Goal: Task Accomplishment & Management: Use online tool/utility

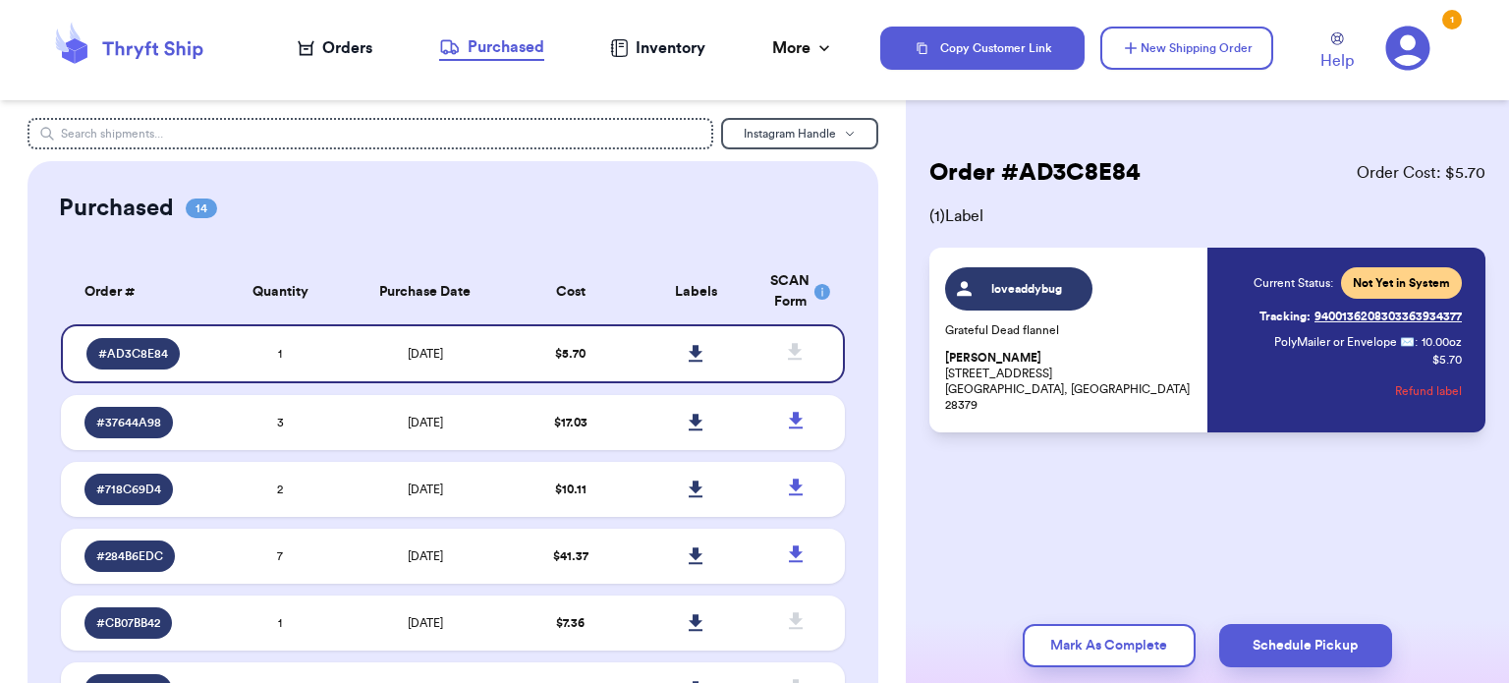
click at [303, 46] on icon at bounding box center [307, 48] width 17 height 15
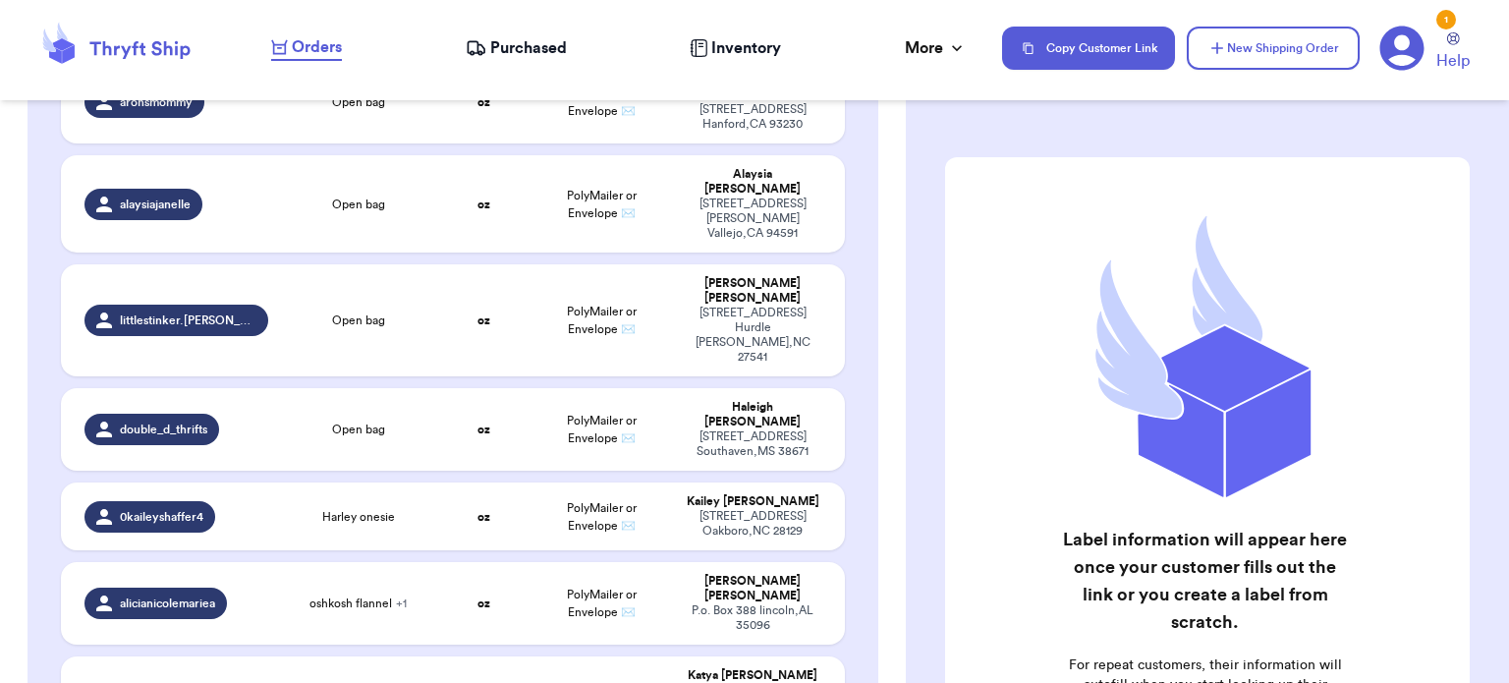
scroll to position [1427, 0]
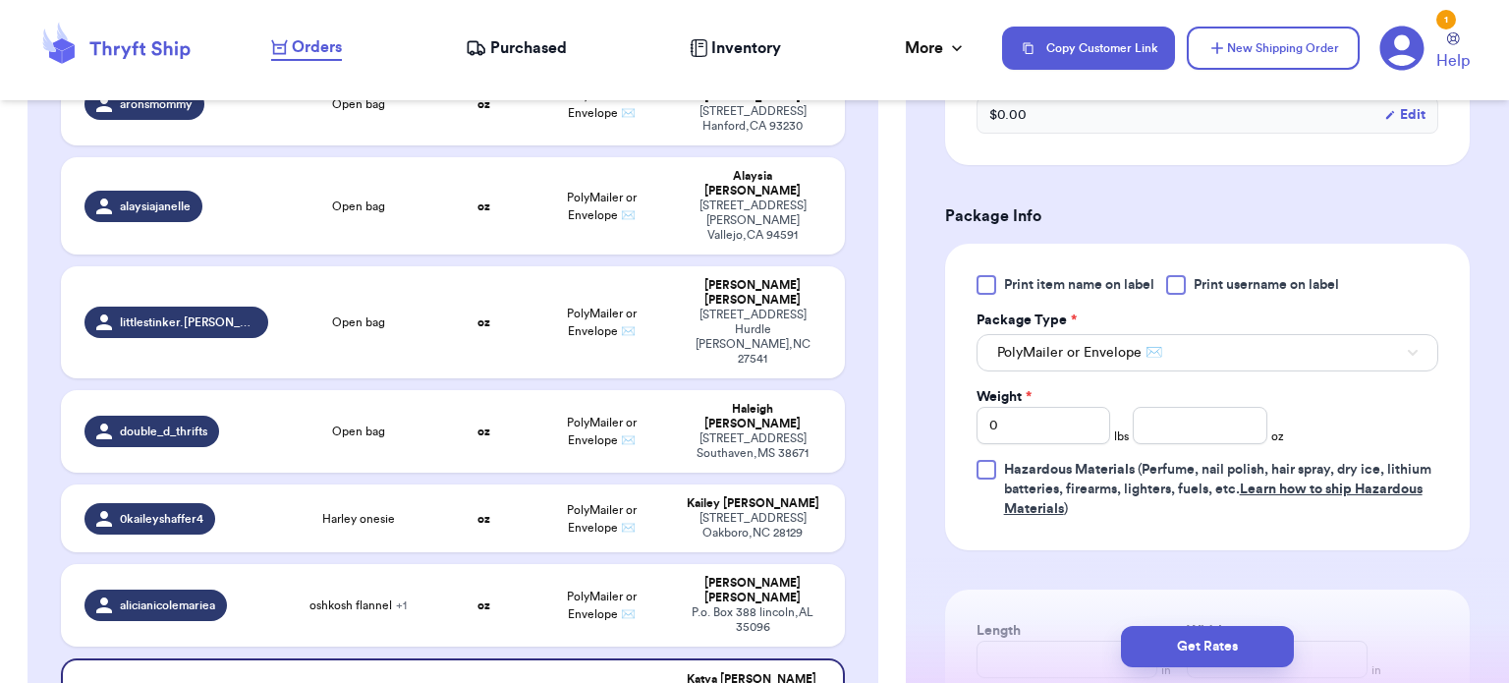
scroll to position [743, 0]
click at [1165, 418] on input "number" at bounding box center [1200, 423] width 135 height 37
type input "22"
type input "10"
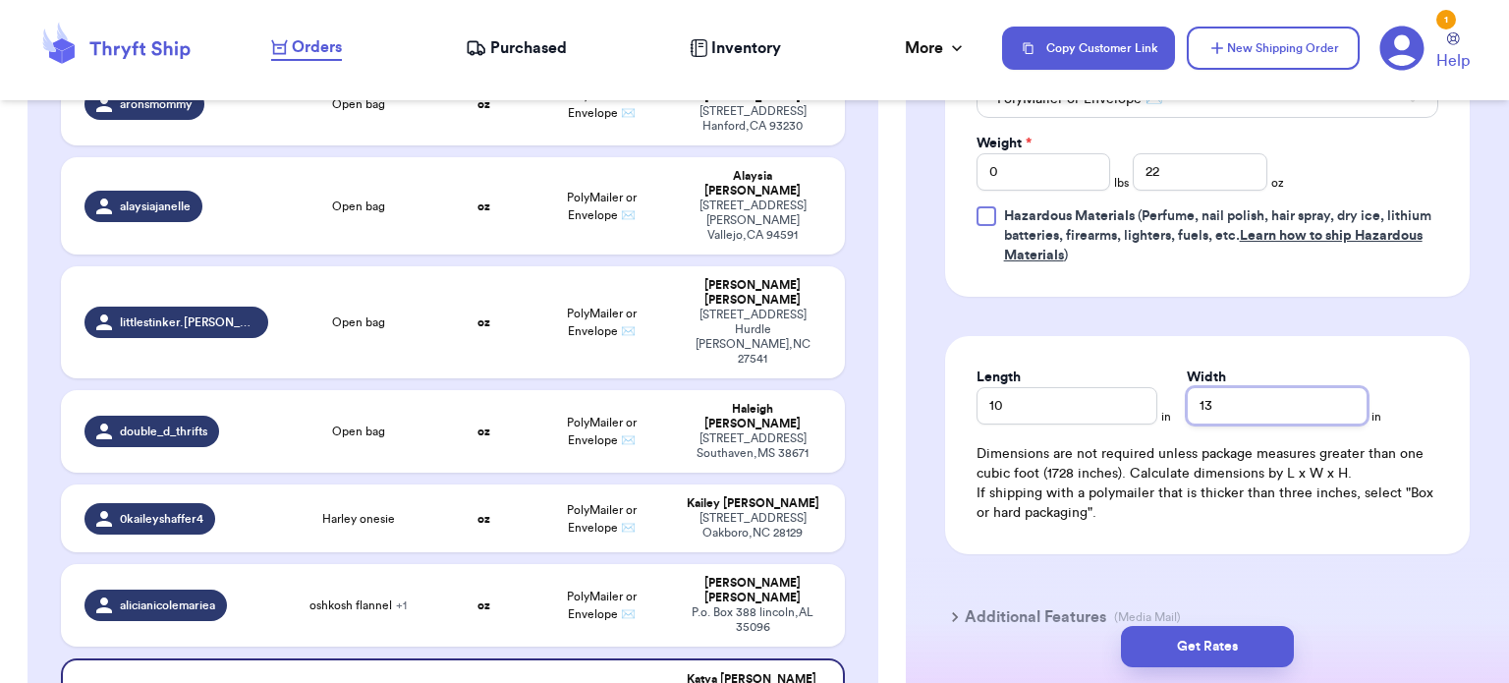
scroll to position [1102, 0]
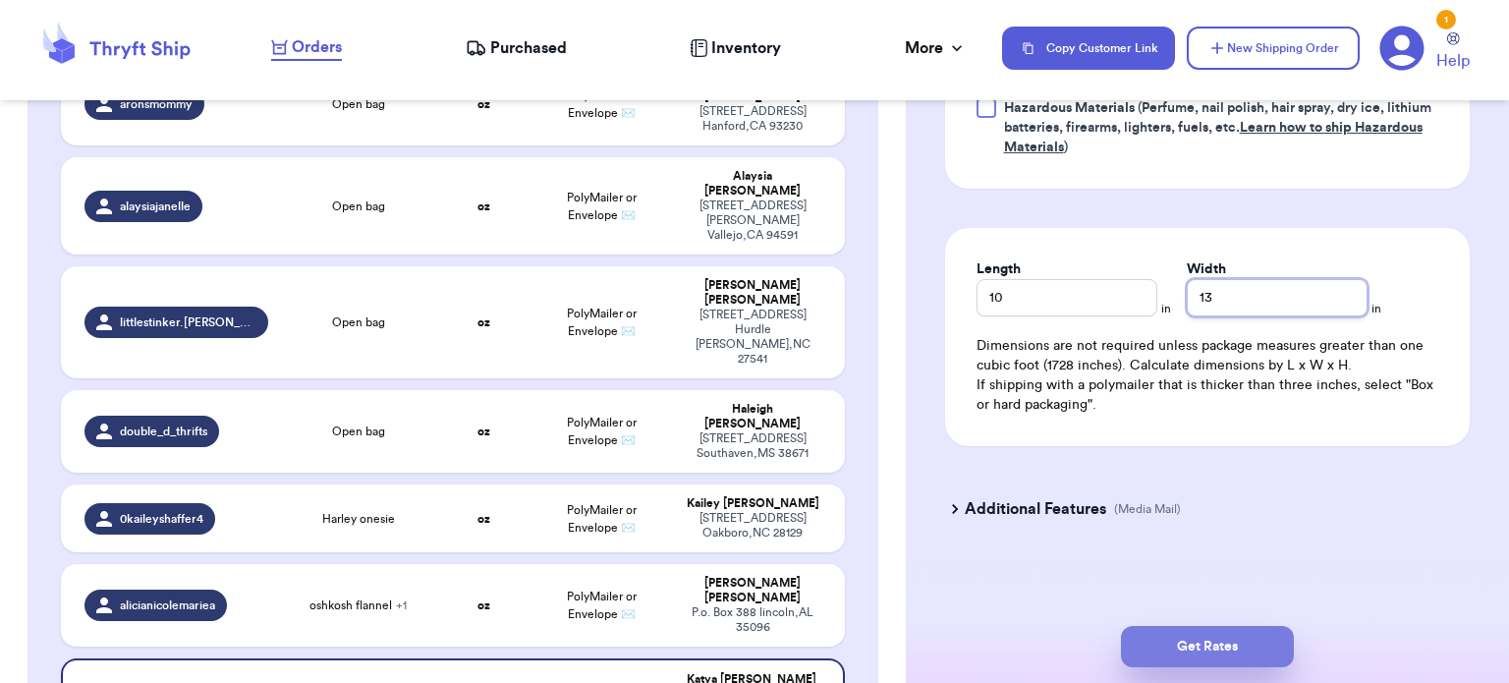
type input "13"
click at [1192, 642] on button "Get Rates" at bounding box center [1207, 646] width 173 height 41
type input "1"
type input "6"
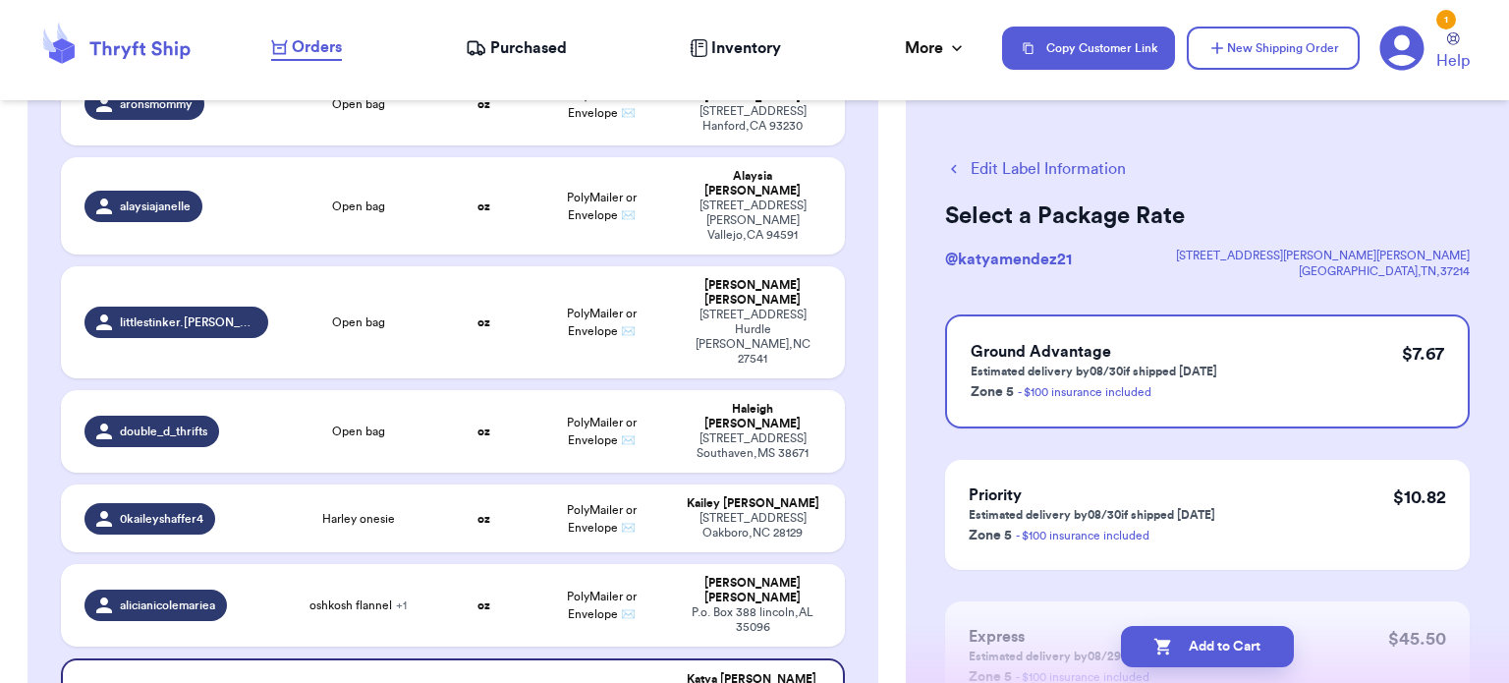
click at [1192, 642] on button "Add to Cart" at bounding box center [1207, 646] width 173 height 41
checkbox input "true"
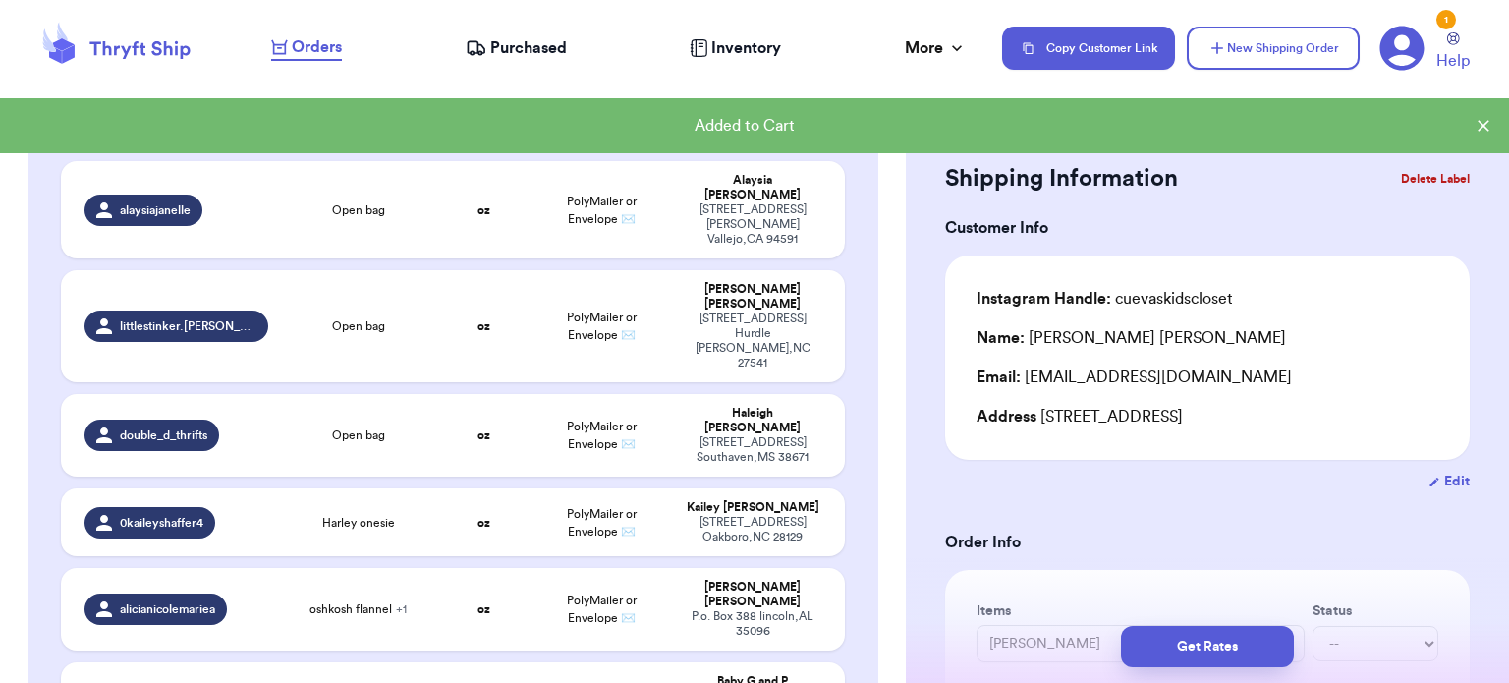
scroll to position [1431, 0]
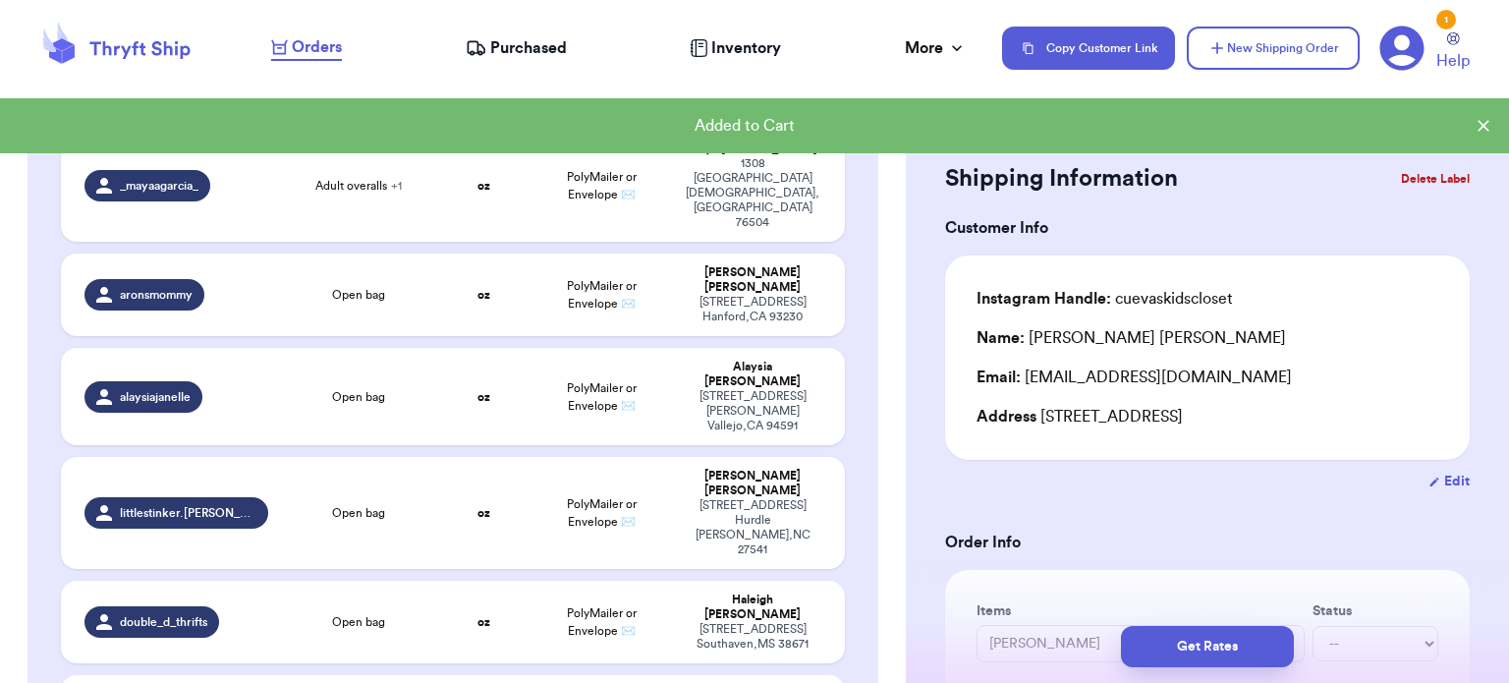
type input "Harley onesie"
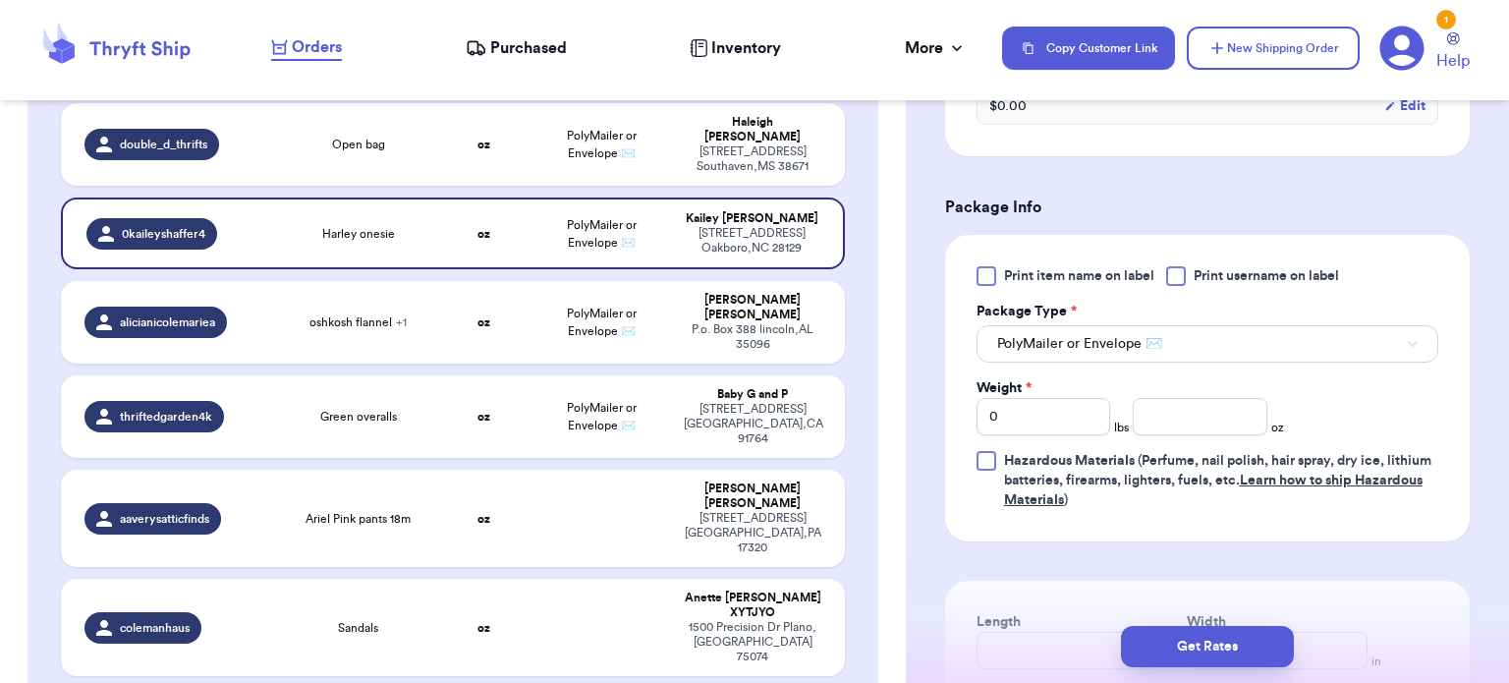
scroll to position [751, 0]
click at [1161, 413] on input "number" at bounding box center [1200, 415] width 135 height 37
type input "6"
type input "9"
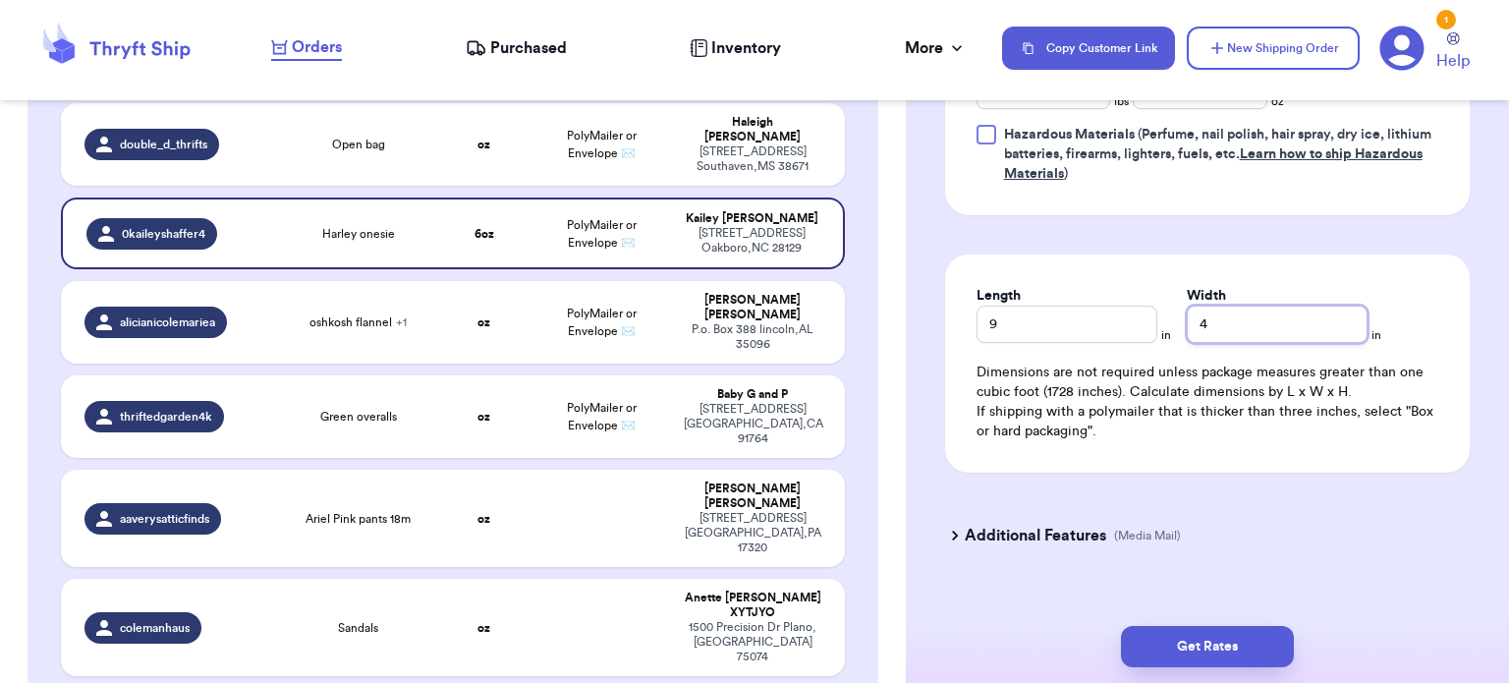
scroll to position [1085, 0]
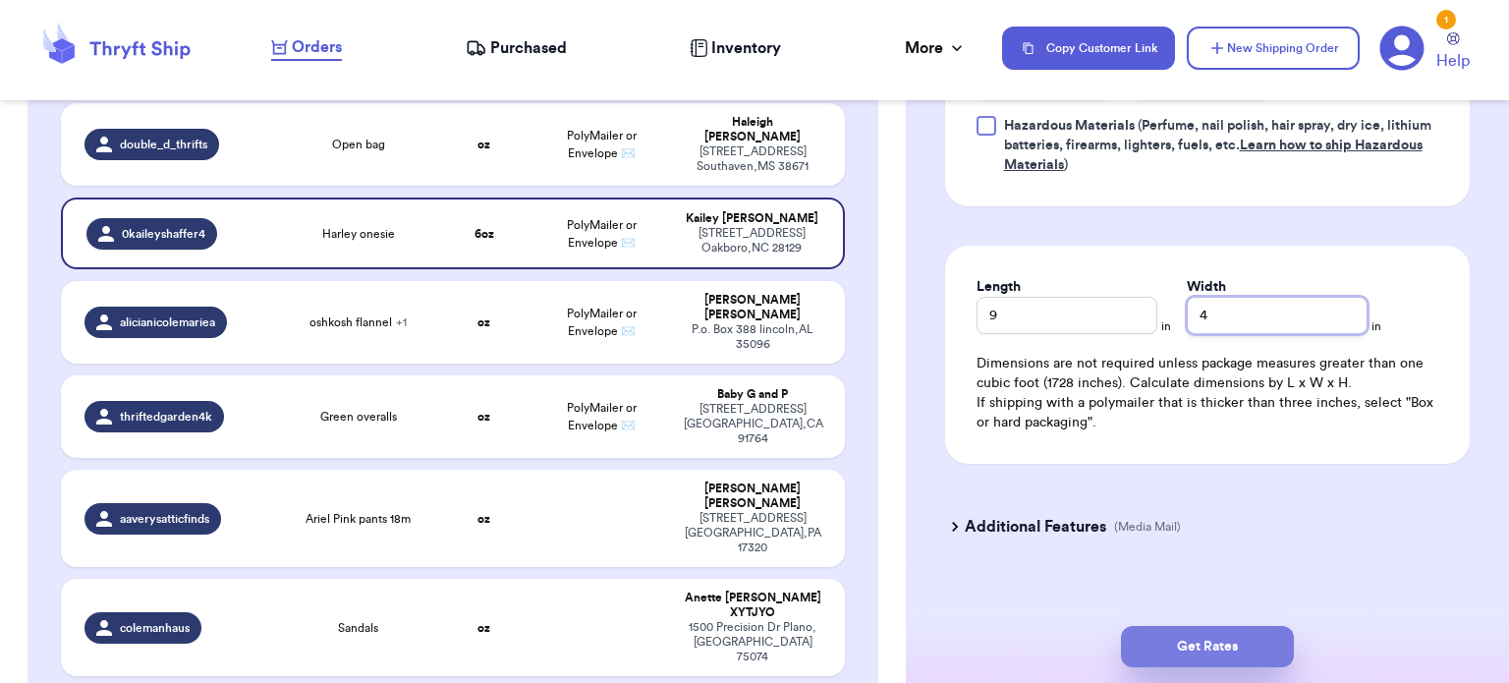
type input "4"
click at [1200, 634] on button "Get Rates" at bounding box center [1207, 646] width 173 height 41
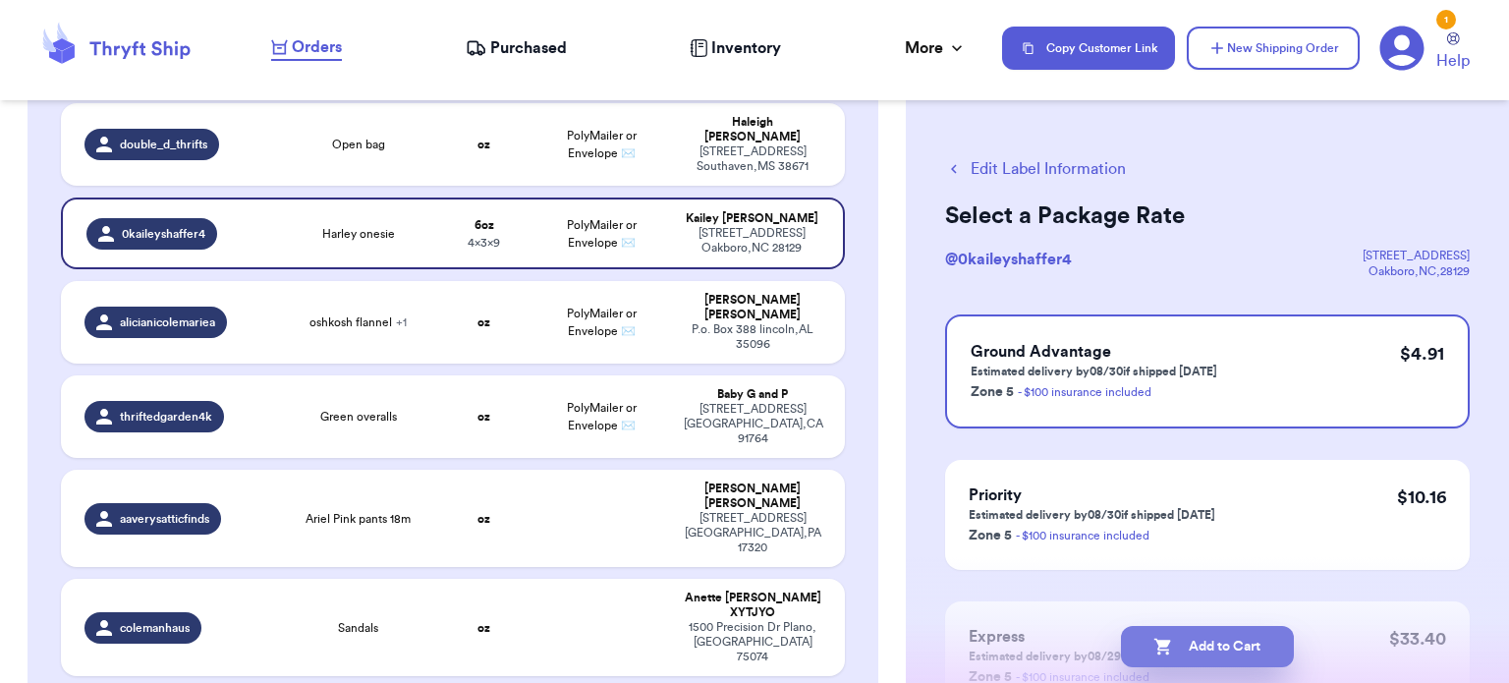
click at [1218, 649] on button "Add to Cart" at bounding box center [1207, 646] width 173 height 41
checkbox input "true"
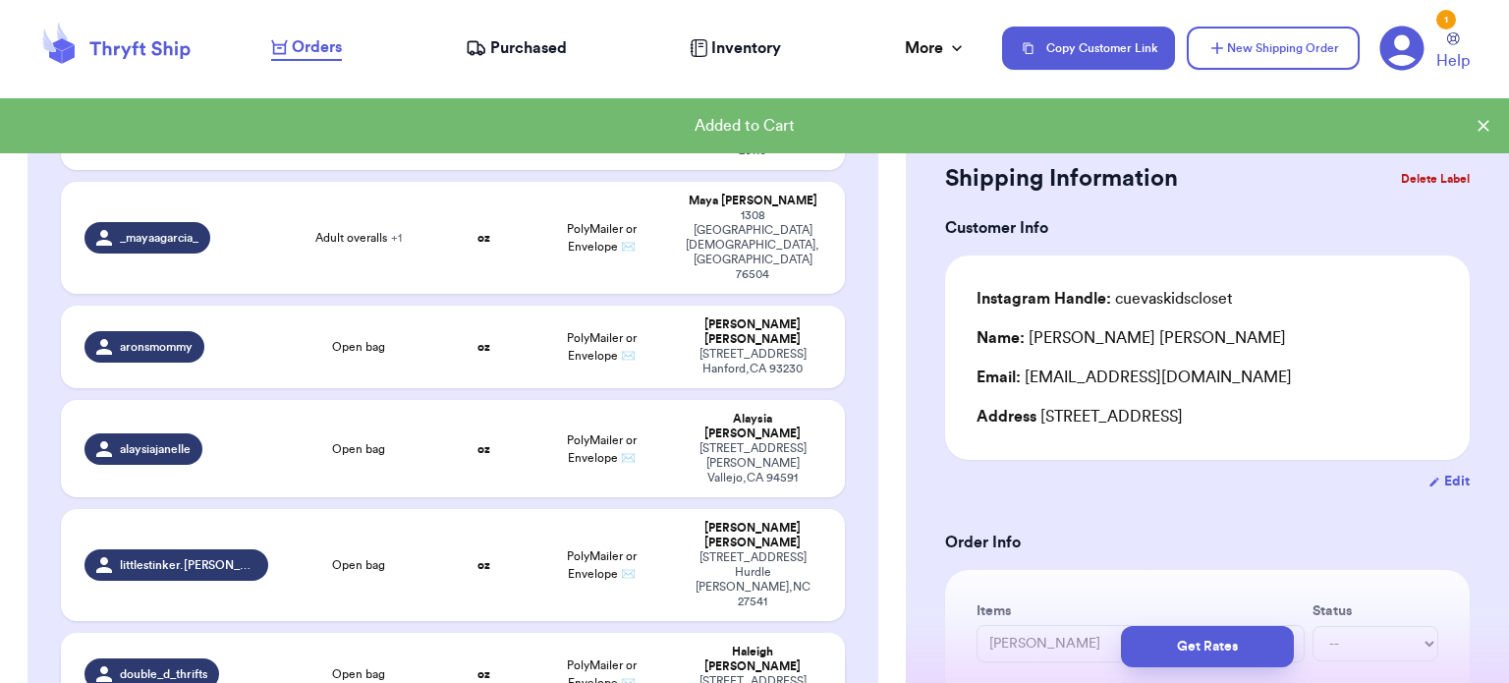
click at [422, 633] on td "Open bag" at bounding box center [358, 674] width 157 height 83
type input "Open bag"
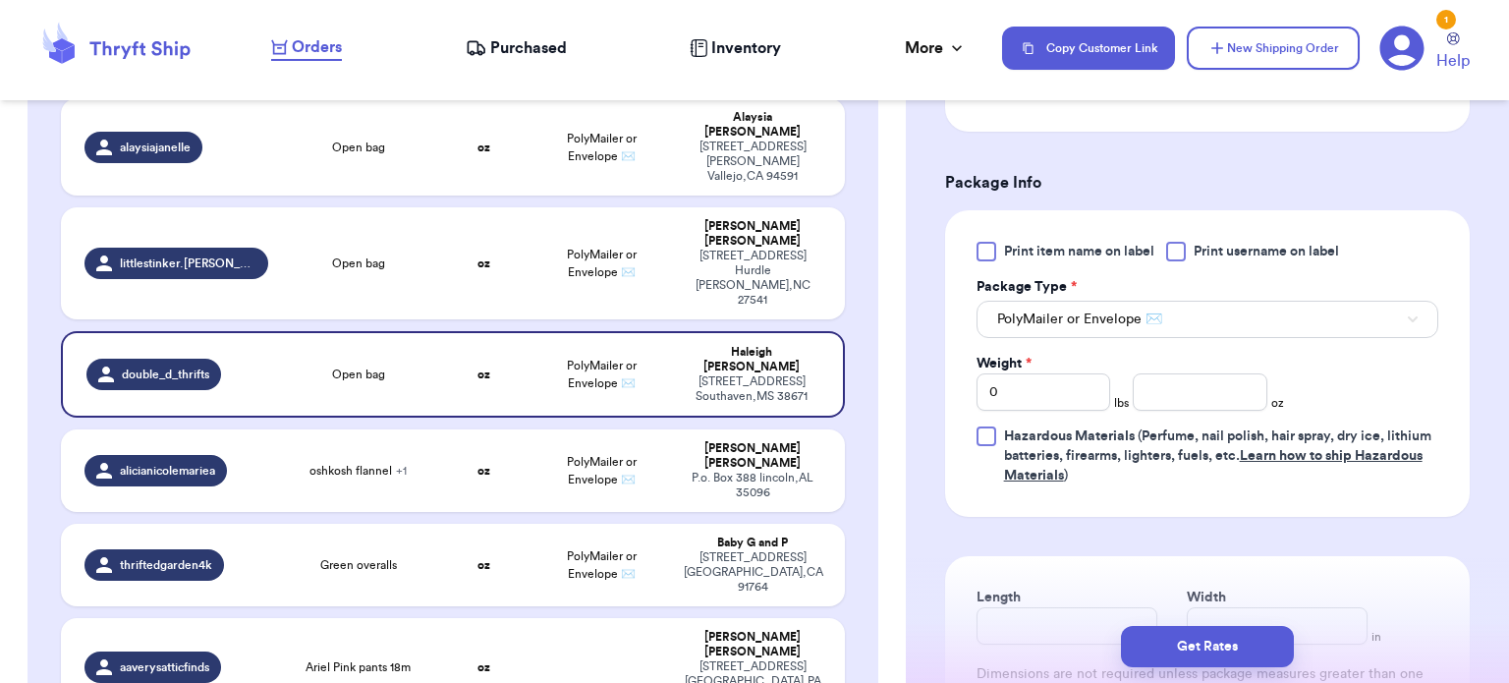
scroll to position [774, 0]
click at [1173, 387] on input "number" at bounding box center [1200, 391] width 135 height 37
type input "6"
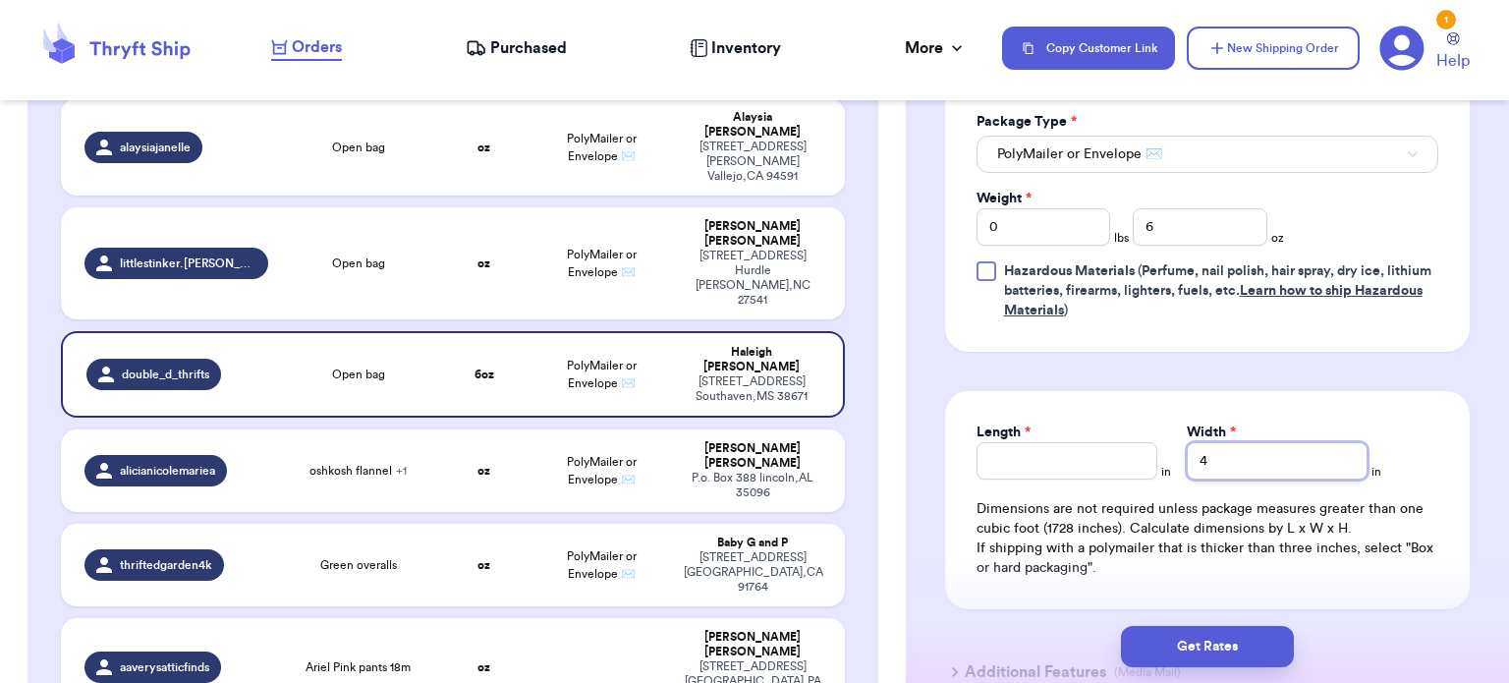
scroll to position [939, 0]
type input "4"
click at [1088, 460] on input "Length *" at bounding box center [1067, 460] width 181 height 37
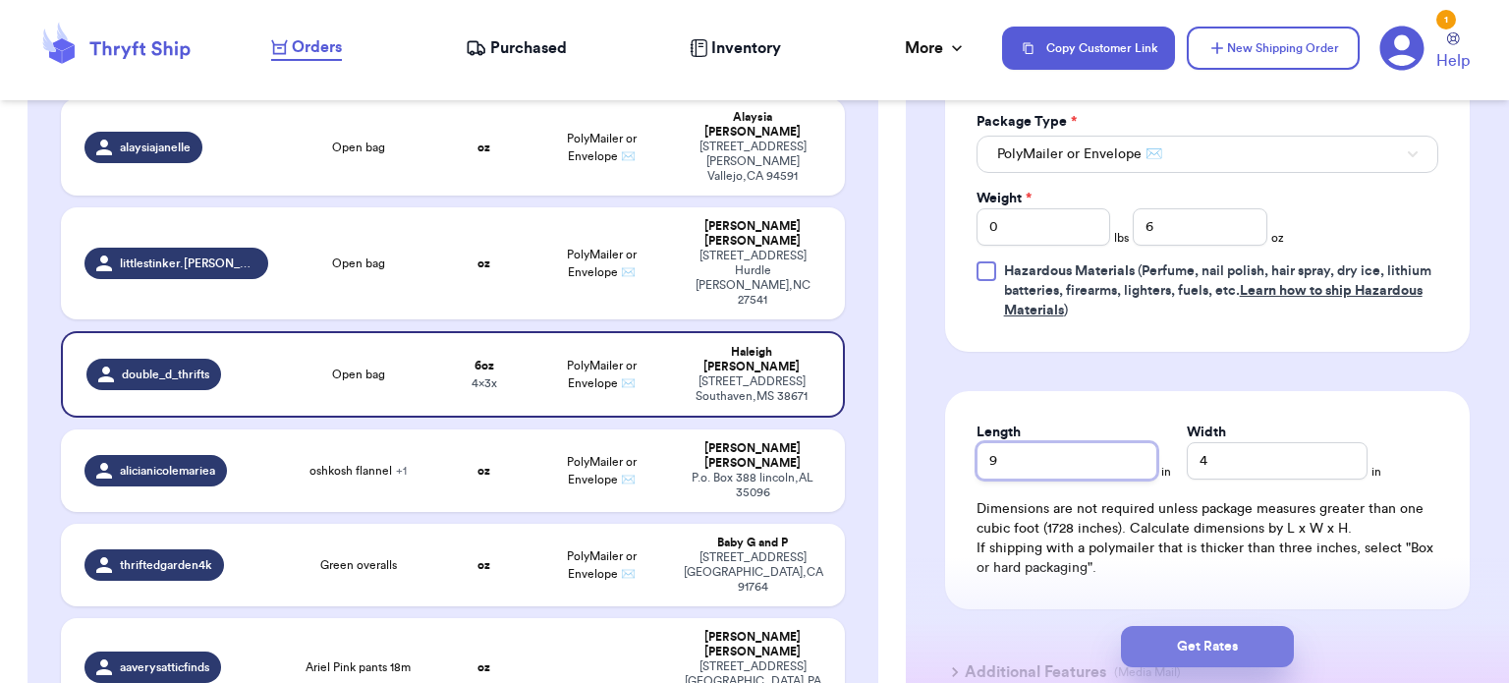
type input "9"
click at [1251, 648] on button "Get Rates" at bounding box center [1207, 646] width 173 height 41
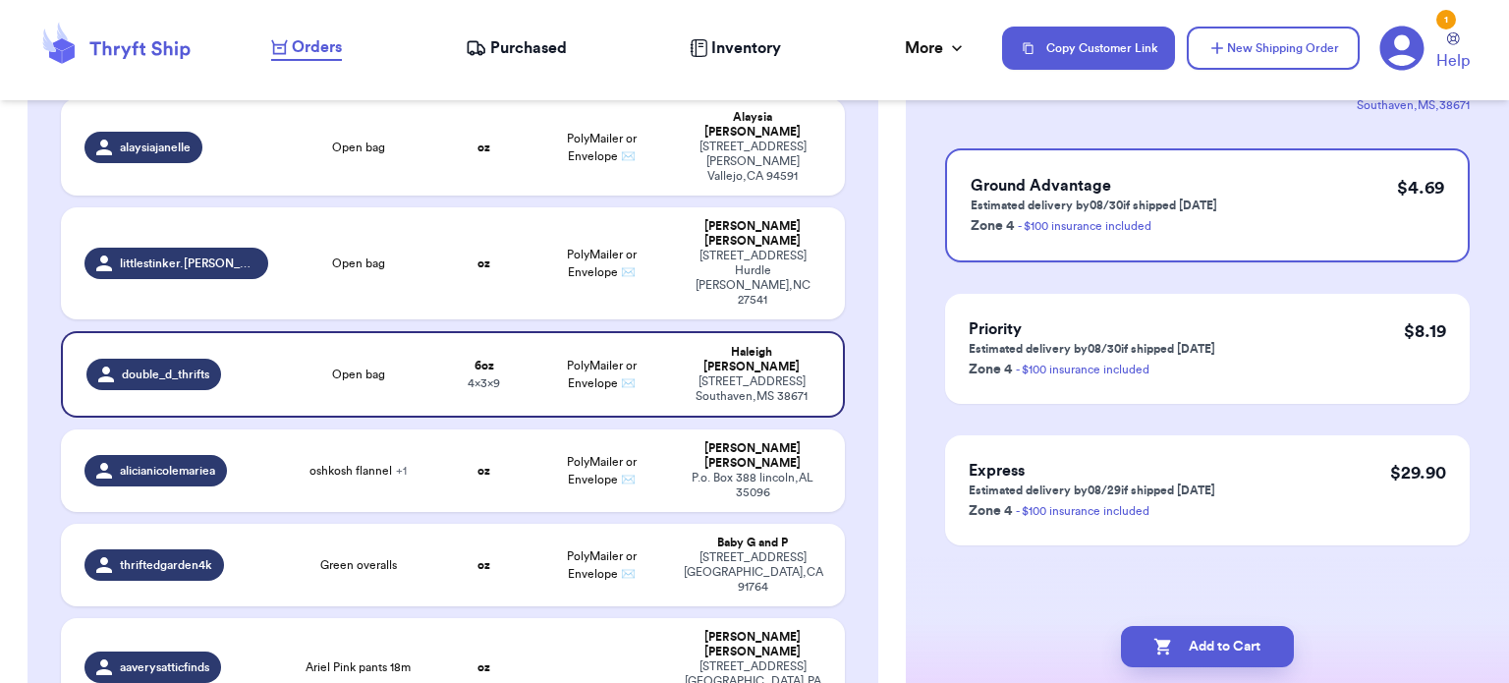
scroll to position [0, 0]
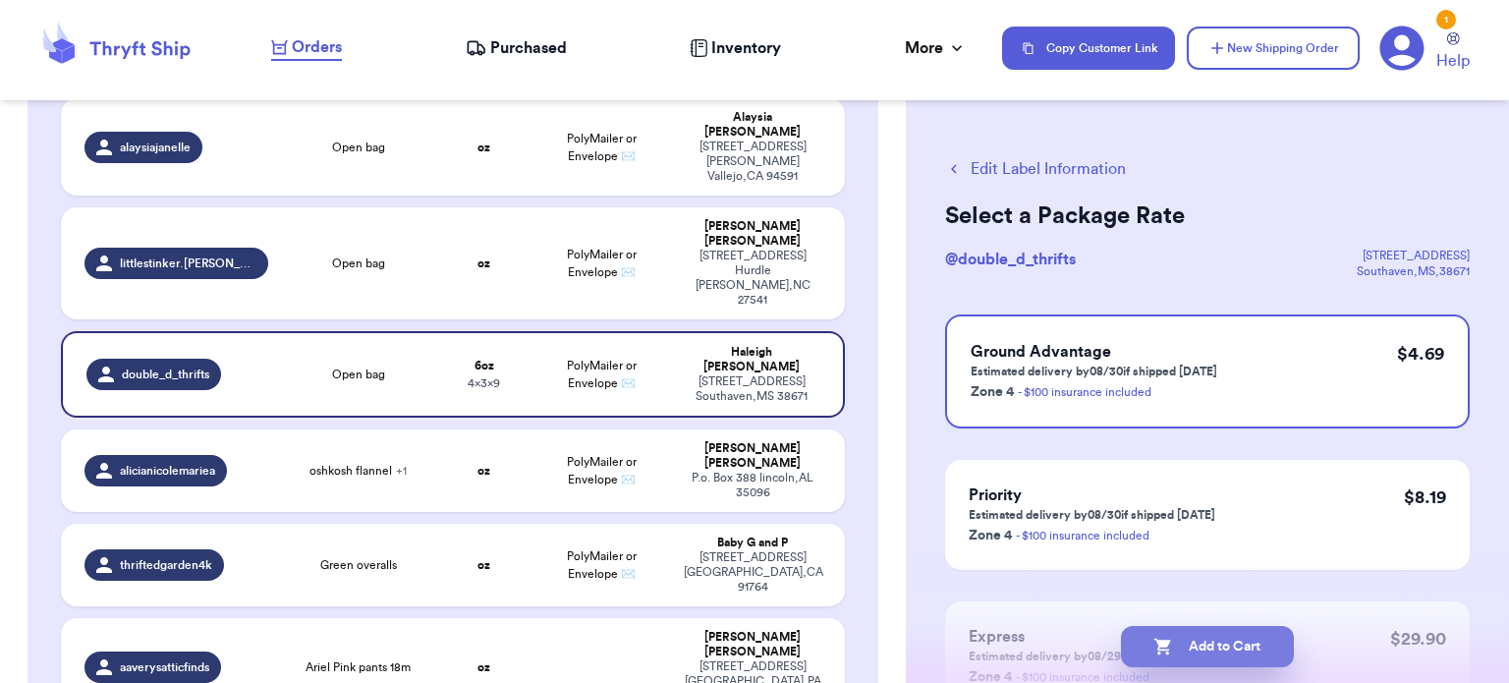
click at [1255, 637] on button "Add to Cart" at bounding box center [1207, 646] width 173 height 41
checkbox input "true"
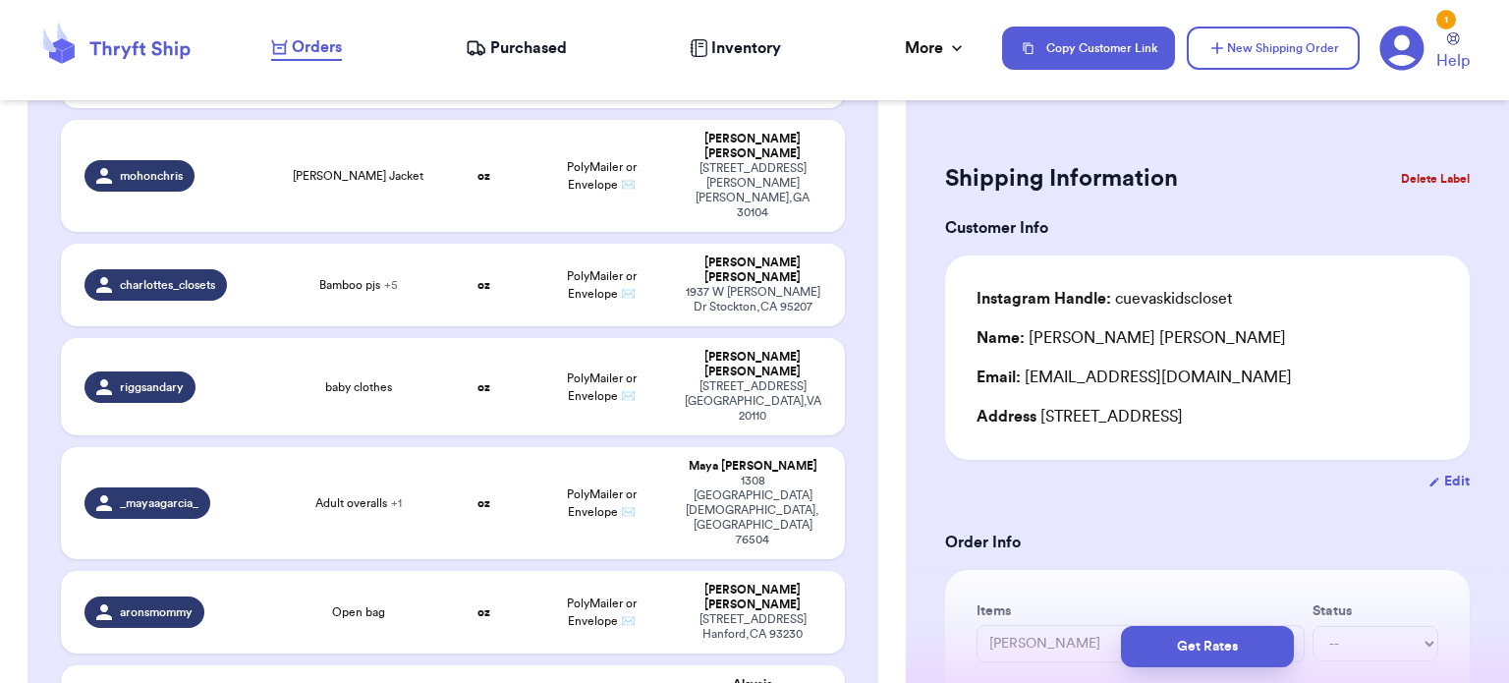
scroll to position [922, 0]
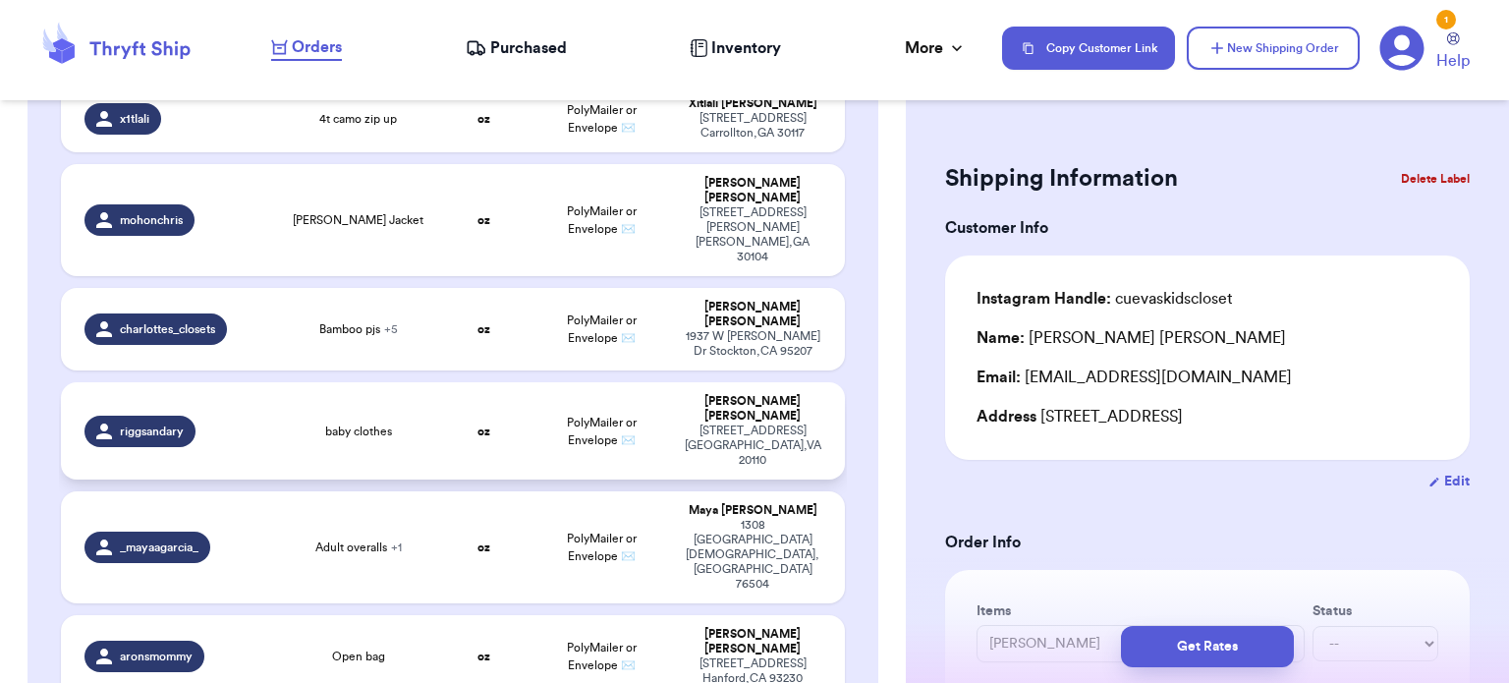
click at [253, 382] on td "riggsandary" at bounding box center [171, 430] width 220 height 97
type input "baby clothes"
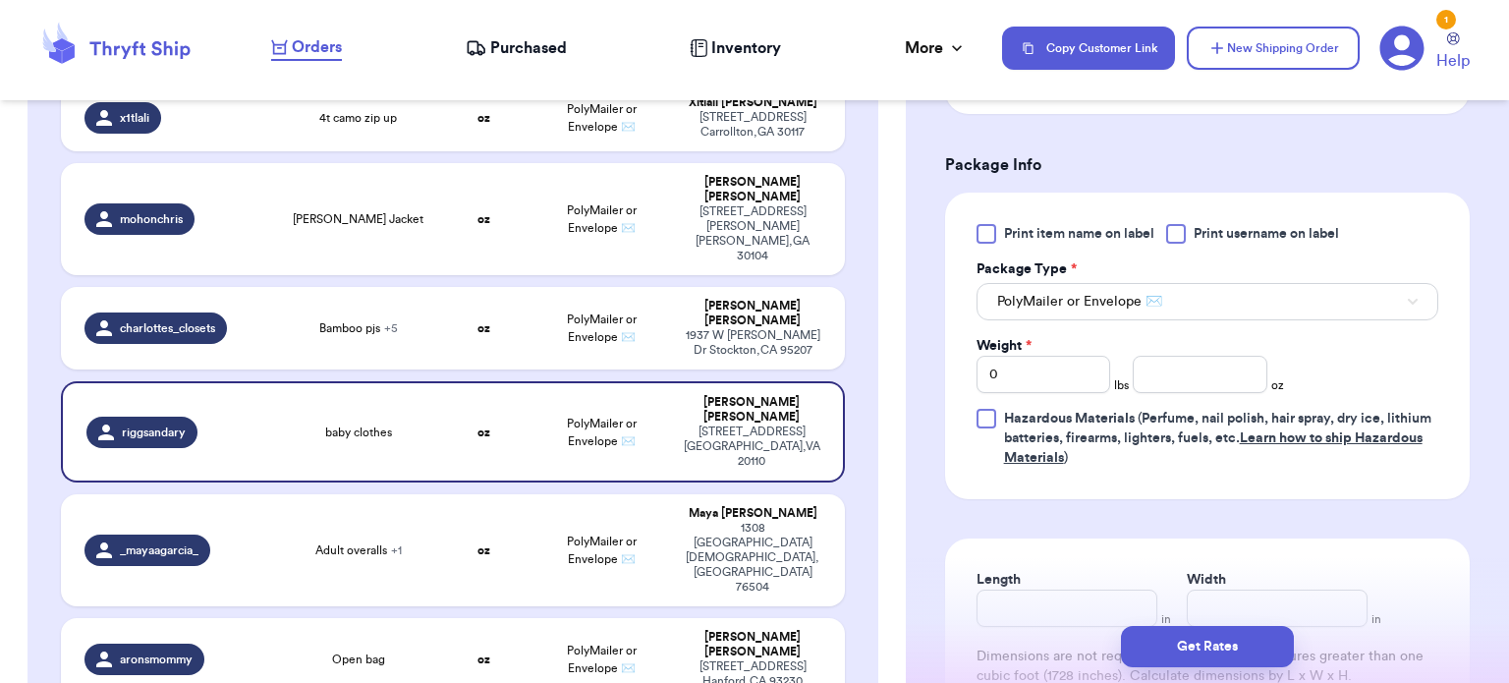
scroll to position [794, 0]
click at [1154, 372] on input "number" at bounding box center [1200, 372] width 135 height 37
type input "13"
type input "10"
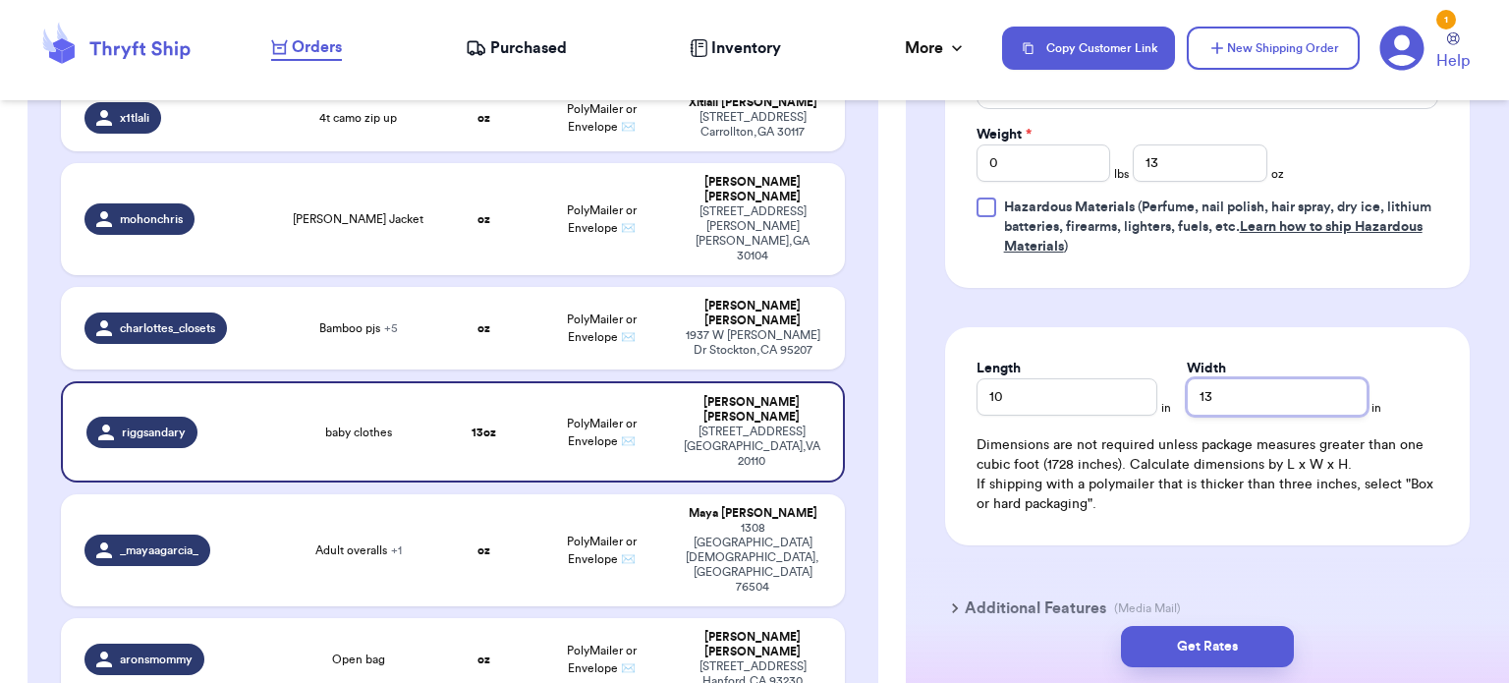
scroll to position [1014, 0]
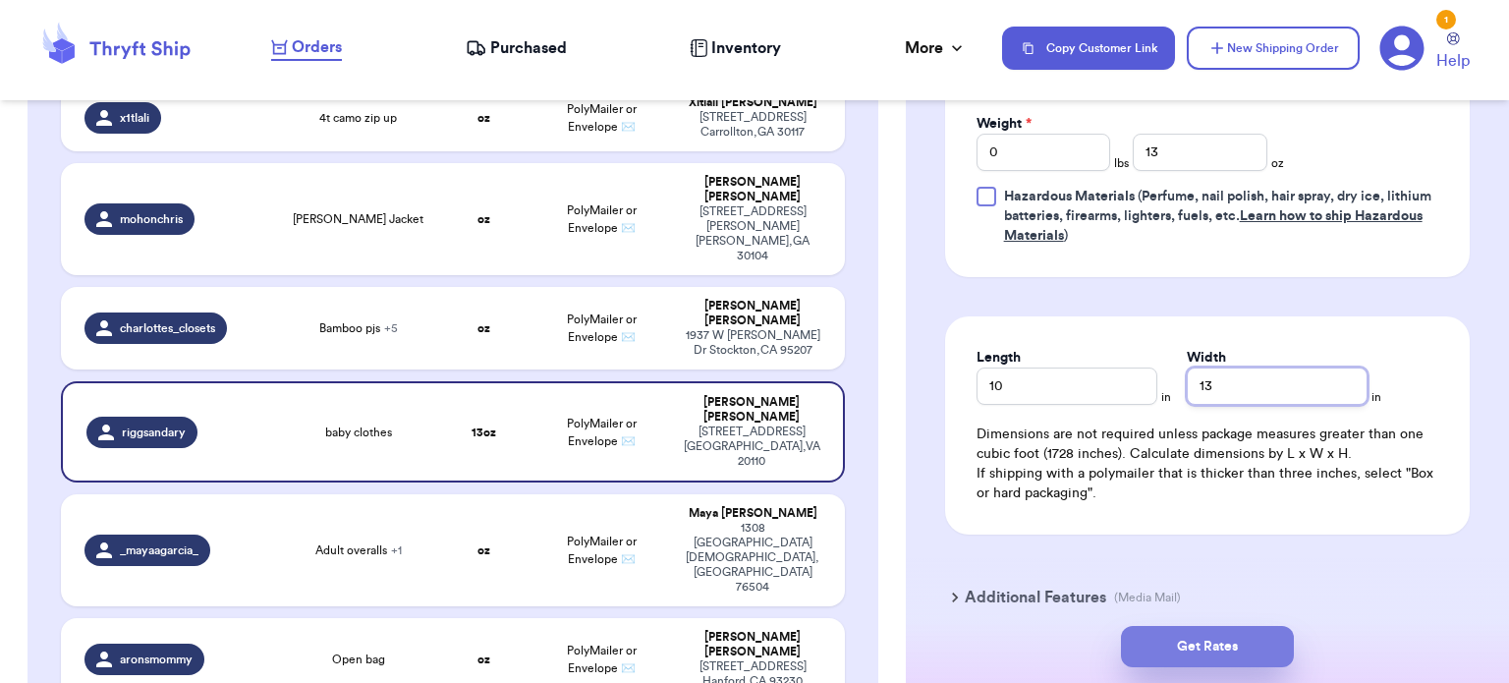
type input "13"
click at [1255, 636] on button "Get Rates" at bounding box center [1207, 646] width 173 height 41
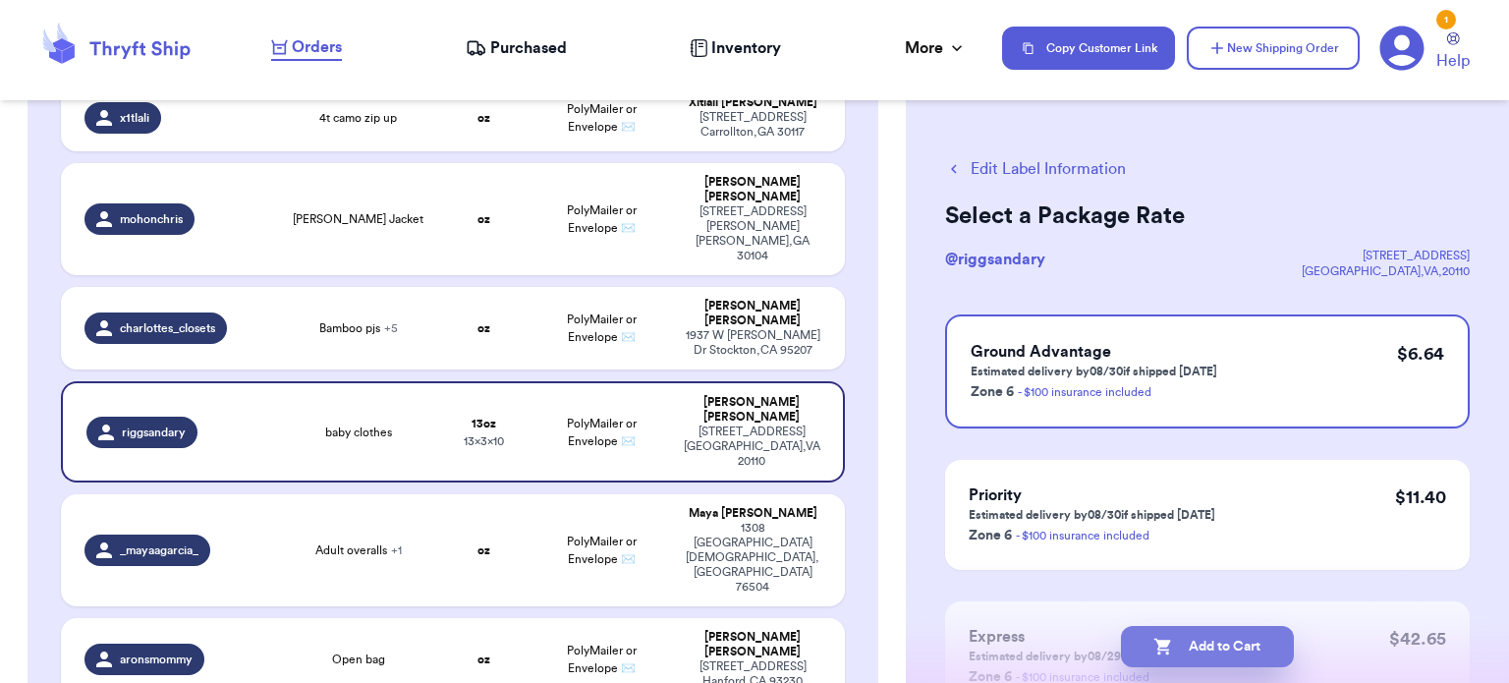
click at [1226, 645] on button "Add to Cart" at bounding box center [1207, 646] width 173 height 41
checkbox input "true"
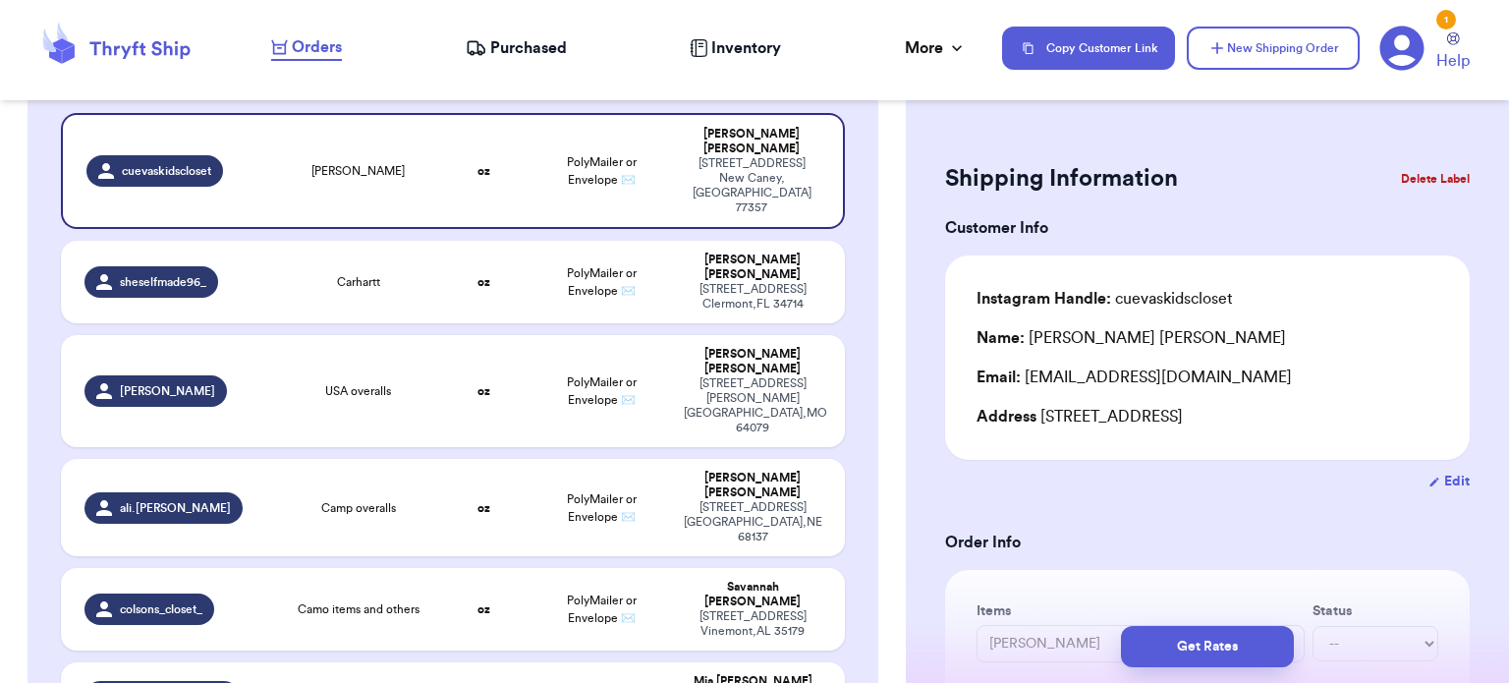
scroll to position [207, 0]
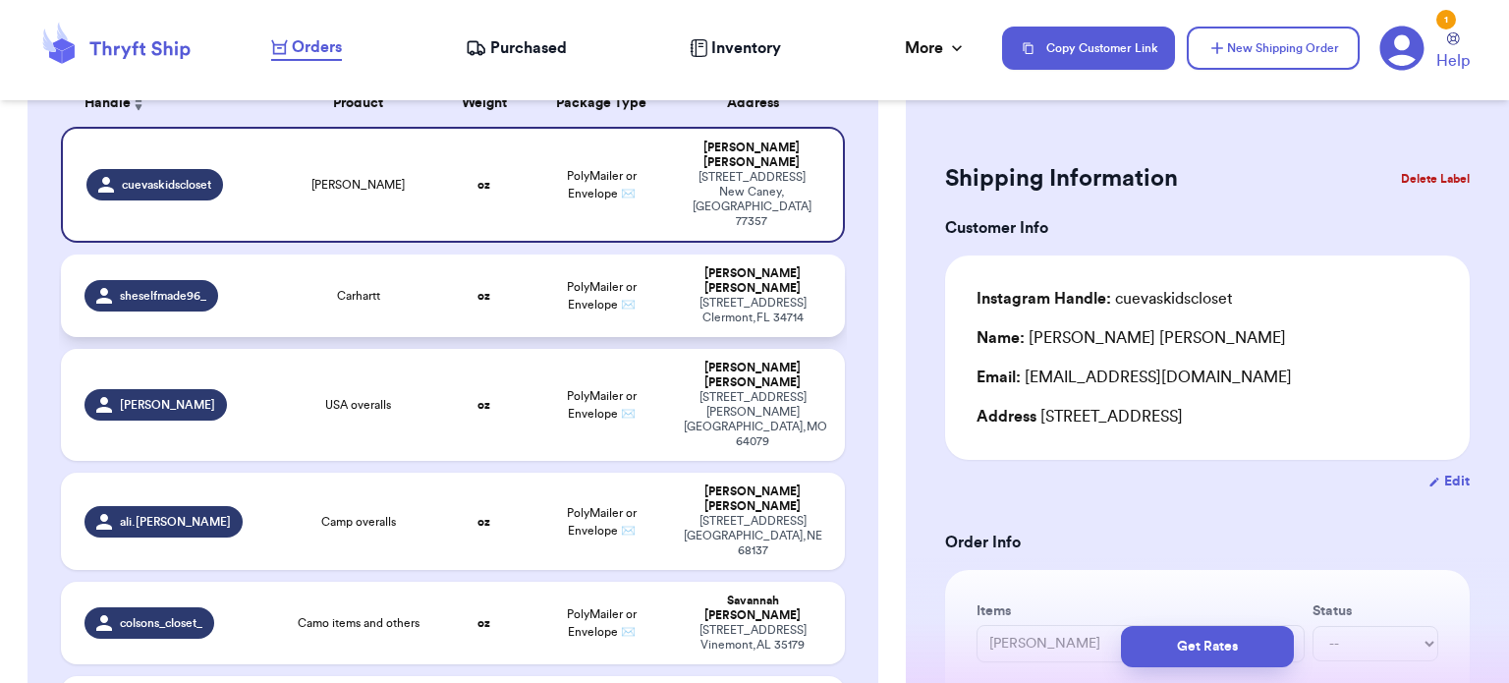
click at [427, 260] on td "Carhartt" at bounding box center [358, 295] width 157 height 83
type input "Carhartt"
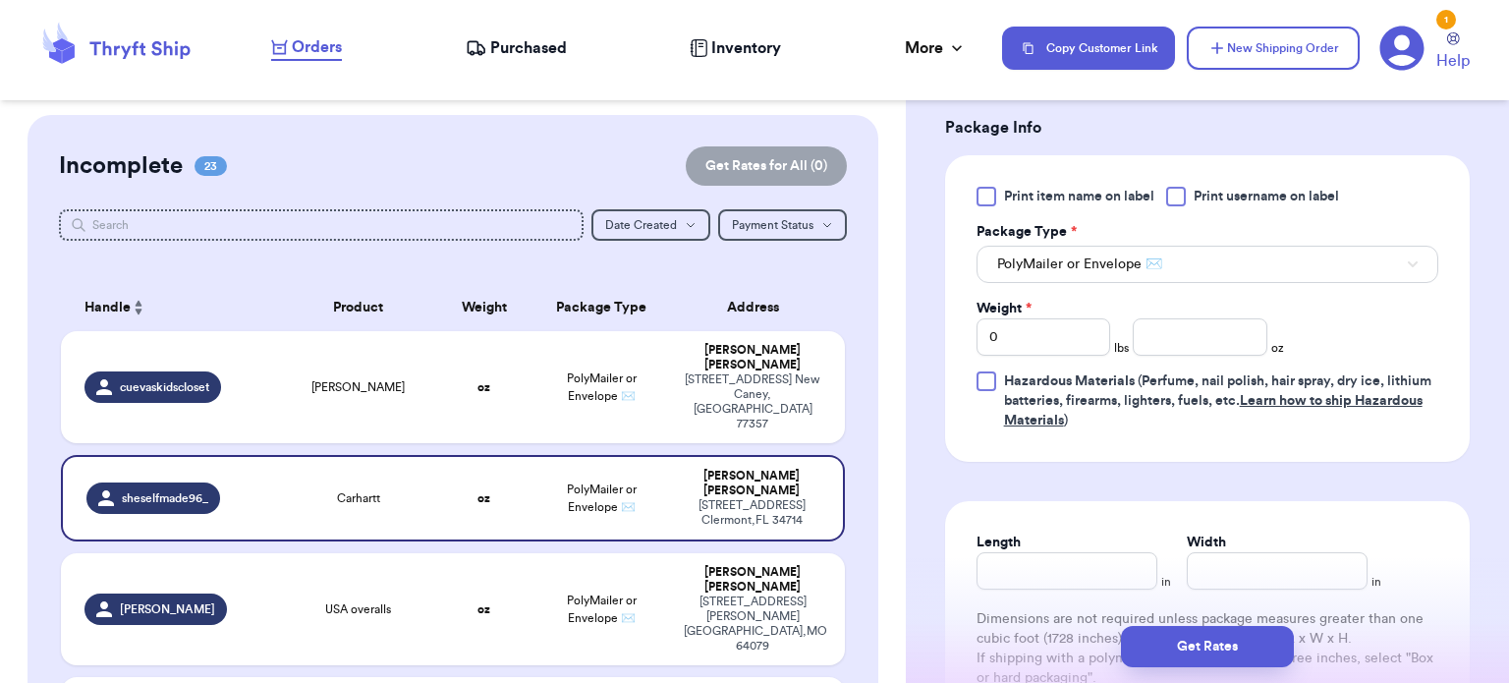
scroll to position [830, 0]
click at [1200, 342] on input "number" at bounding box center [1200, 335] width 135 height 37
type input "18"
click at [1087, 556] on input "Length" at bounding box center [1067, 569] width 181 height 37
type input "10"
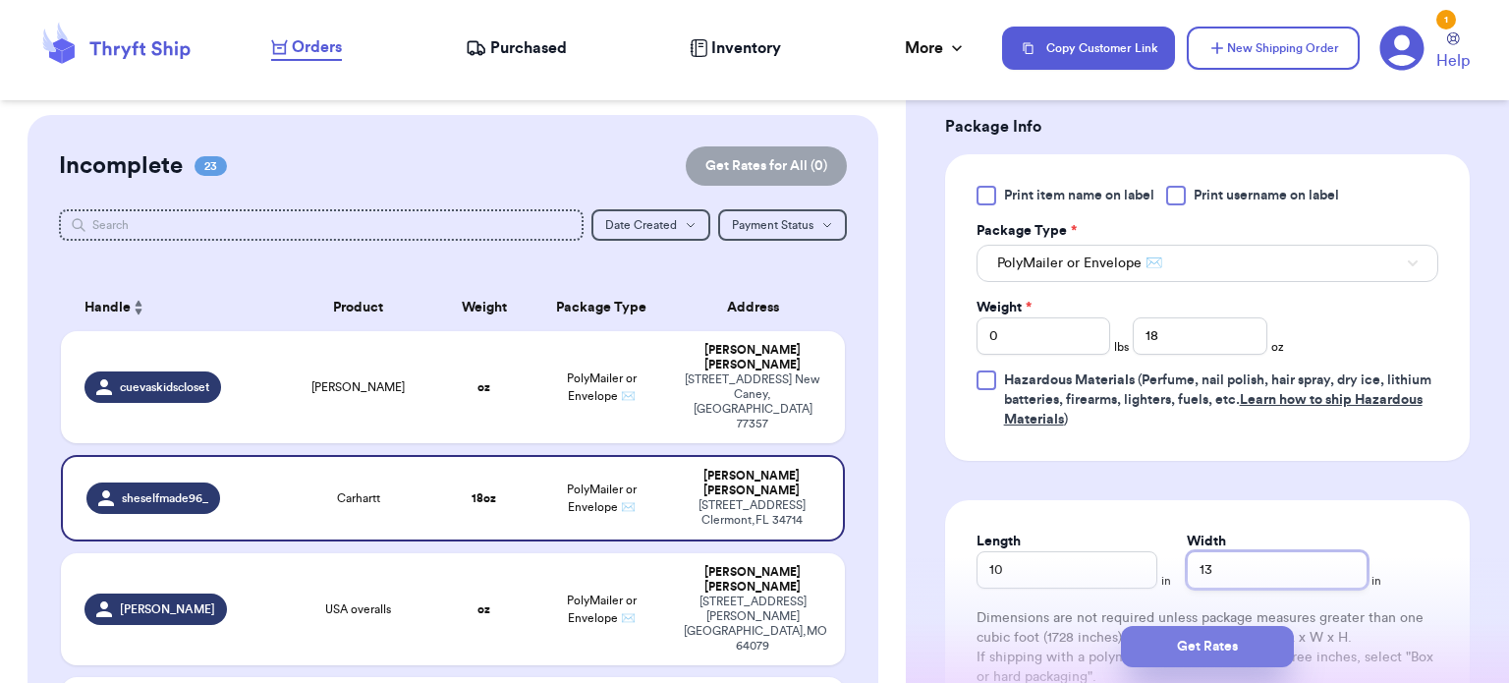
type input "13"
click at [1212, 648] on button "Get Rates" at bounding box center [1207, 646] width 173 height 41
type input "1"
type input "2"
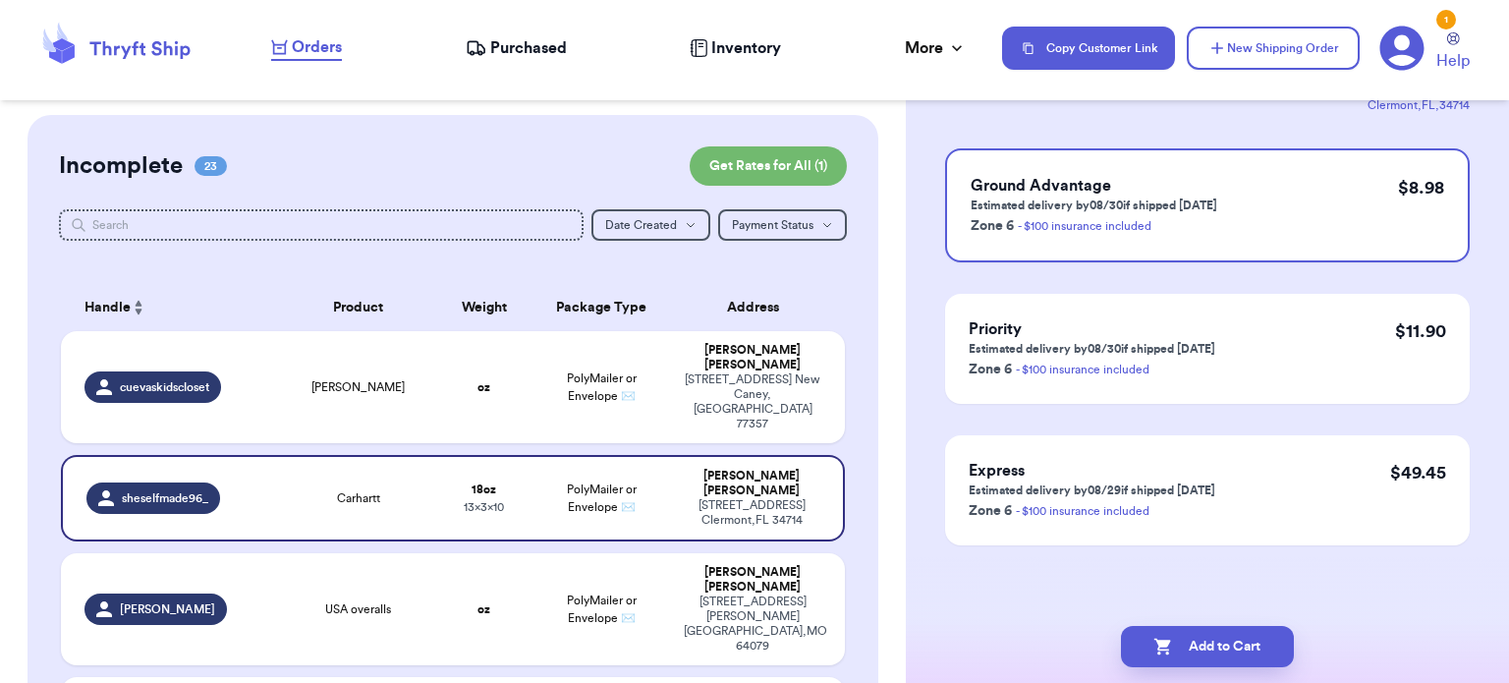
scroll to position [0, 0]
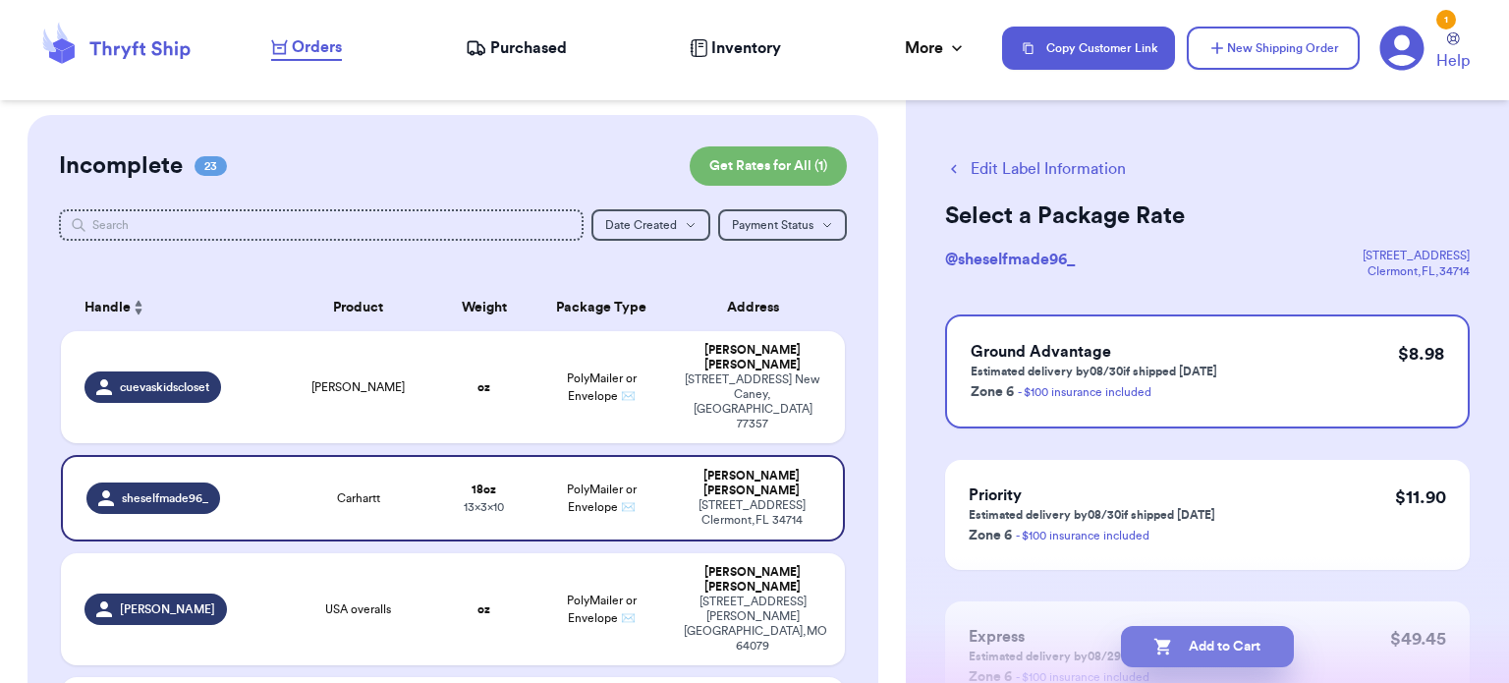
click at [1198, 647] on button "Add to Cart" at bounding box center [1207, 646] width 173 height 41
checkbox input "true"
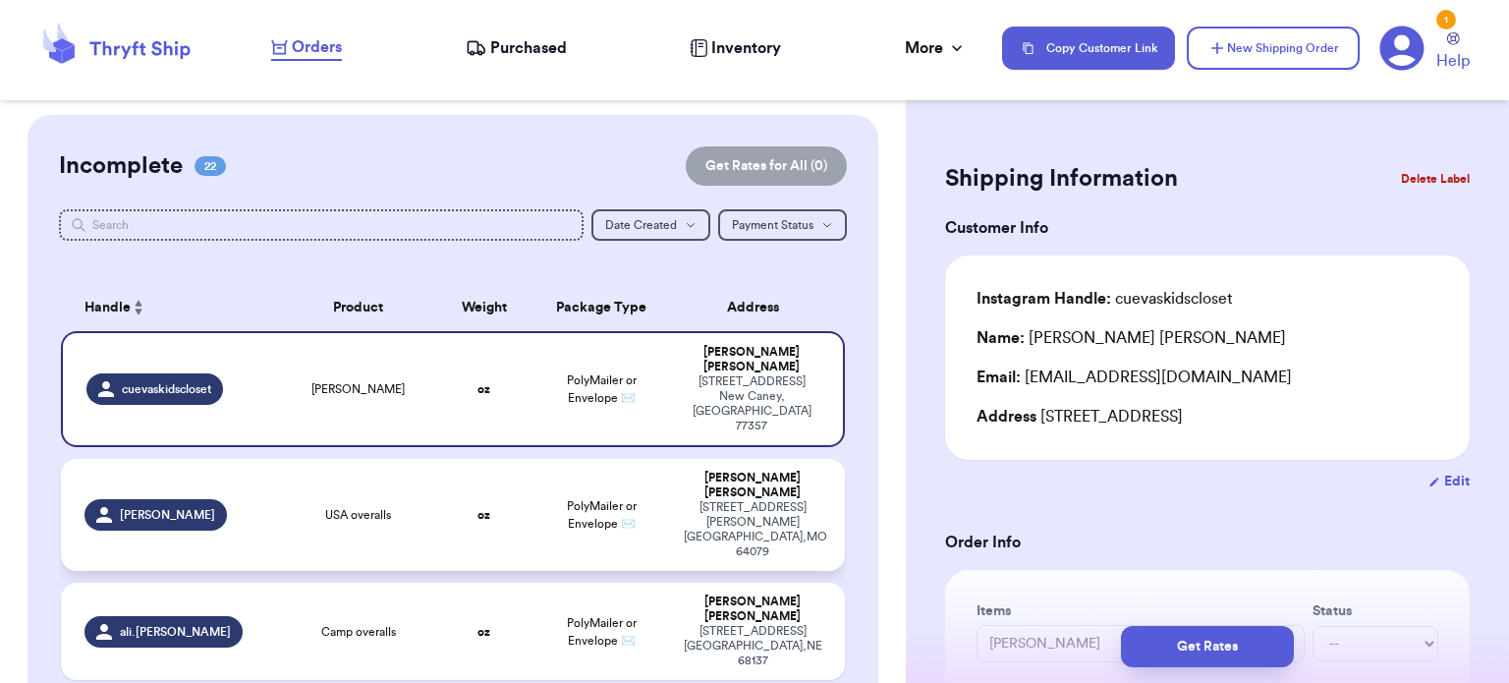
click at [447, 472] on td "oz" at bounding box center [484, 515] width 94 height 112
type input "USA overalls"
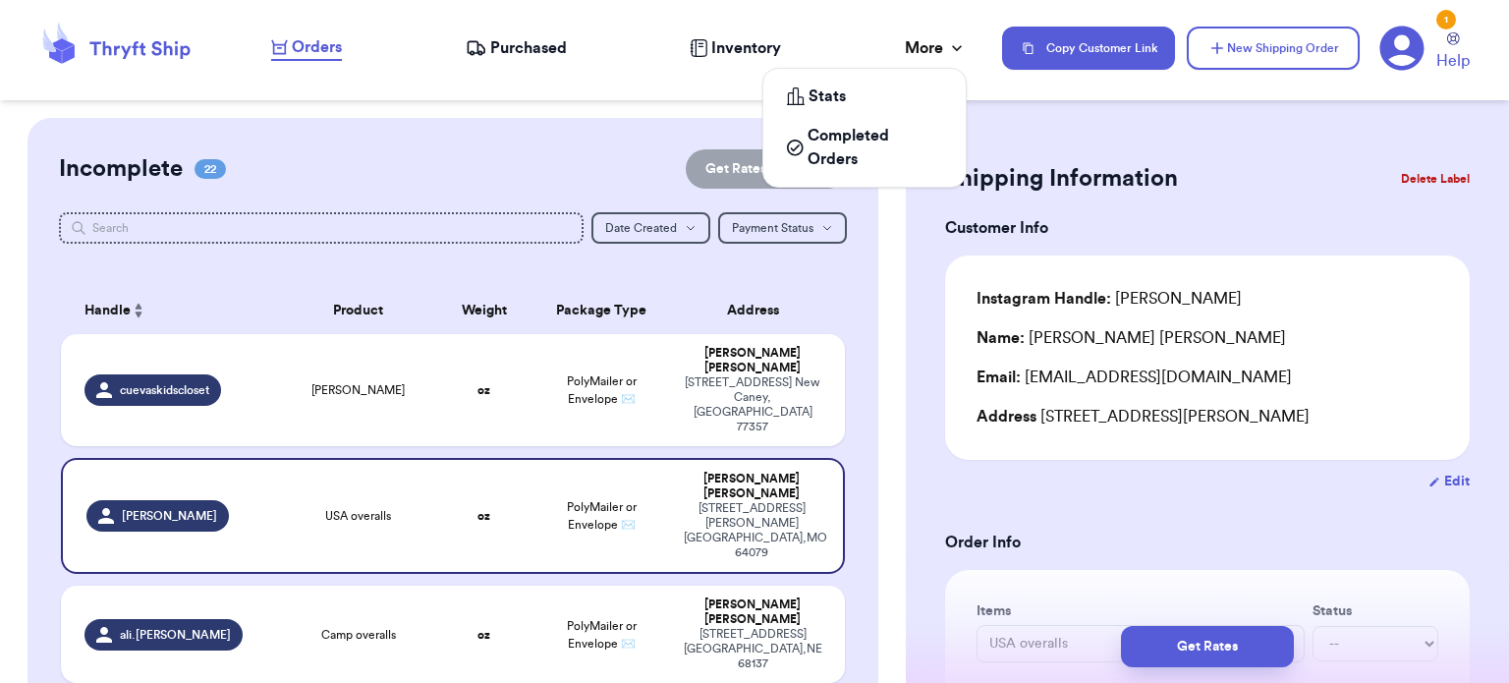
click at [941, 46] on div "More" at bounding box center [936, 48] width 62 height 24
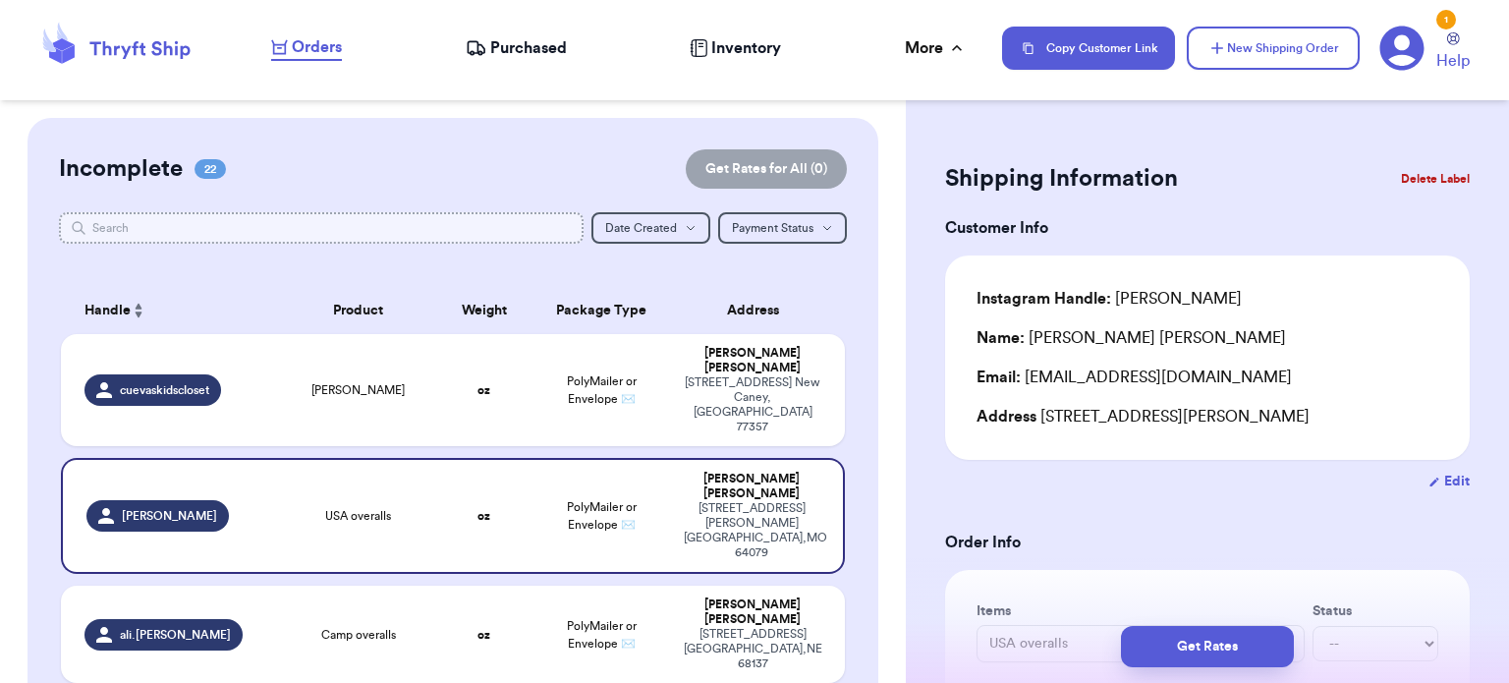
click at [366, 229] on input "text" at bounding box center [321, 227] width 525 height 31
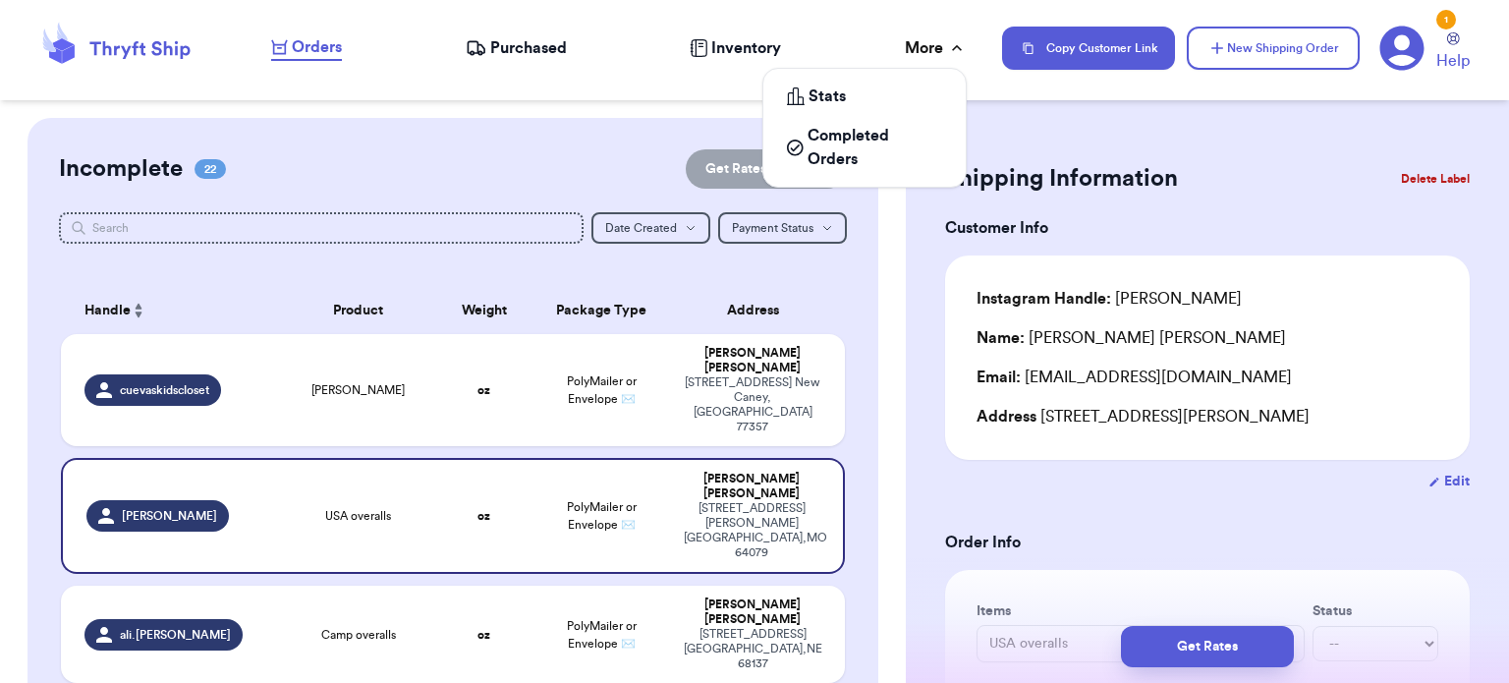
click at [948, 42] on icon at bounding box center [957, 48] width 20 height 20
click at [854, 141] on span "Completed Orders" at bounding box center [875, 147] width 135 height 47
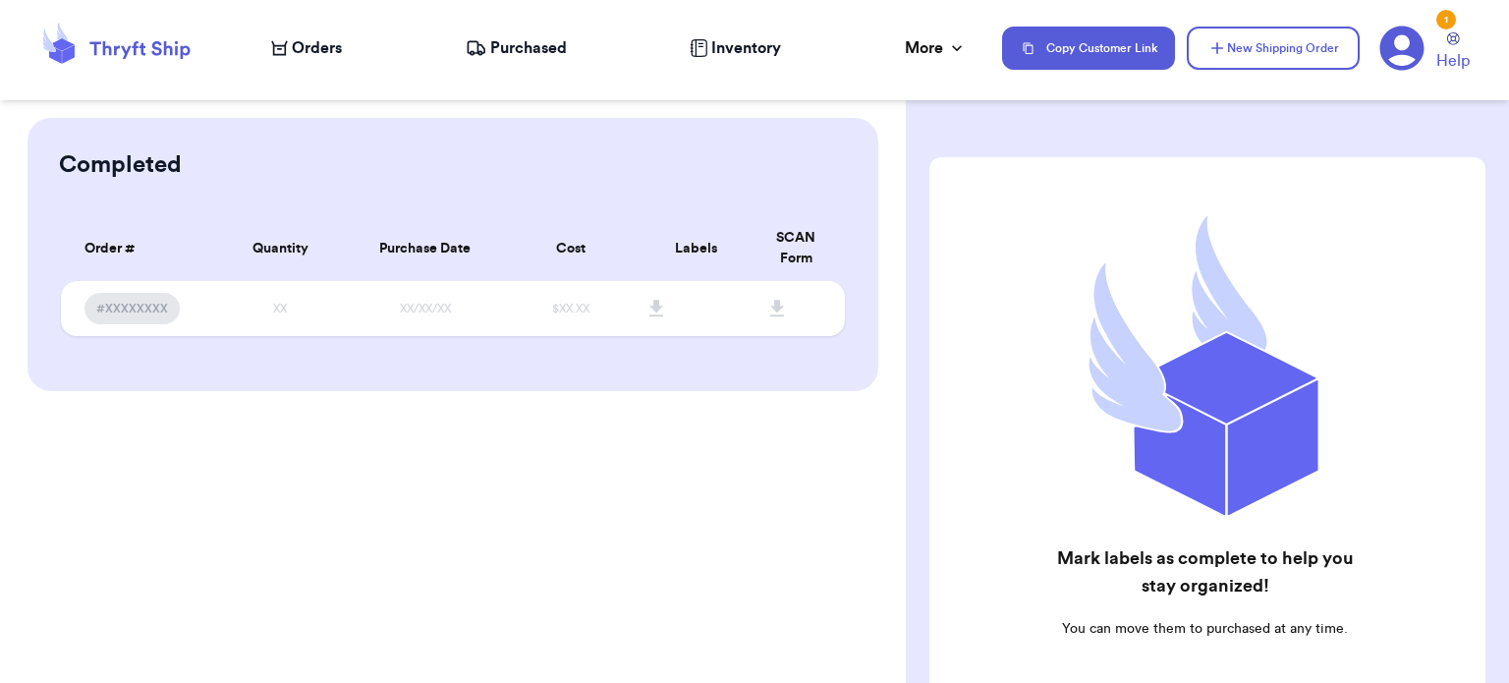
click at [318, 70] on nav "Orders Purchased Inventory More Stats Completed Orders Copy Customer Link New S…" at bounding box center [881, 48] width 1258 height 65
drag, startPoint x: 318, startPoint y: 41, endPoint x: 302, endPoint y: 51, distance: 19.4
click at [302, 51] on span "Orders" at bounding box center [317, 48] width 50 height 24
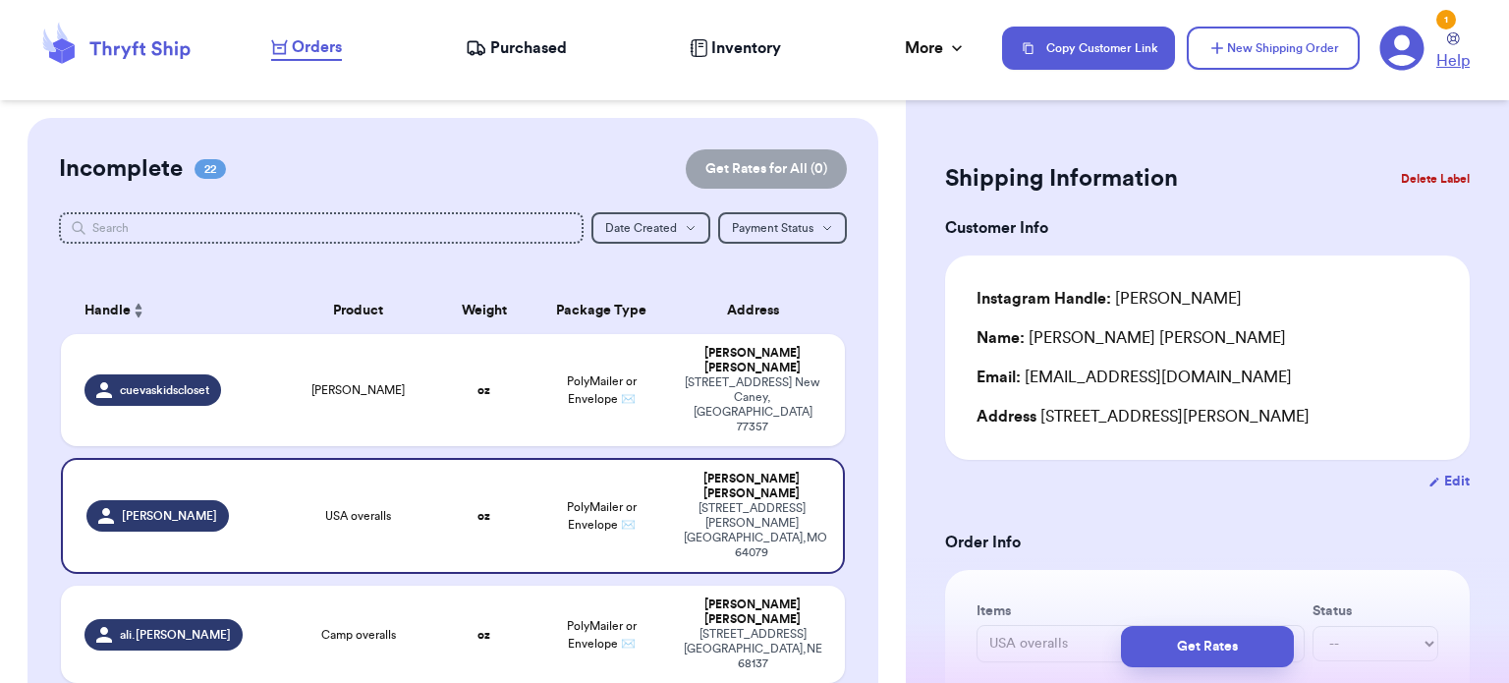
click at [1450, 32] on icon at bounding box center [1453, 38] width 13 height 13
click at [1448, 20] on div "1" at bounding box center [1446, 20] width 20 height 20
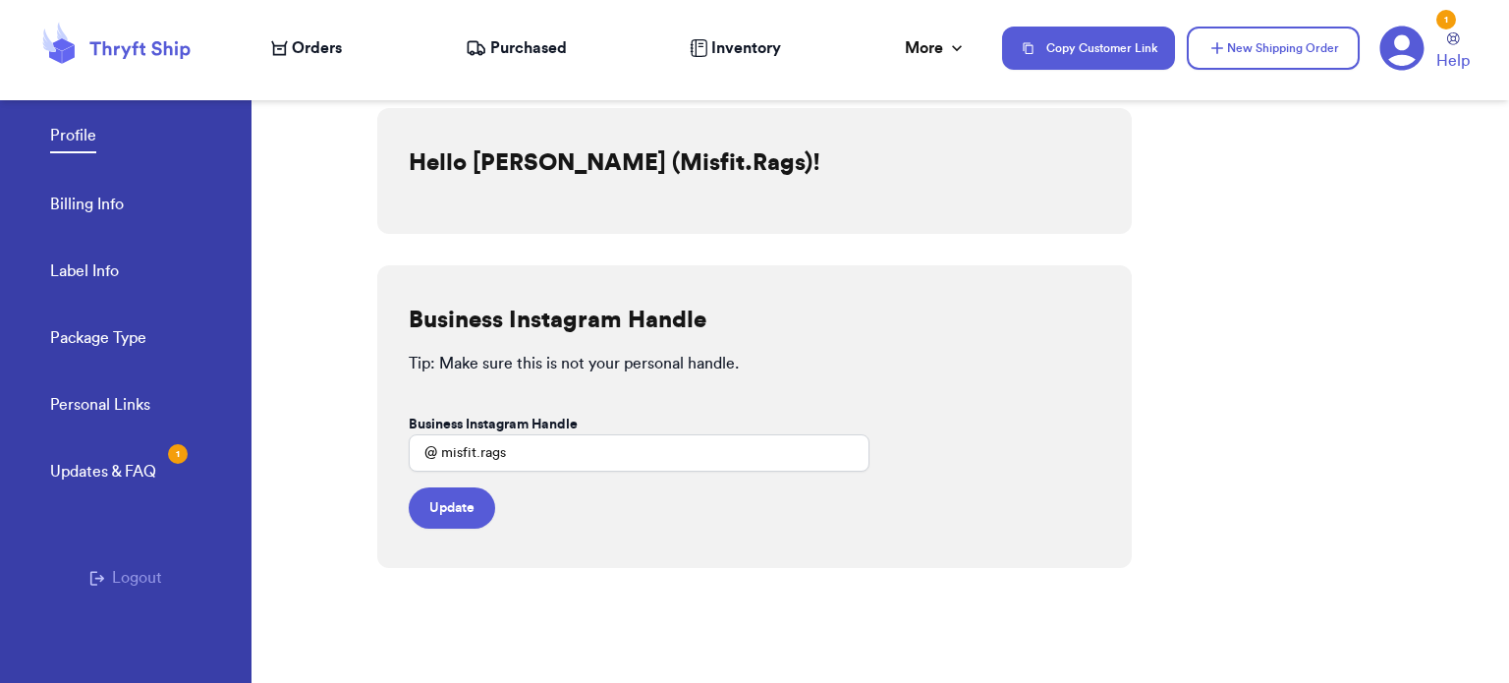
click at [105, 475] on div "Updates & FAQ 1" at bounding box center [103, 472] width 106 height 24
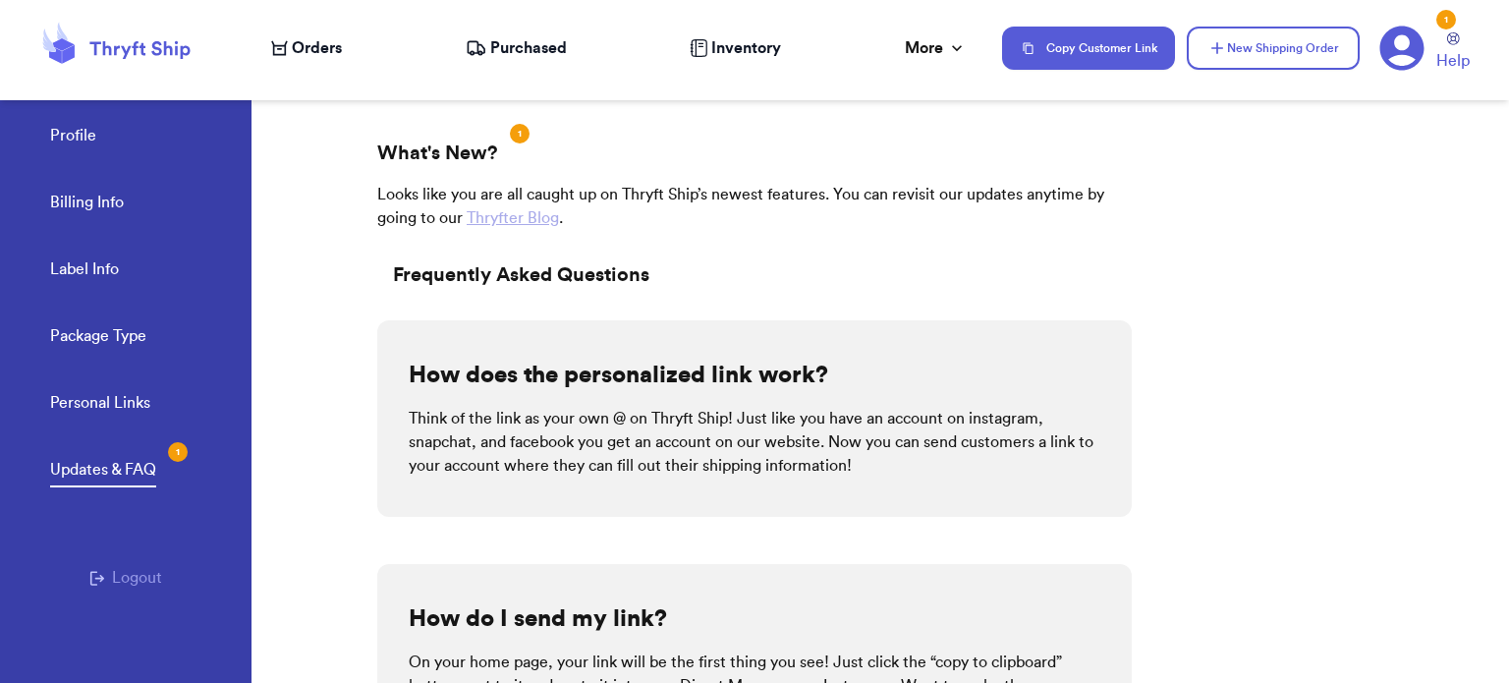
click at [106, 42] on icon at bounding box center [115, 48] width 157 height 53
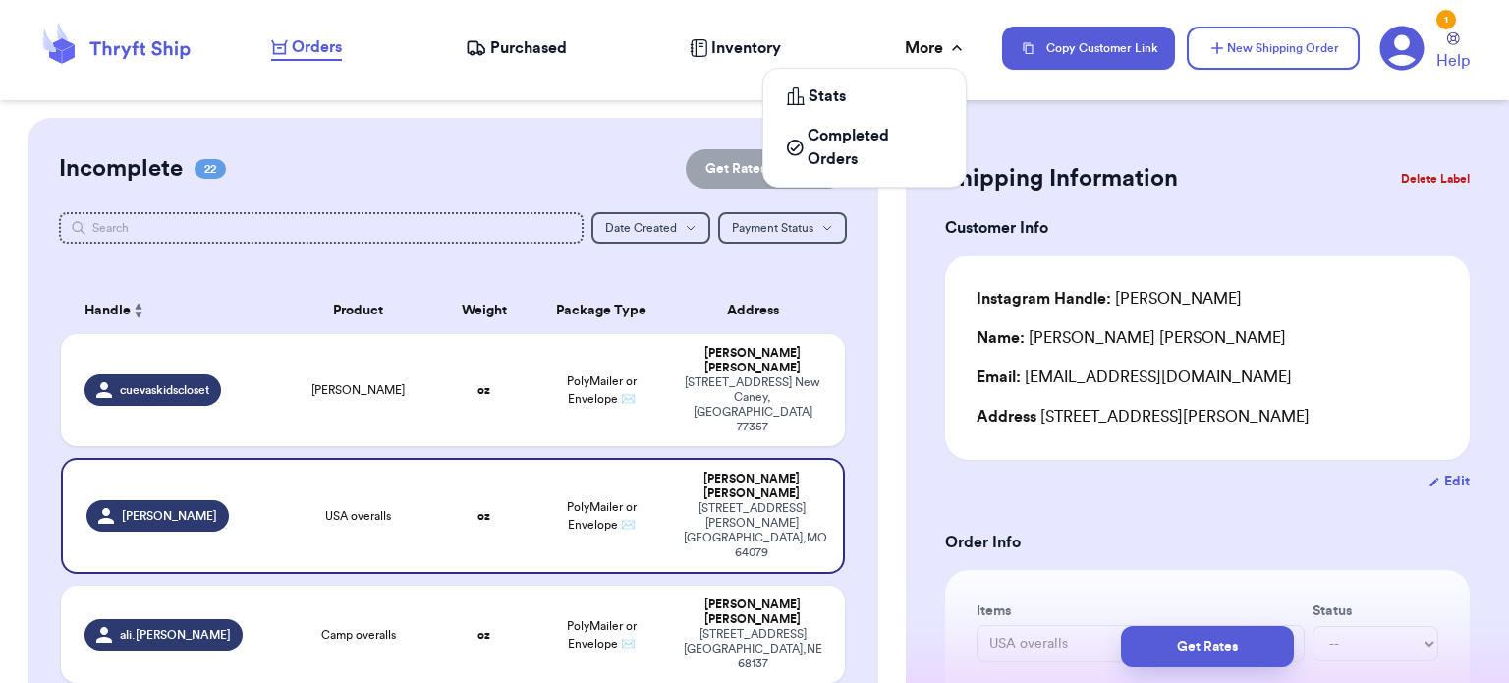
click at [955, 55] on icon at bounding box center [957, 48] width 20 height 20
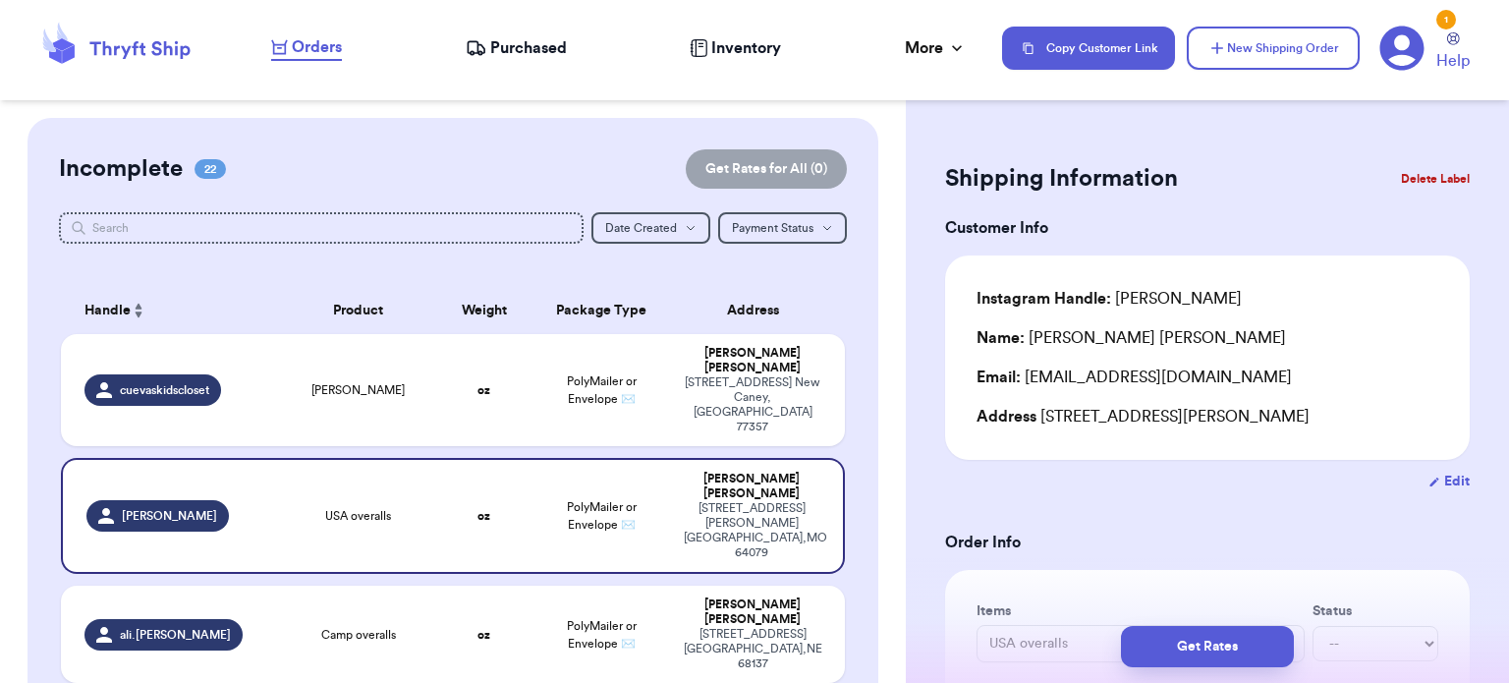
click at [79, 52] on icon at bounding box center [115, 48] width 157 height 53
click at [71, 50] on icon at bounding box center [69, 54] width 13 height 19
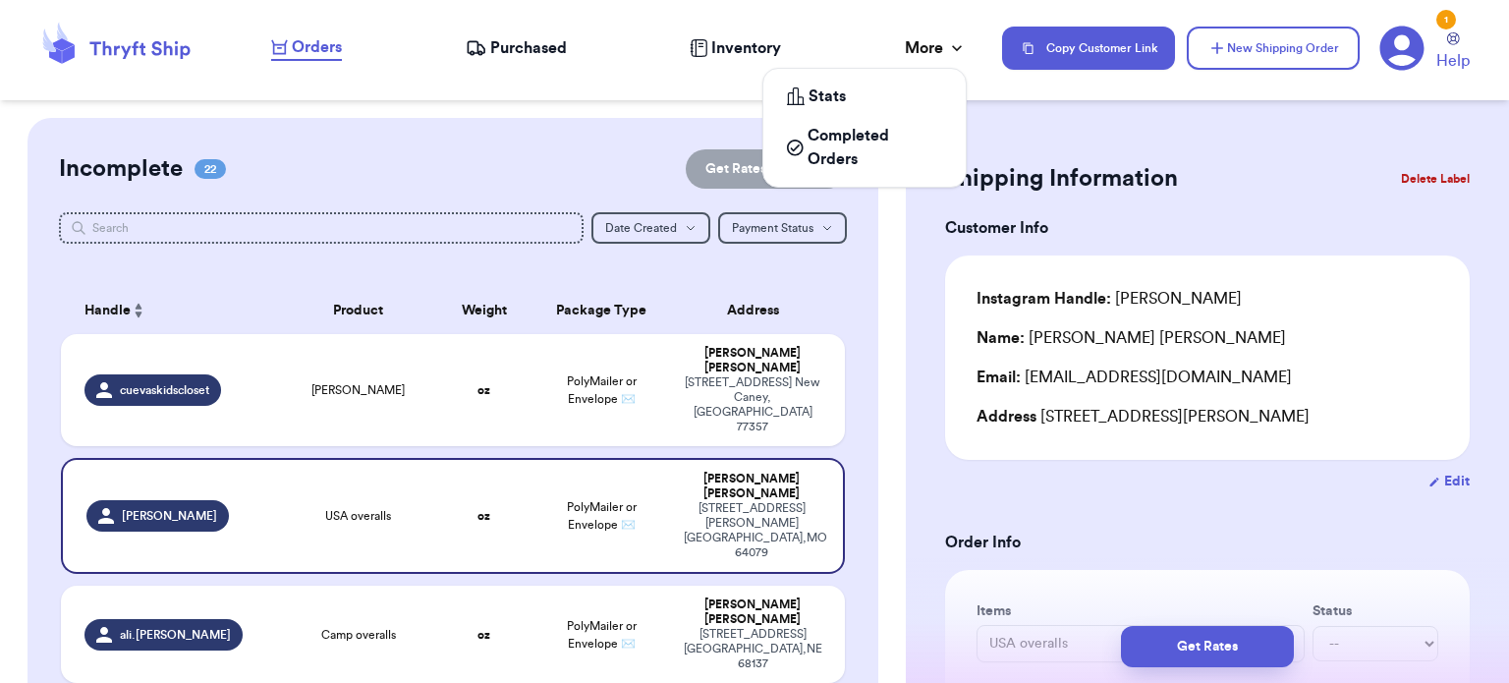
click at [957, 48] on icon at bounding box center [957, 48] width 20 height 20
click at [848, 141] on span "Completed Orders" at bounding box center [875, 147] width 135 height 47
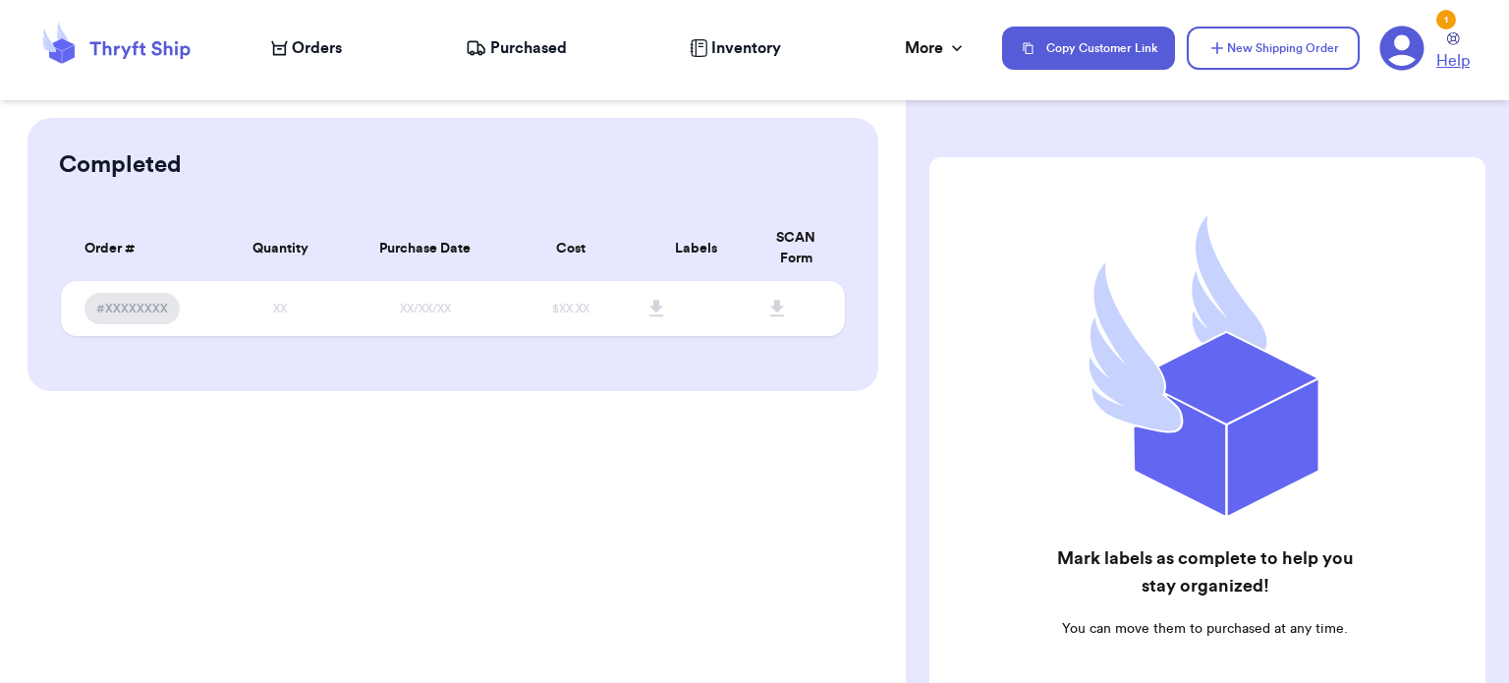
click at [1446, 45] on link "Help" at bounding box center [1452, 52] width 33 height 40
click at [321, 56] on span "Orders" at bounding box center [317, 48] width 50 height 24
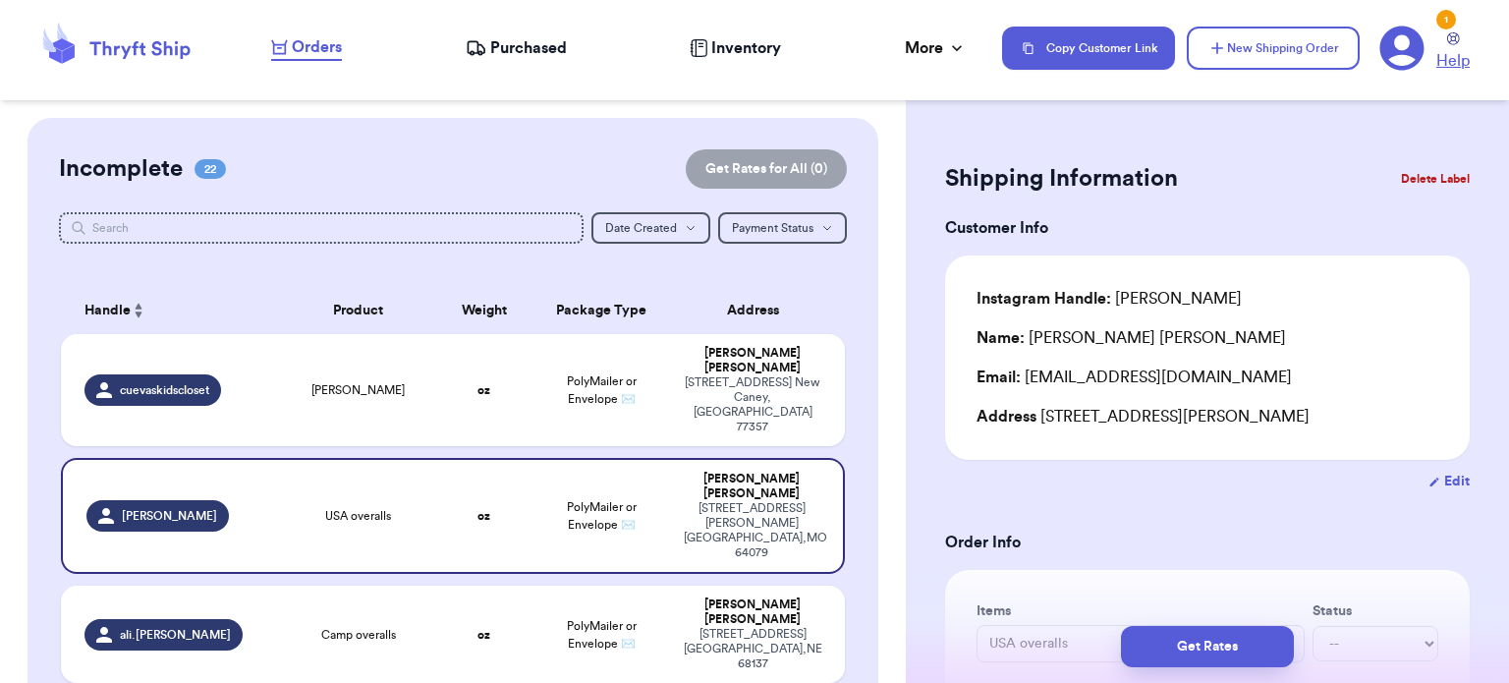
click at [1451, 43] on icon at bounding box center [1453, 38] width 13 height 13
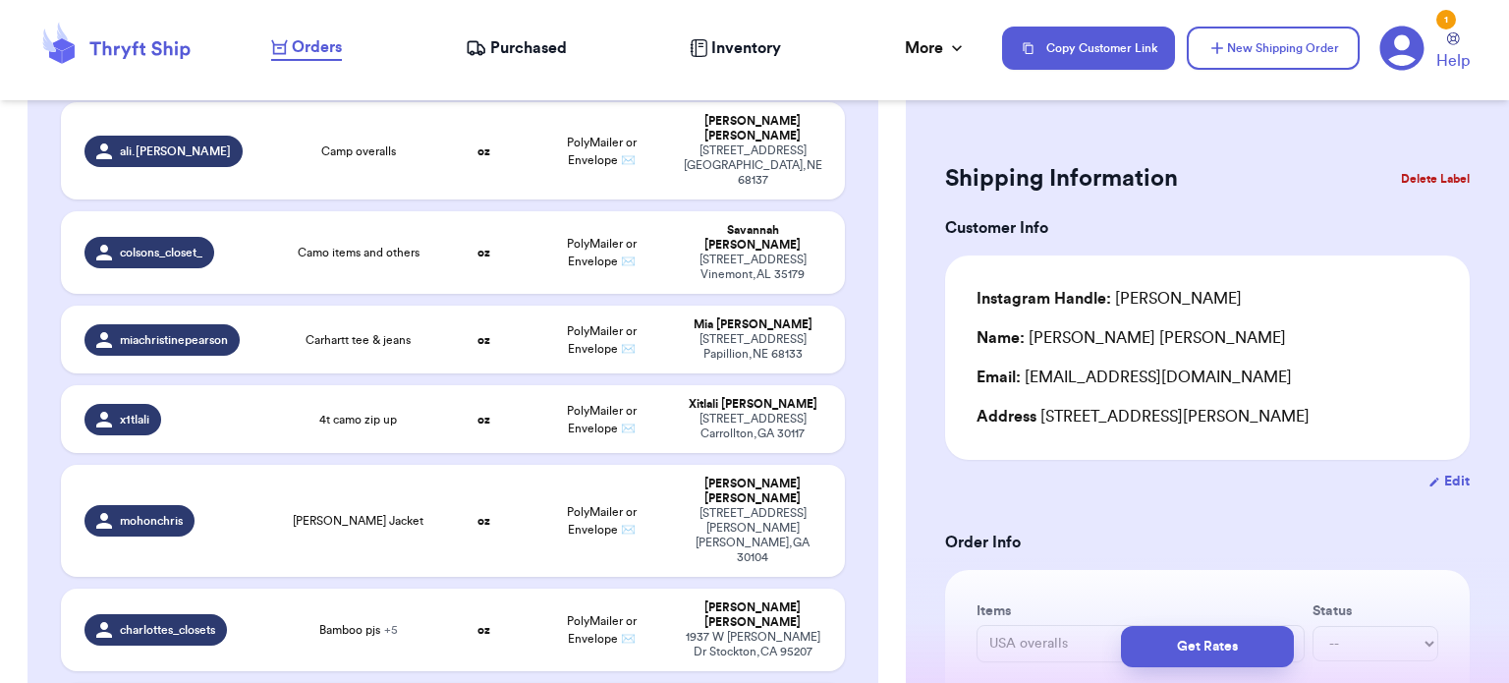
scroll to position [483, 0]
click at [280, 589] on td "Bamboo pjs + 5" at bounding box center [358, 630] width 157 height 83
type input "Bamboo pjs"
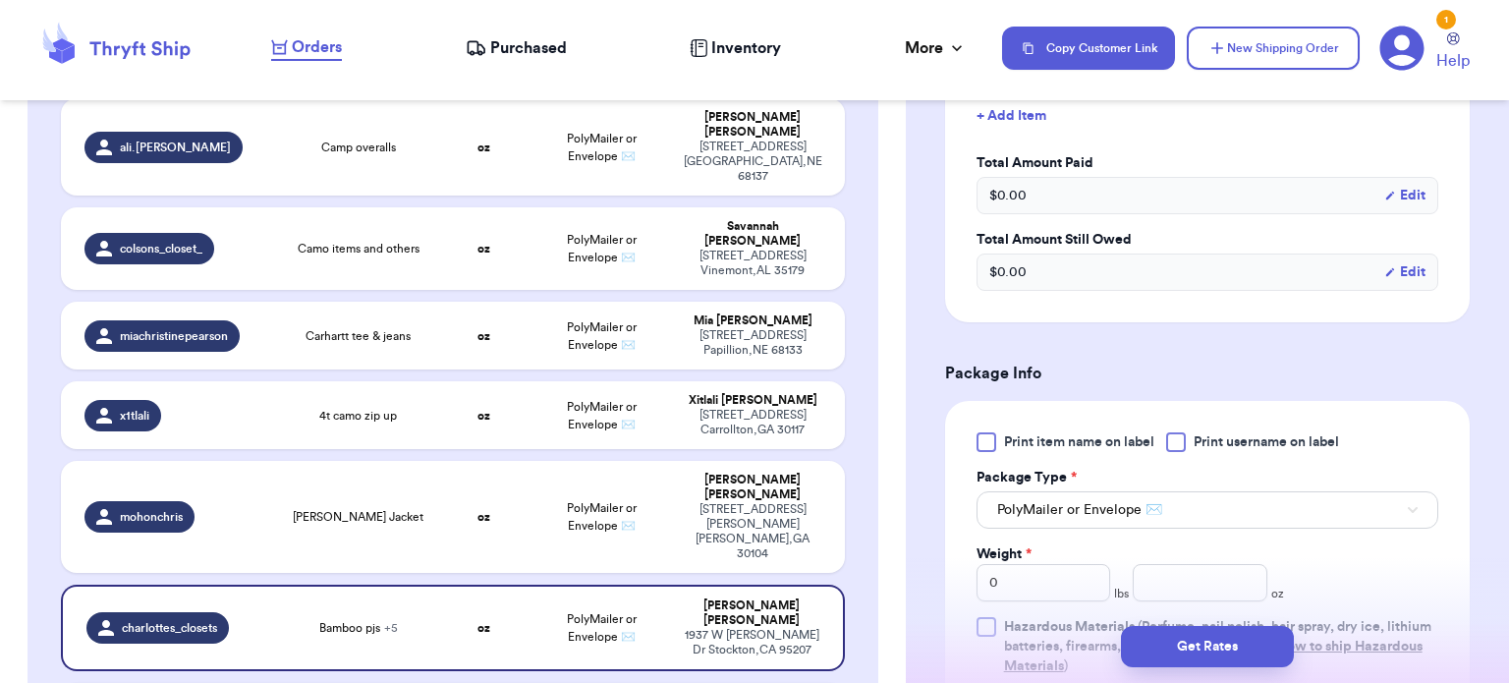
scroll to position [1120, 0]
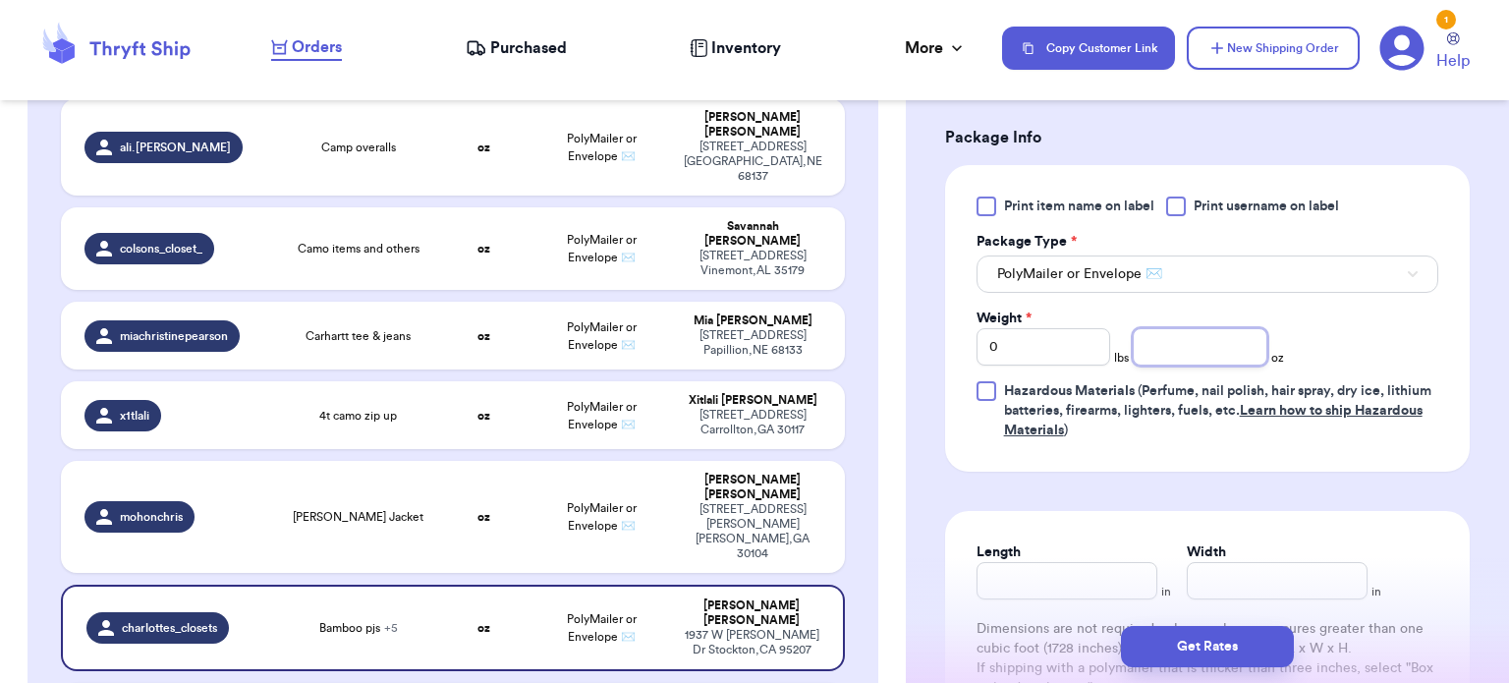
click at [1217, 338] on input "number" at bounding box center [1200, 346] width 135 height 37
type input "19"
type input "10"
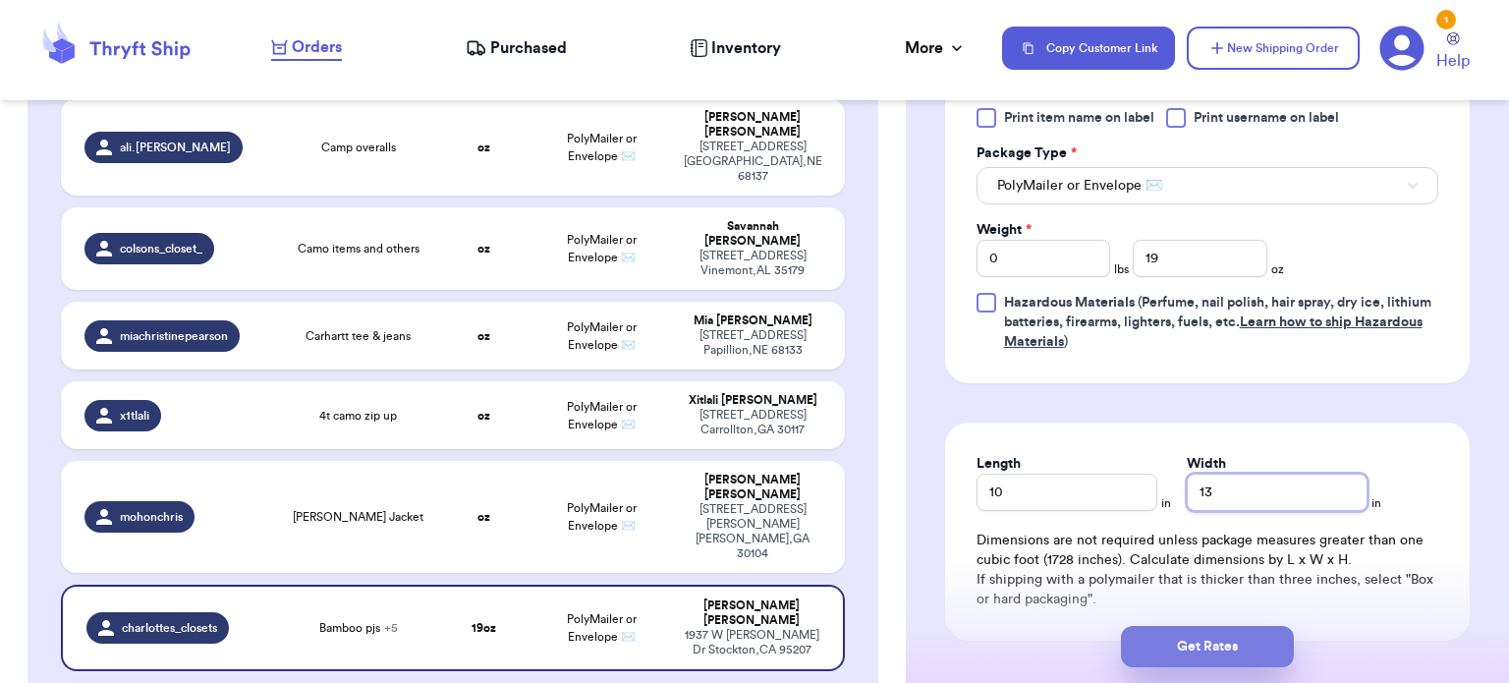
type input "13"
click at [1244, 632] on button "Get Rates" at bounding box center [1207, 646] width 173 height 41
type input "1"
type input "3"
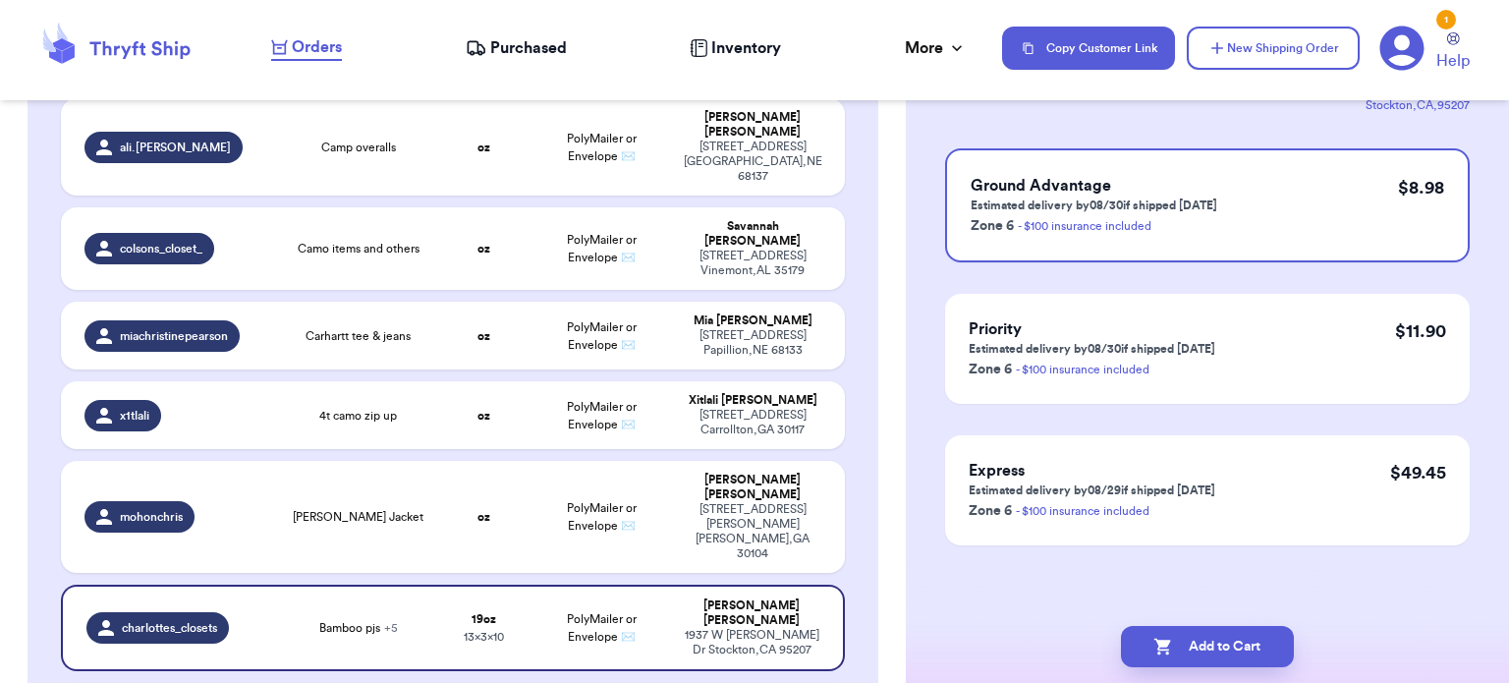
scroll to position [0, 0]
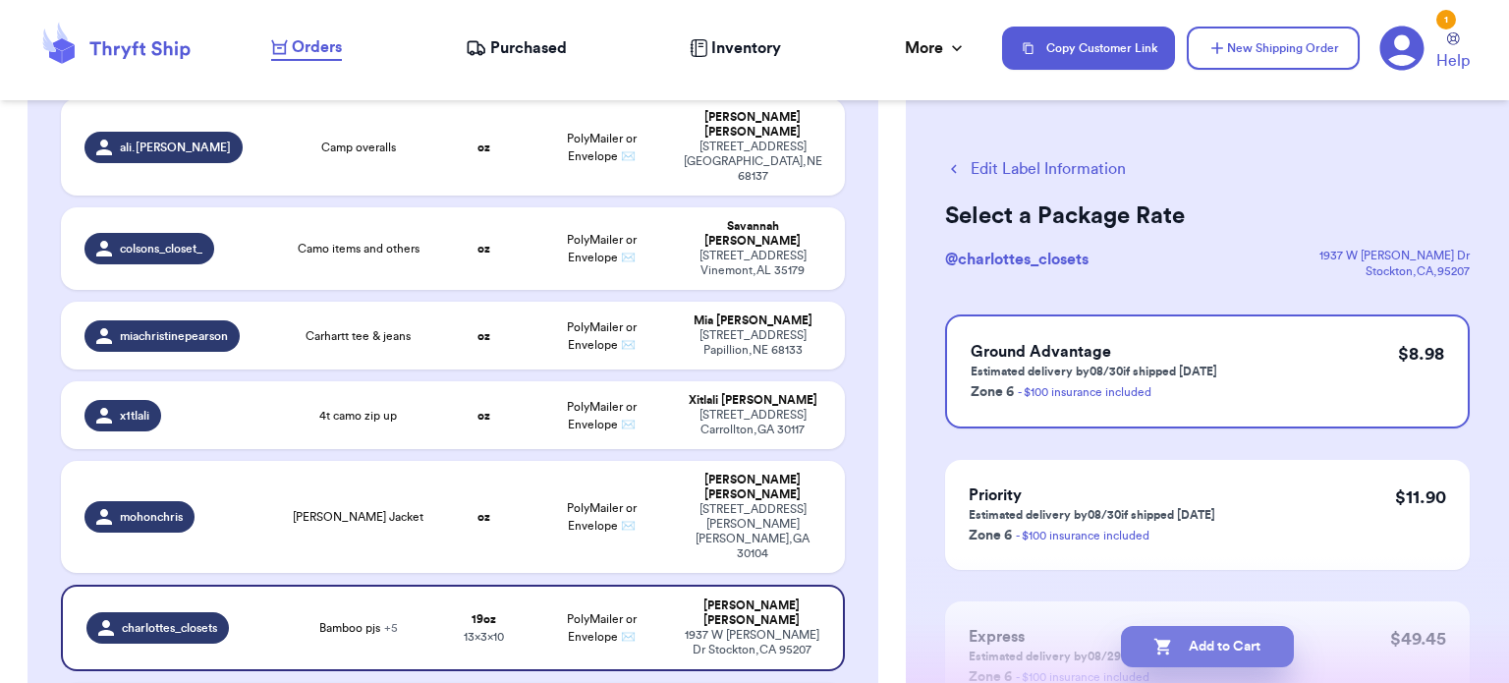
click at [1244, 647] on button "Add to Cart" at bounding box center [1207, 646] width 173 height 41
checkbox input "true"
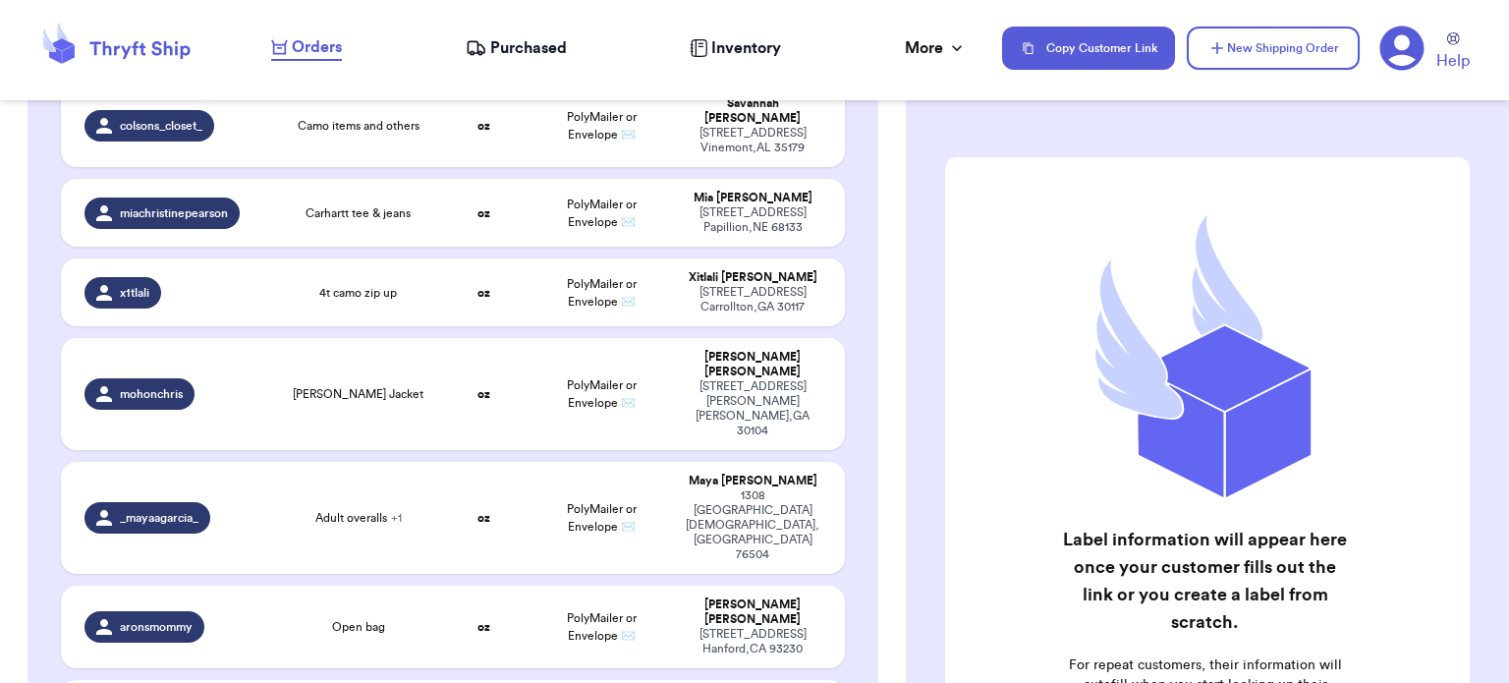
scroll to position [794, 0]
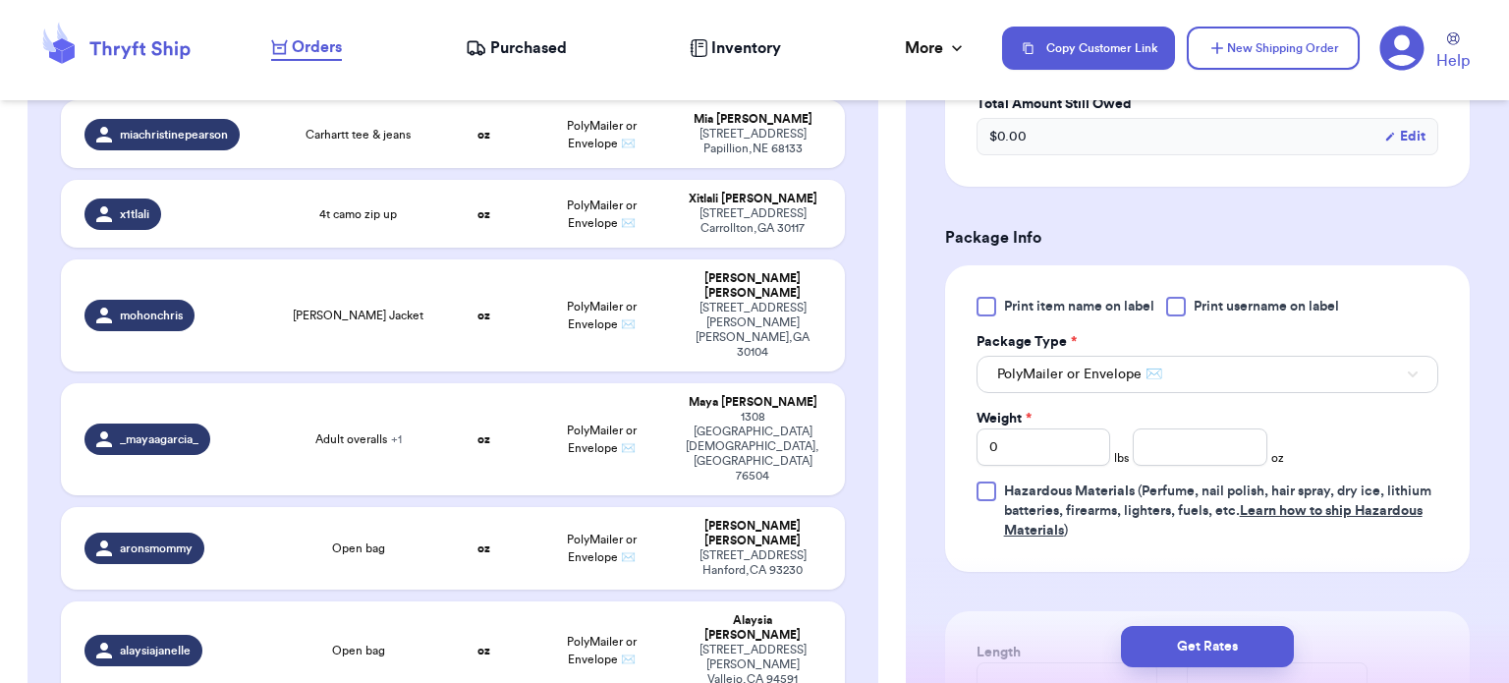
scroll to position [751, 0]
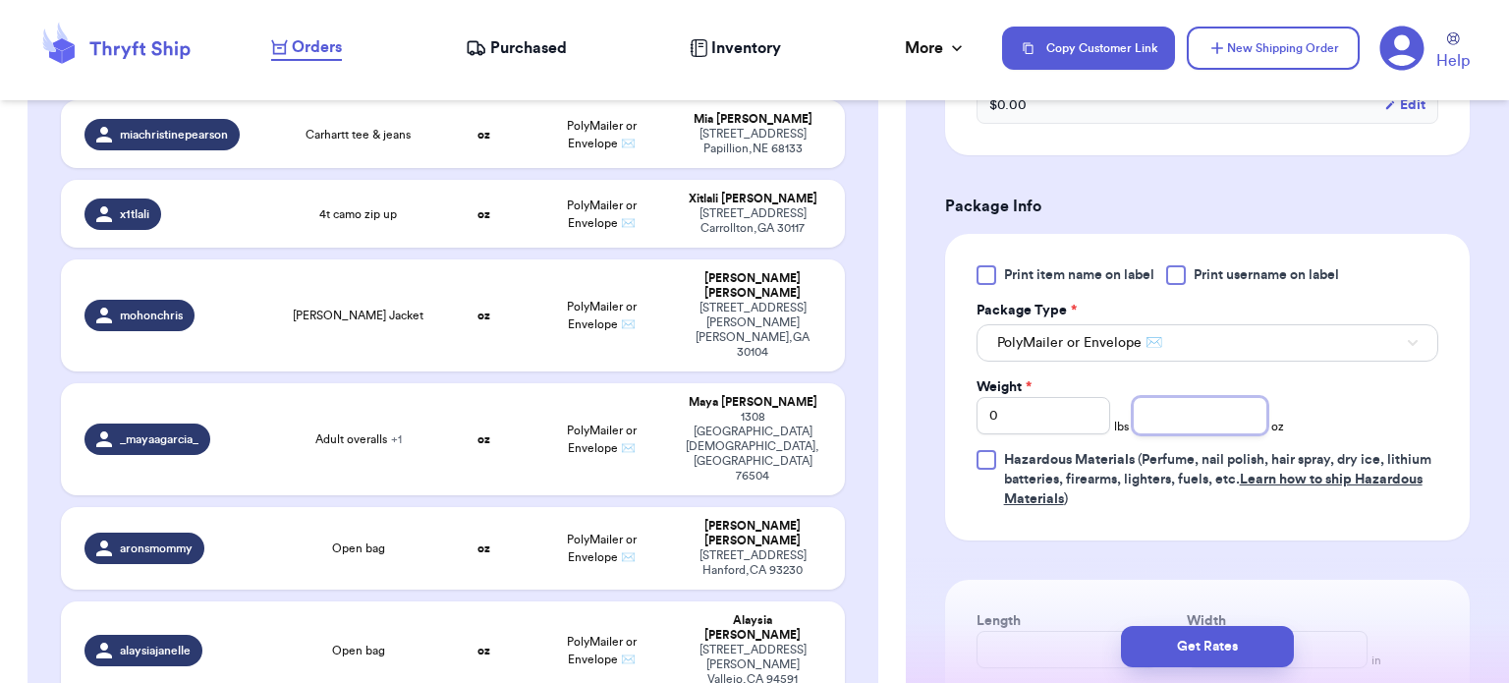
click at [1161, 404] on input "number" at bounding box center [1200, 415] width 135 height 37
type input "59"
type input "15"
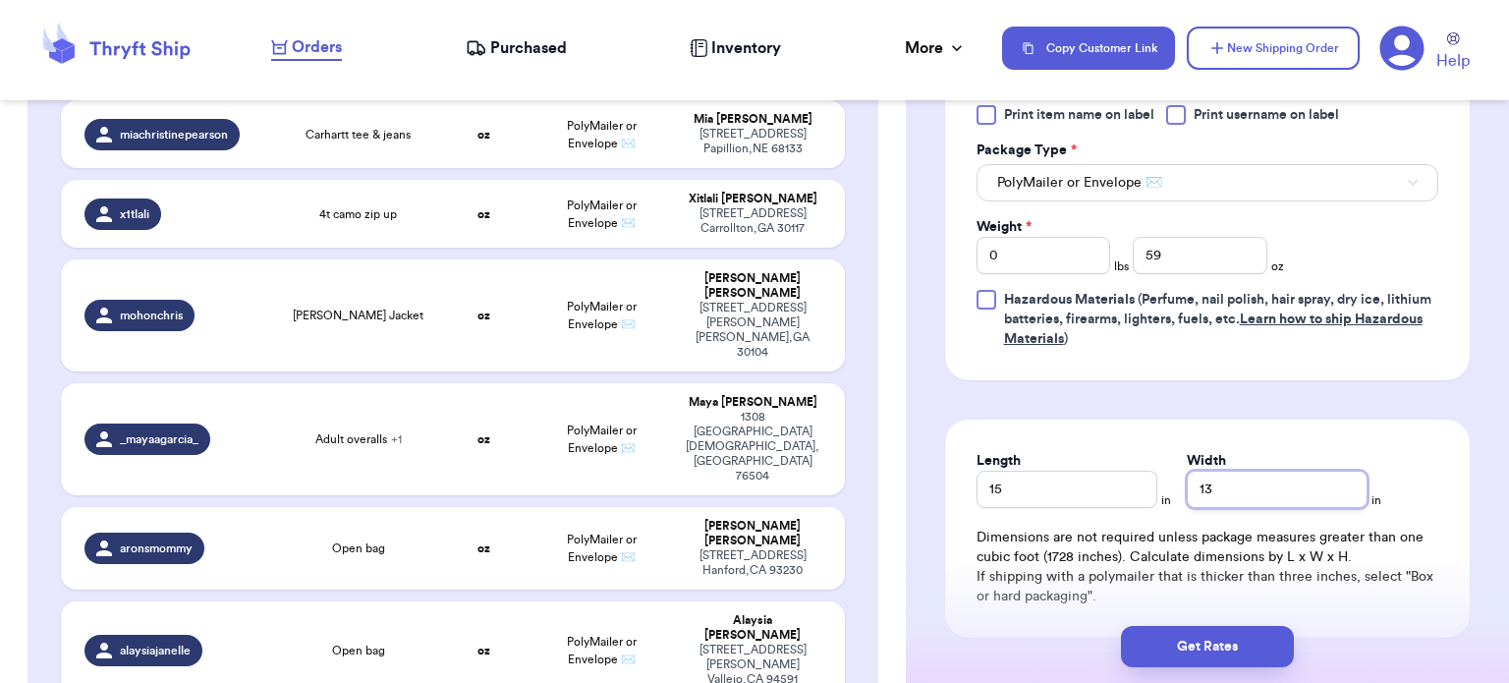
scroll to position [914, 0]
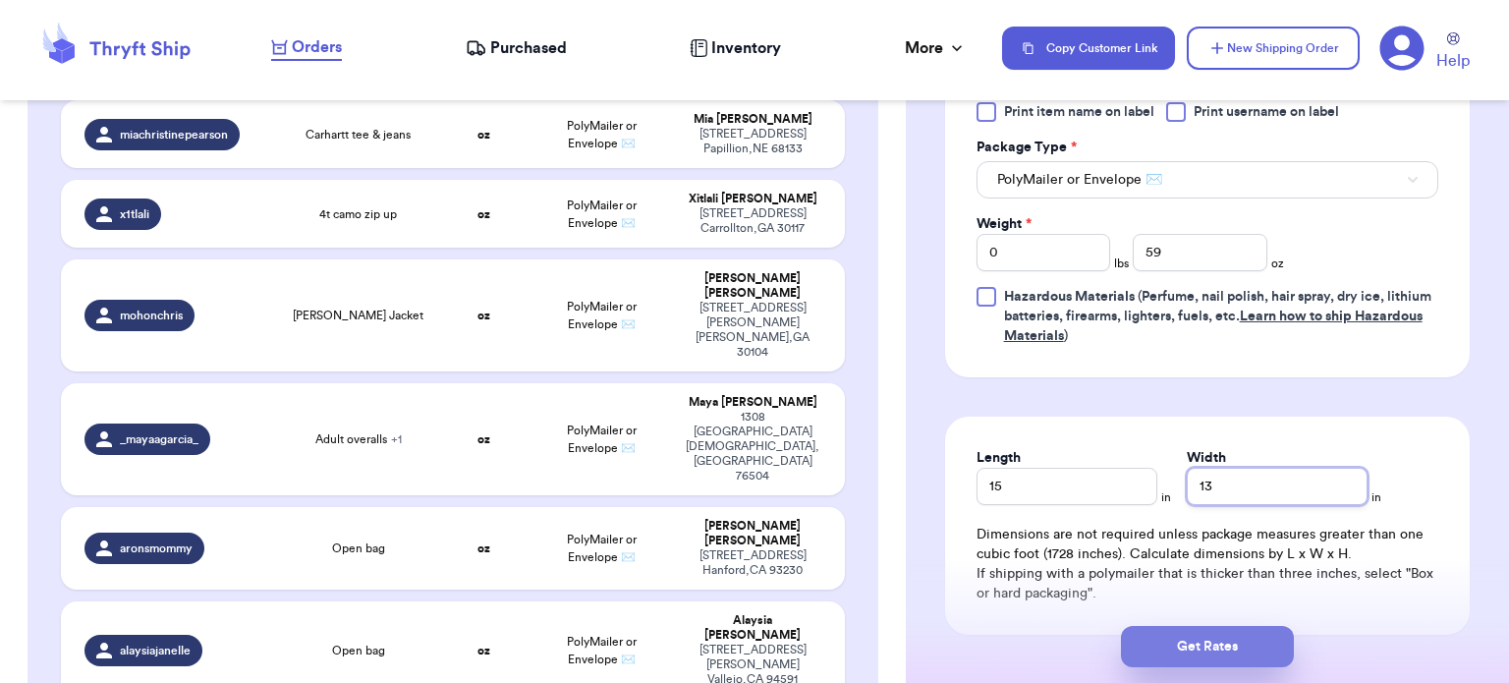
type input "13"
click at [1218, 651] on button "Get Rates" at bounding box center [1207, 646] width 173 height 41
type input "3"
type input "11"
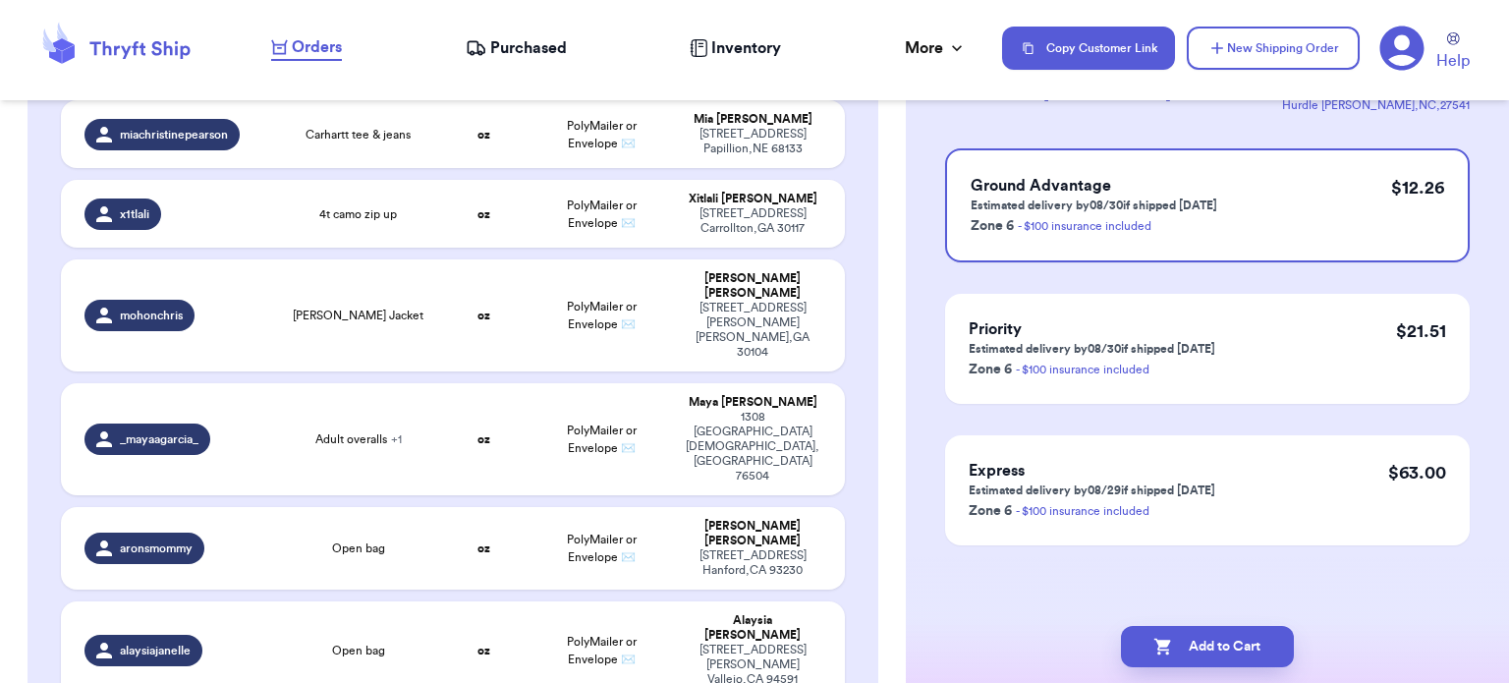
scroll to position [0, 0]
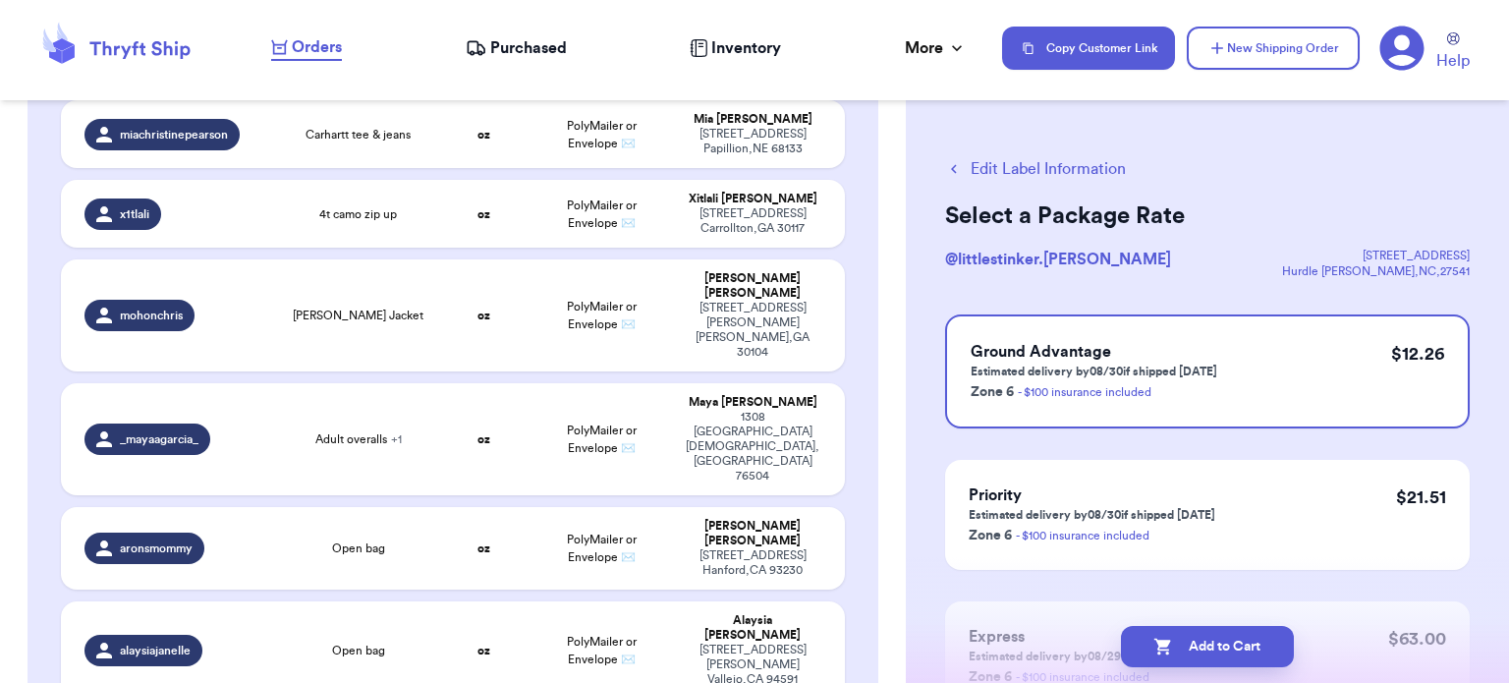
click at [1218, 651] on button "Add to Cart" at bounding box center [1207, 646] width 173 height 41
checkbox input "true"
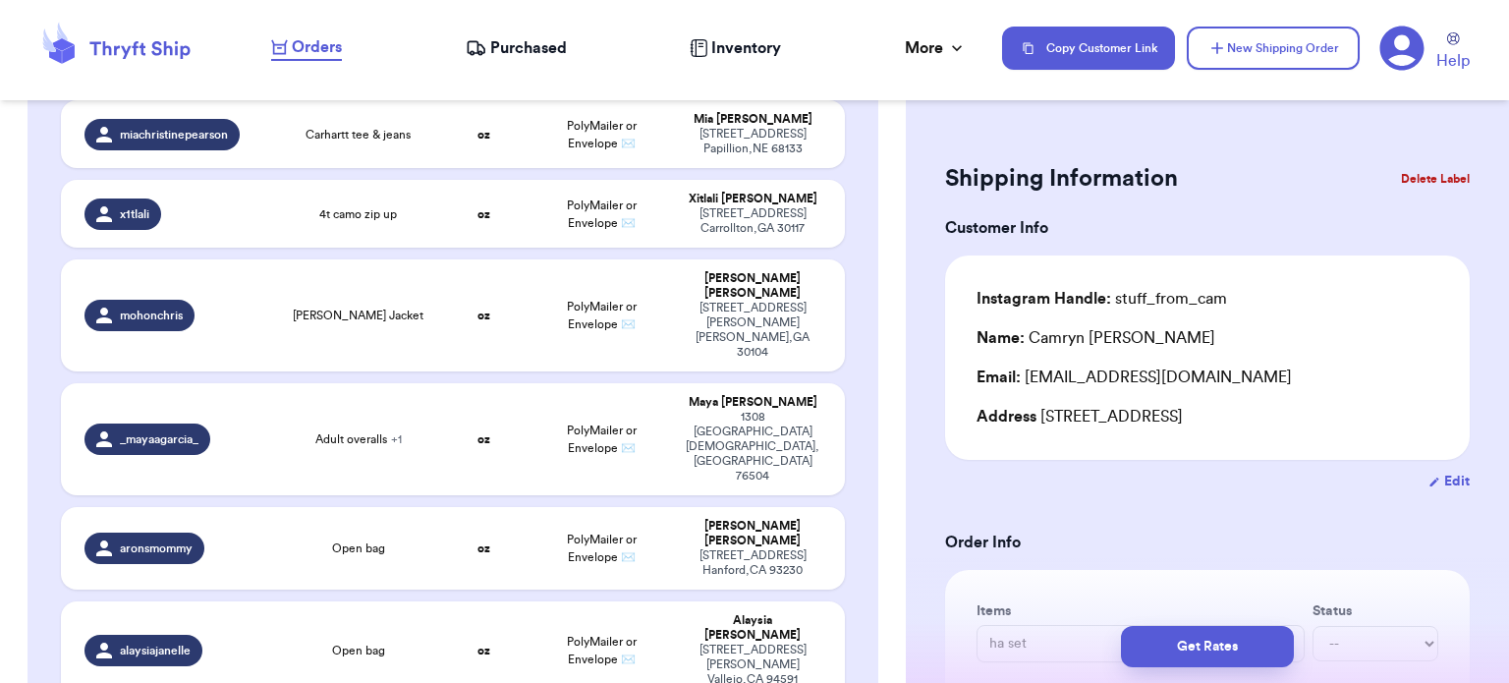
scroll to position [876, 0]
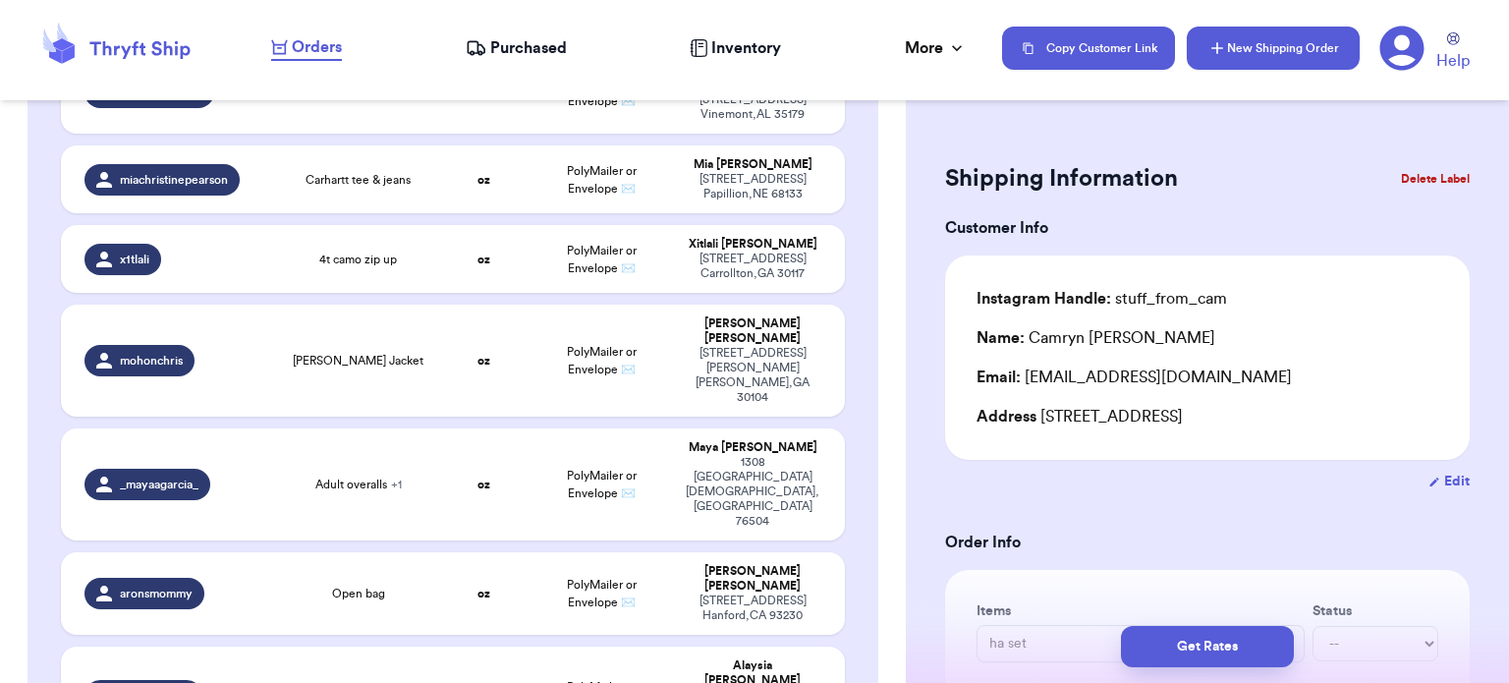
click at [1262, 62] on button "New Shipping Order" at bounding box center [1273, 48] width 173 height 43
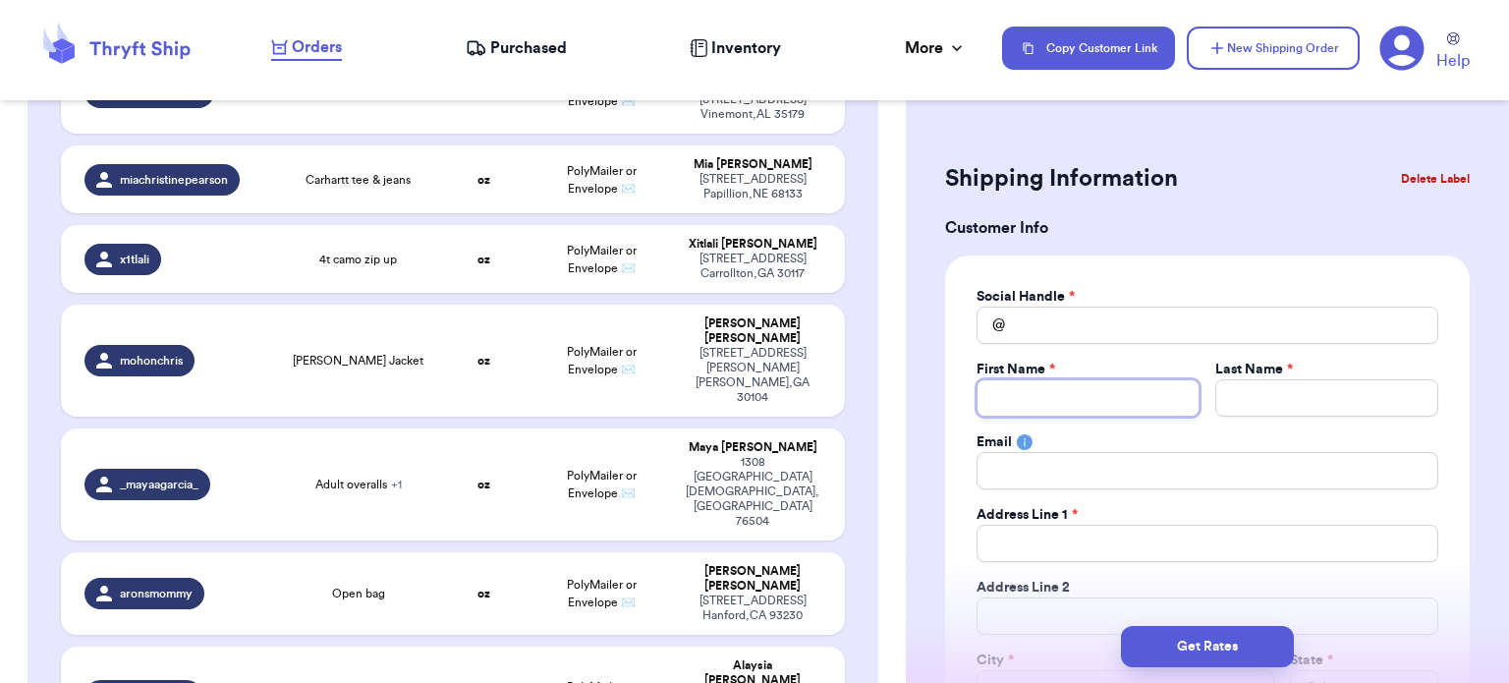
click at [1108, 387] on input "Total Amount Paid" at bounding box center [1088, 397] width 223 height 37
type input "a"
type input "an"
type input "ang"
type input "ange"
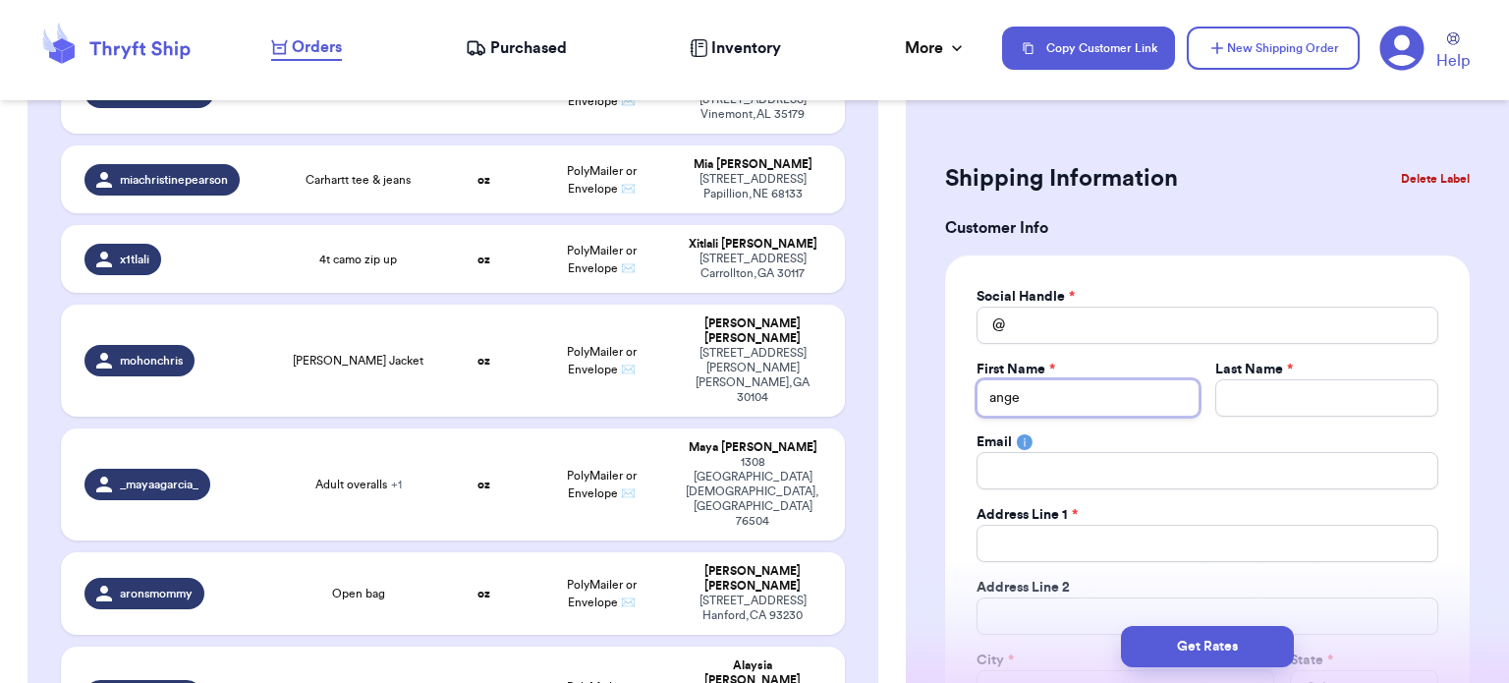
type input "angel"
type input "[PERSON_NAME]"
type input "angel"
type input "ange"
type input "ang"
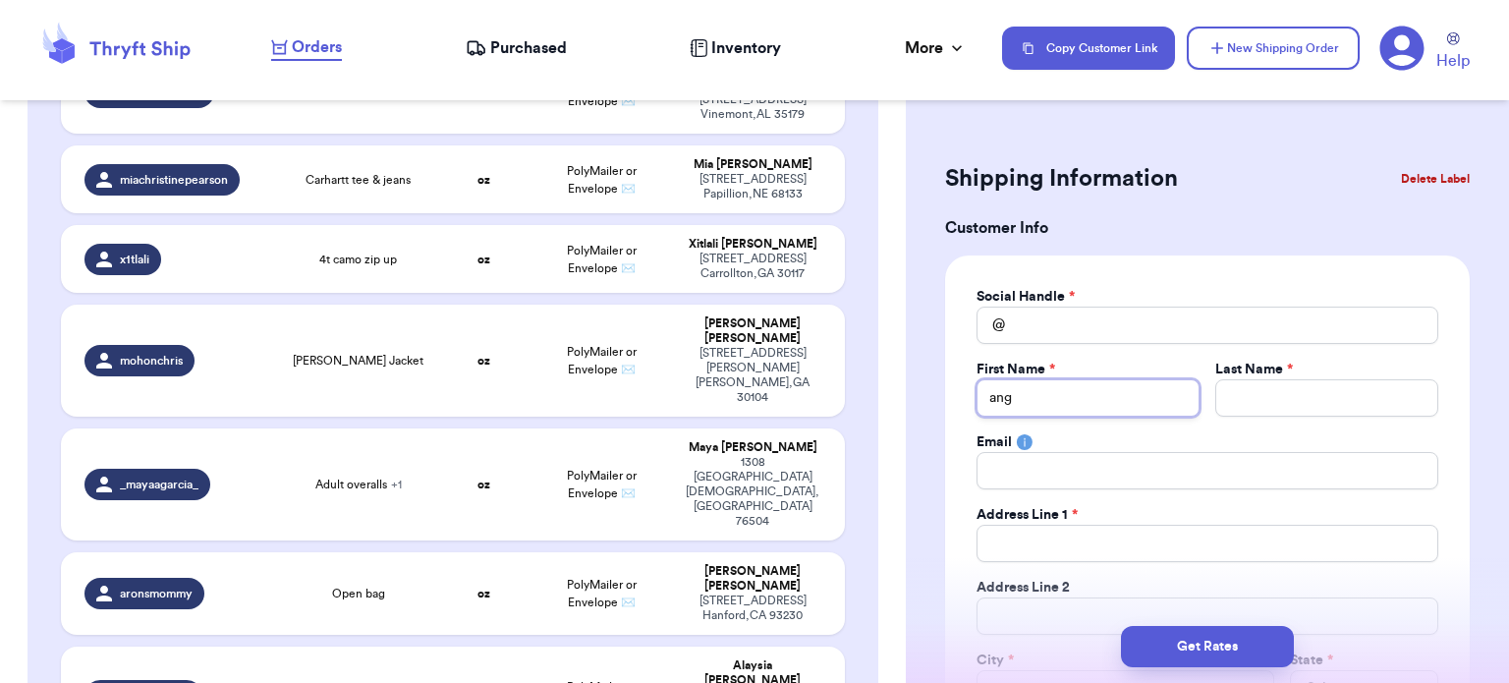
type input "an"
type input "a"
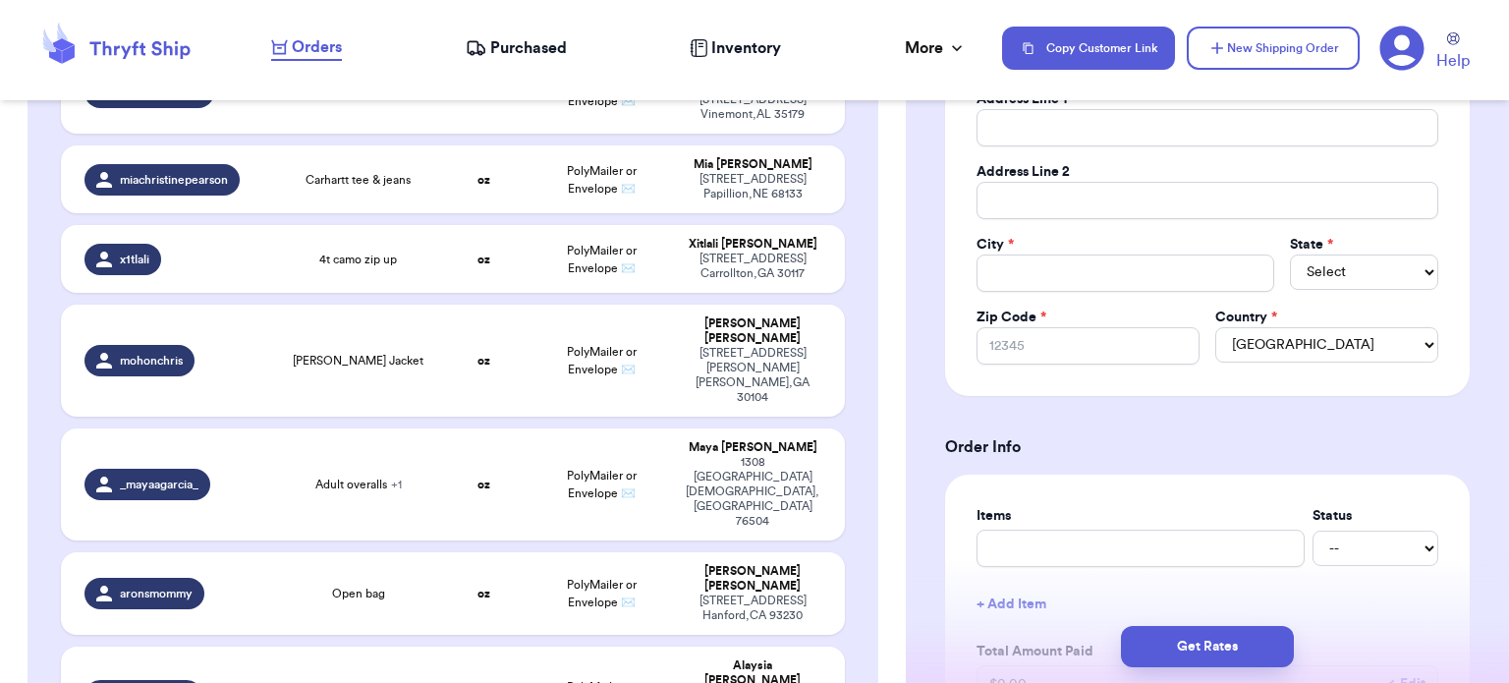
scroll to position [79, 0]
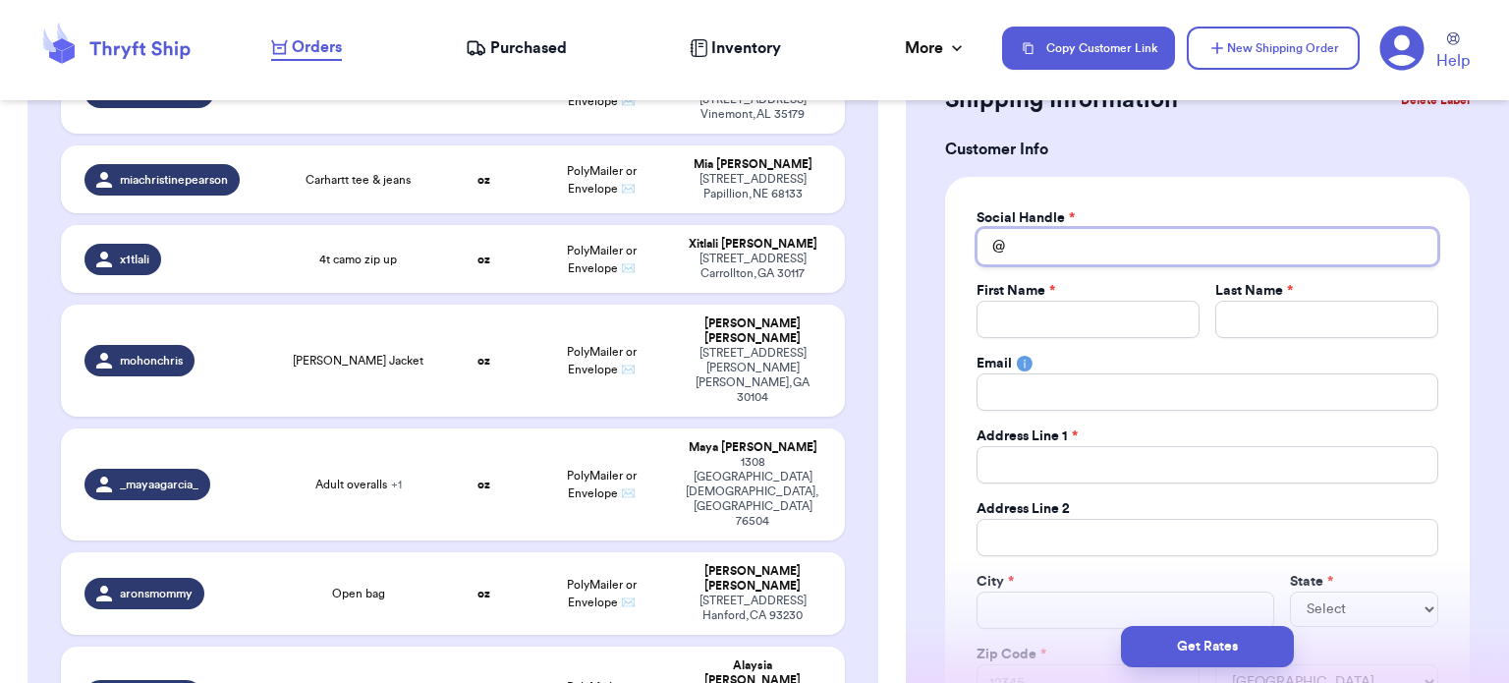
click at [1037, 258] on input "Total Amount Paid" at bounding box center [1208, 246] width 462 height 37
click at [1052, 313] on input "Total Amount Paid" at bounding box center [1088, 319] width 223 height 37
type input "c"
type input "ca"
type input "car"
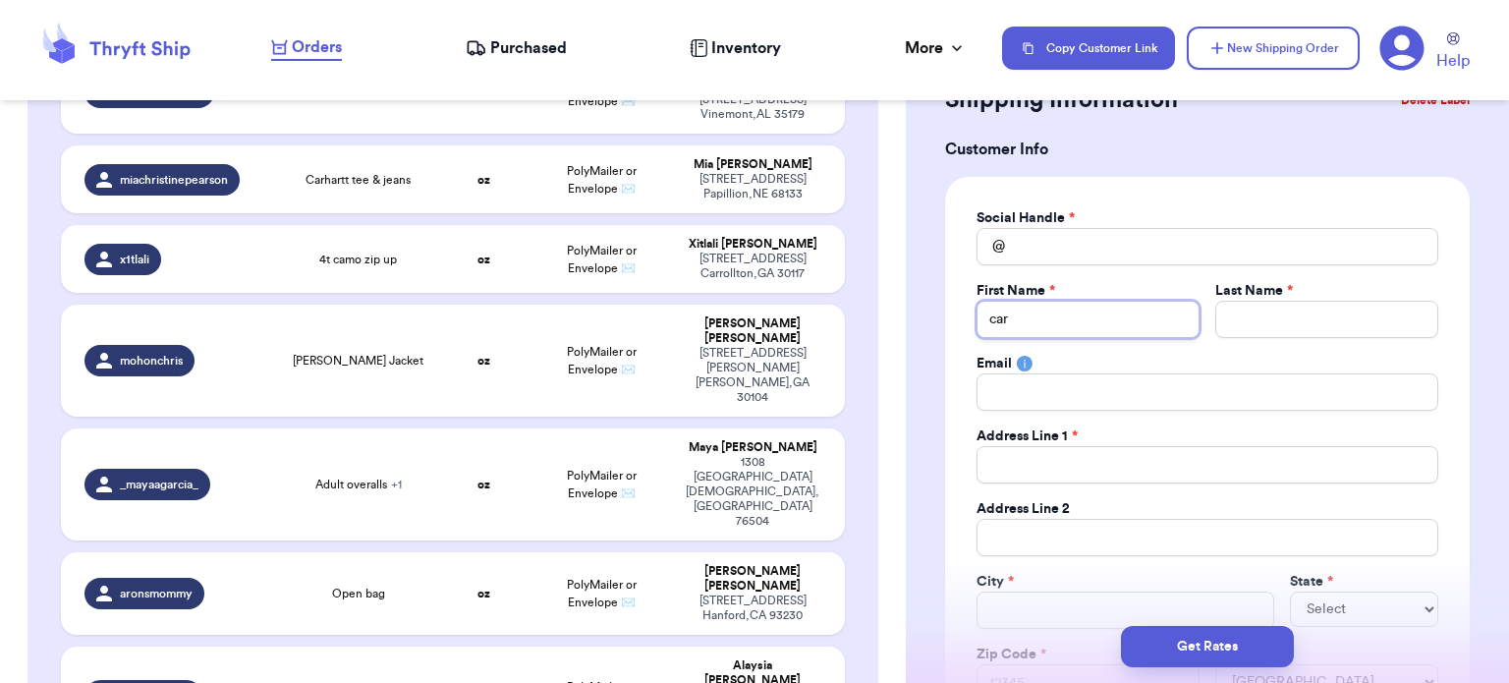
type input "[PERSON_NAME]"
type input "carina"
type input "[PERSON_NAME]"
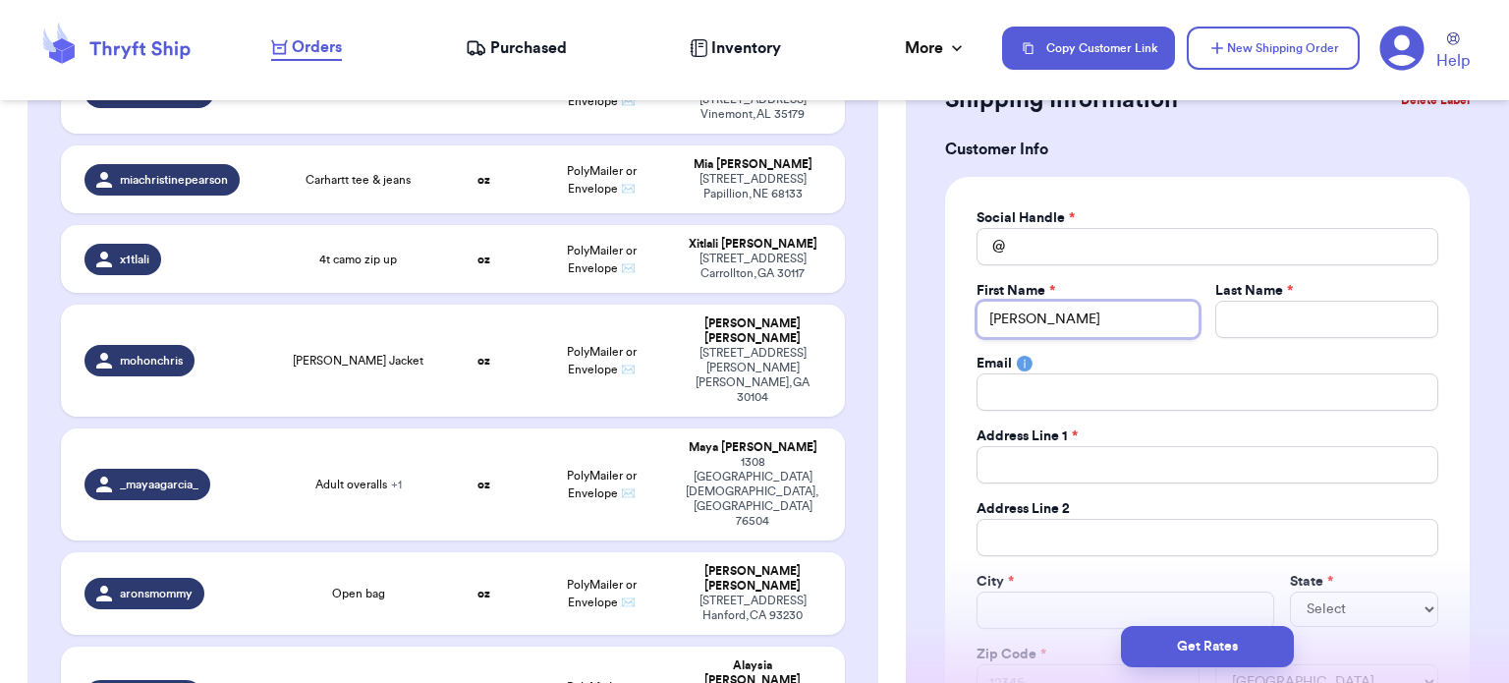
type input "car"
type input "ca"
type input "c"
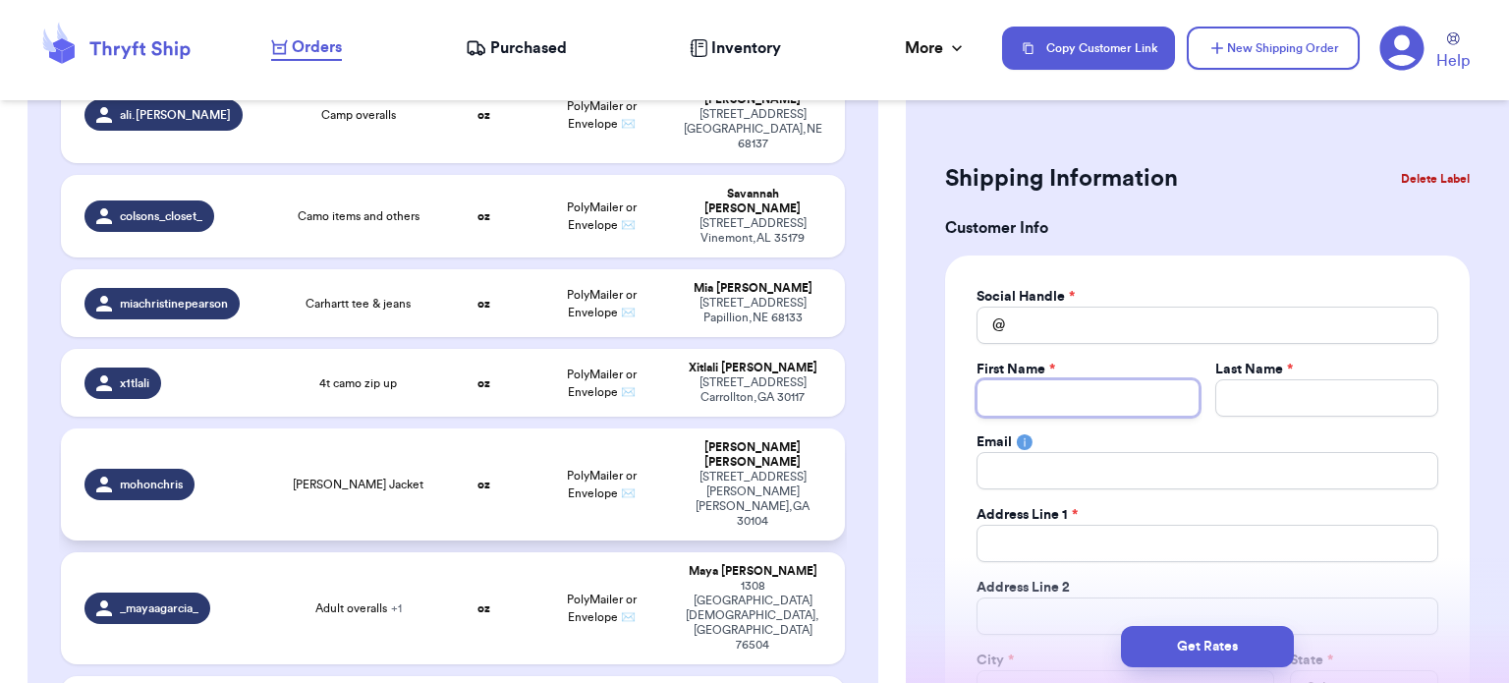
scroll to position [1028, 0]
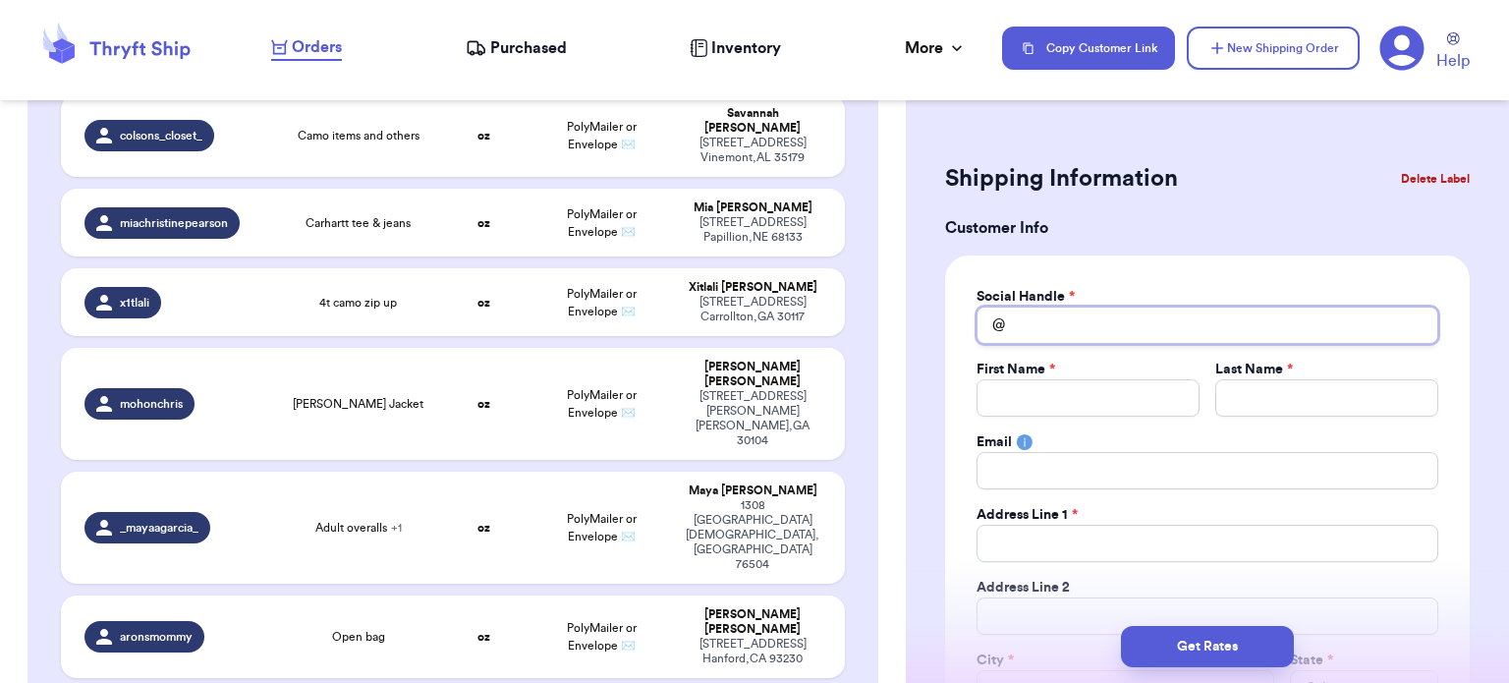
click at [1189, 307] on input "Total Amount Paid" at bounding box center [1208, 325] width 462 height 37
type input "w"
type input "wi"
type input "wit"
type input "with"
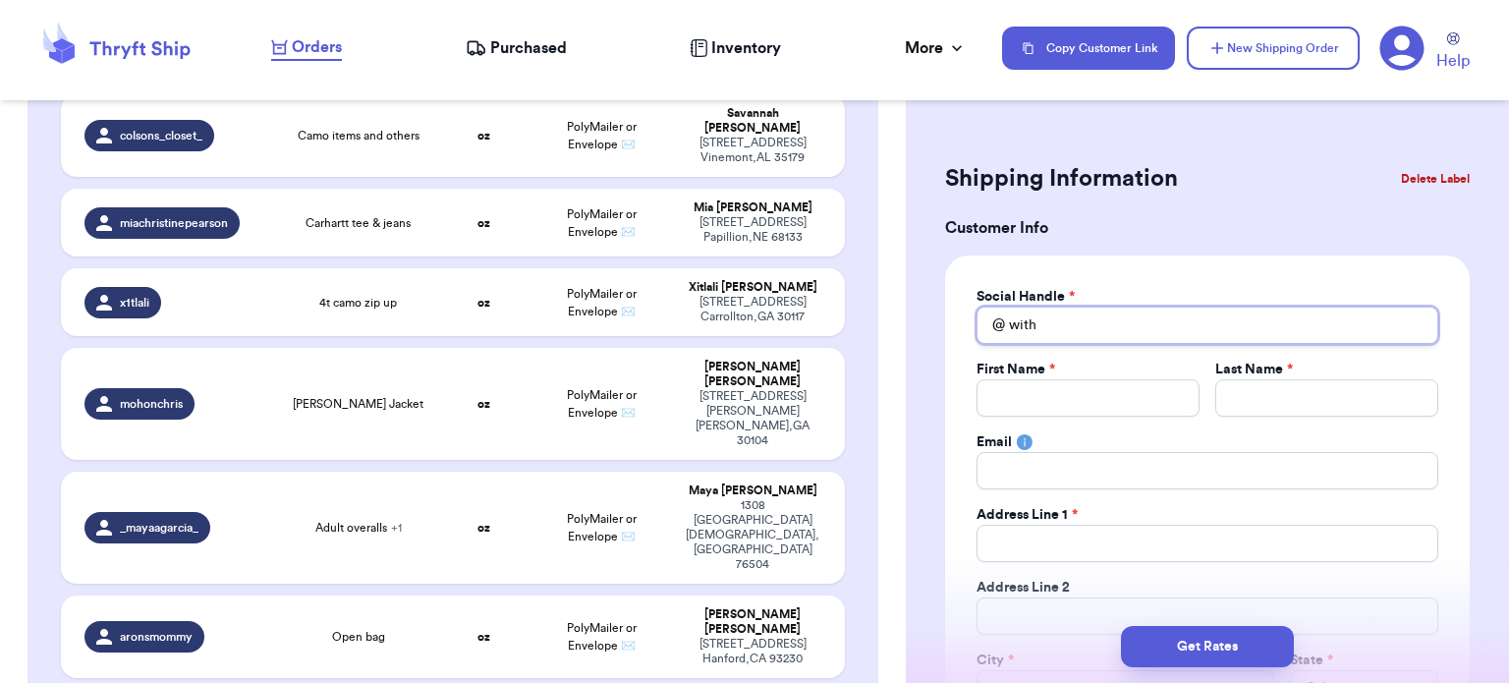
type input "withl"
type input "withlo"
type input "withlov"
type input "withlove"
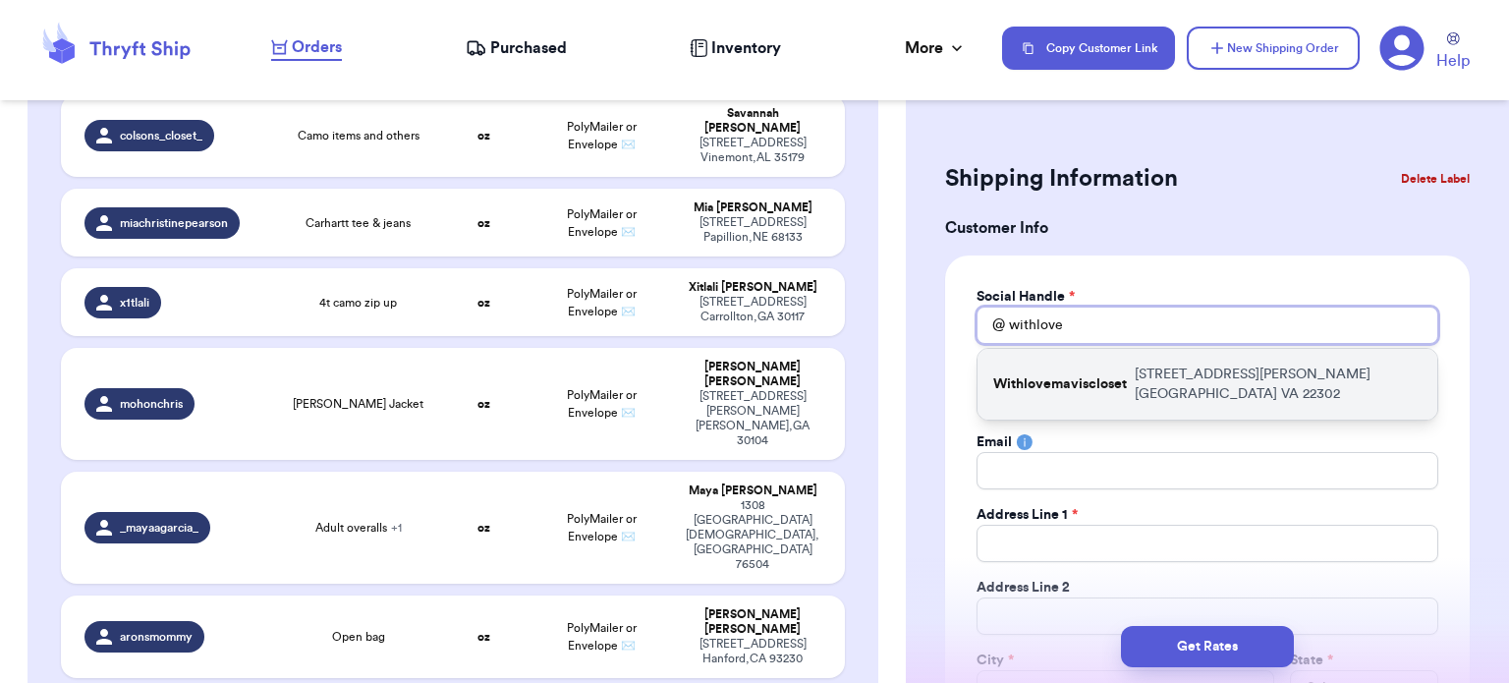
type input "withlove"
click at [1180, 362] on div "Withlovemaviscloset [STREET_ADDRESS][PERSON_NAME][PERSON_NAME]" at bounding box center [1208, 384] width 460 height 71
type input "Withlovemaviscloset"
type input "[PERSON_NAME]"
type input "Vergara"
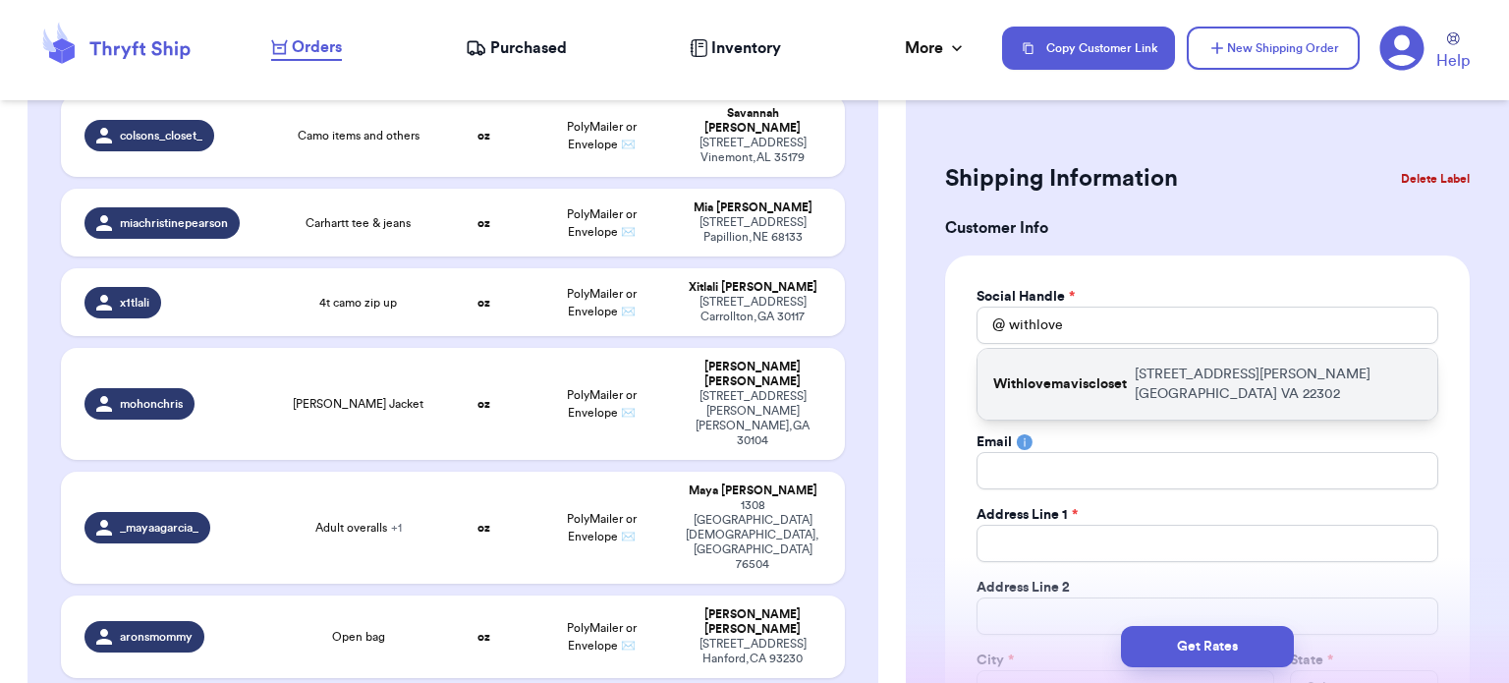
type input "[EMAIL_ADDRESS][DOMAIN_NAME]"
type input "[STREET_ADDRESS][PERSON_NAME]"
type input "507"
type input "[GEOGRAPHIC_DATA]"
select select "VA"
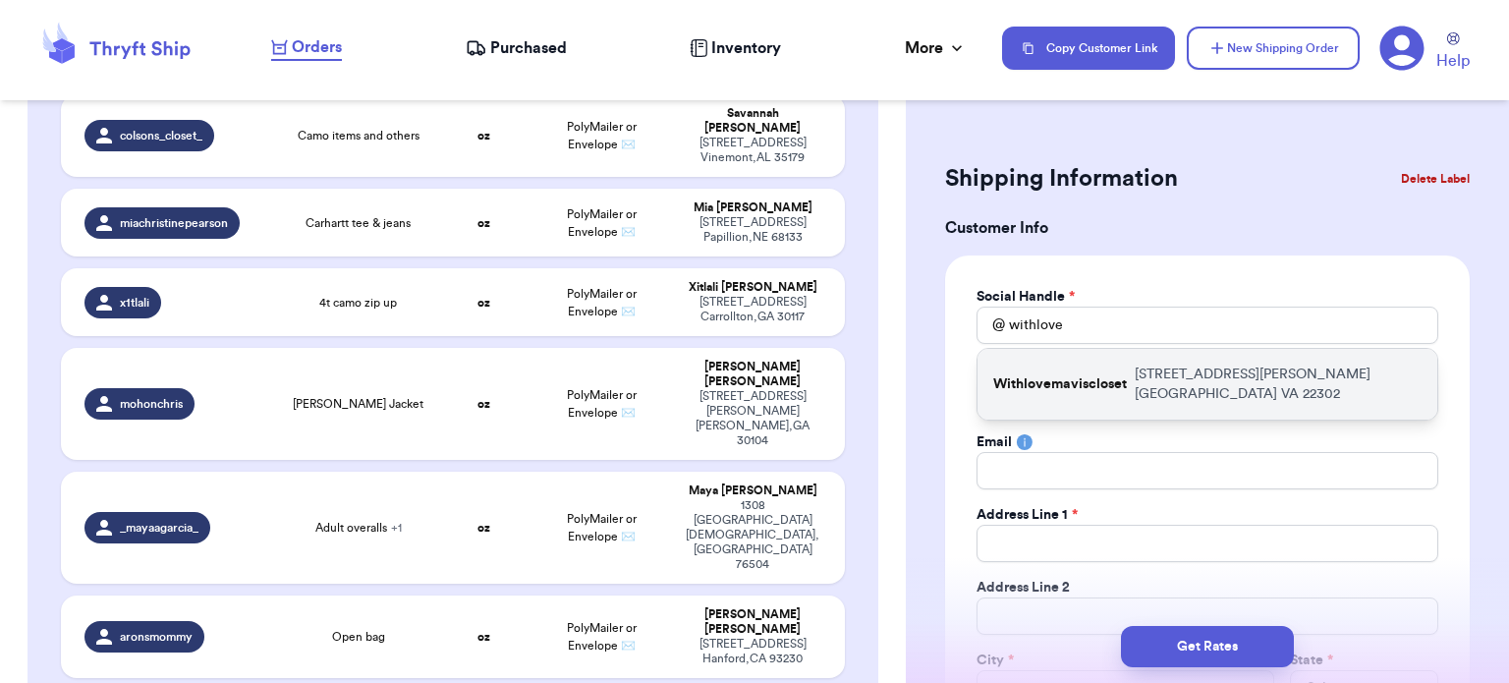
type input "22302"
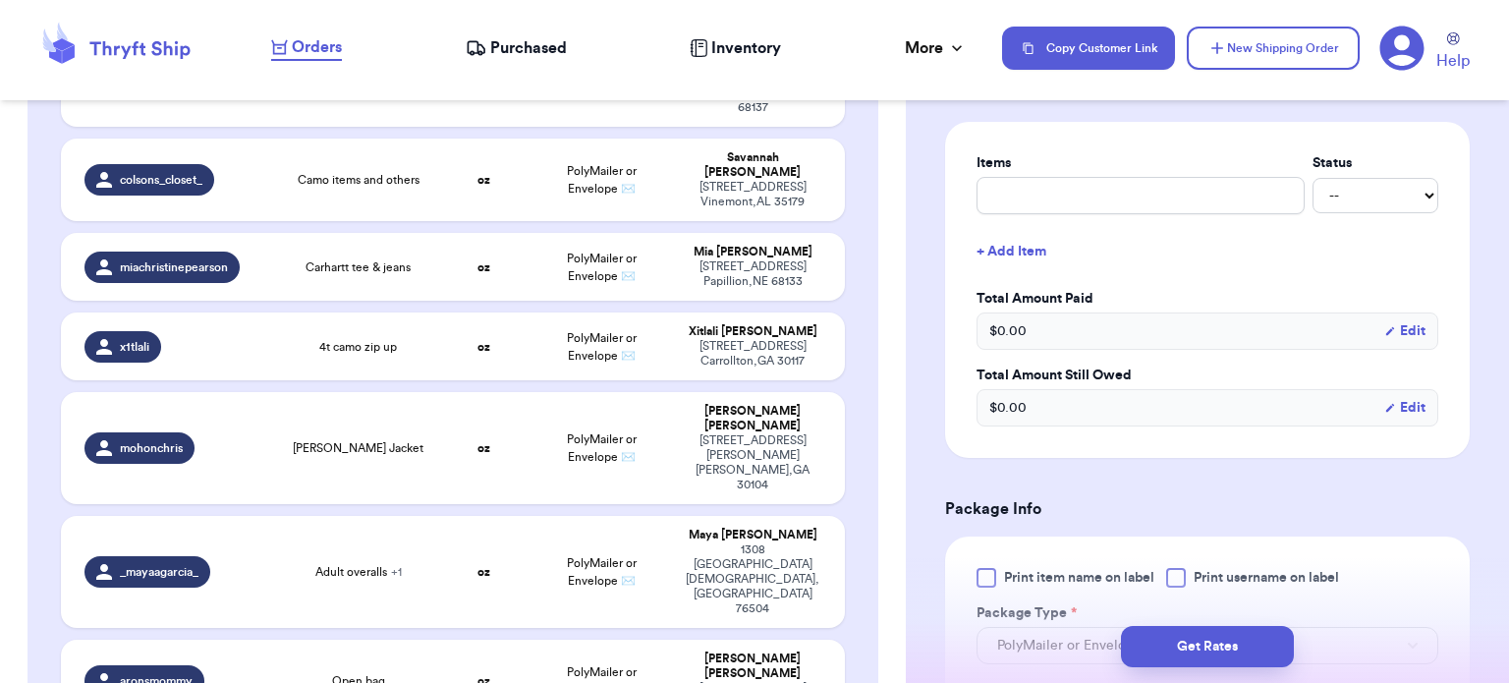
scroll to position [967, 0]
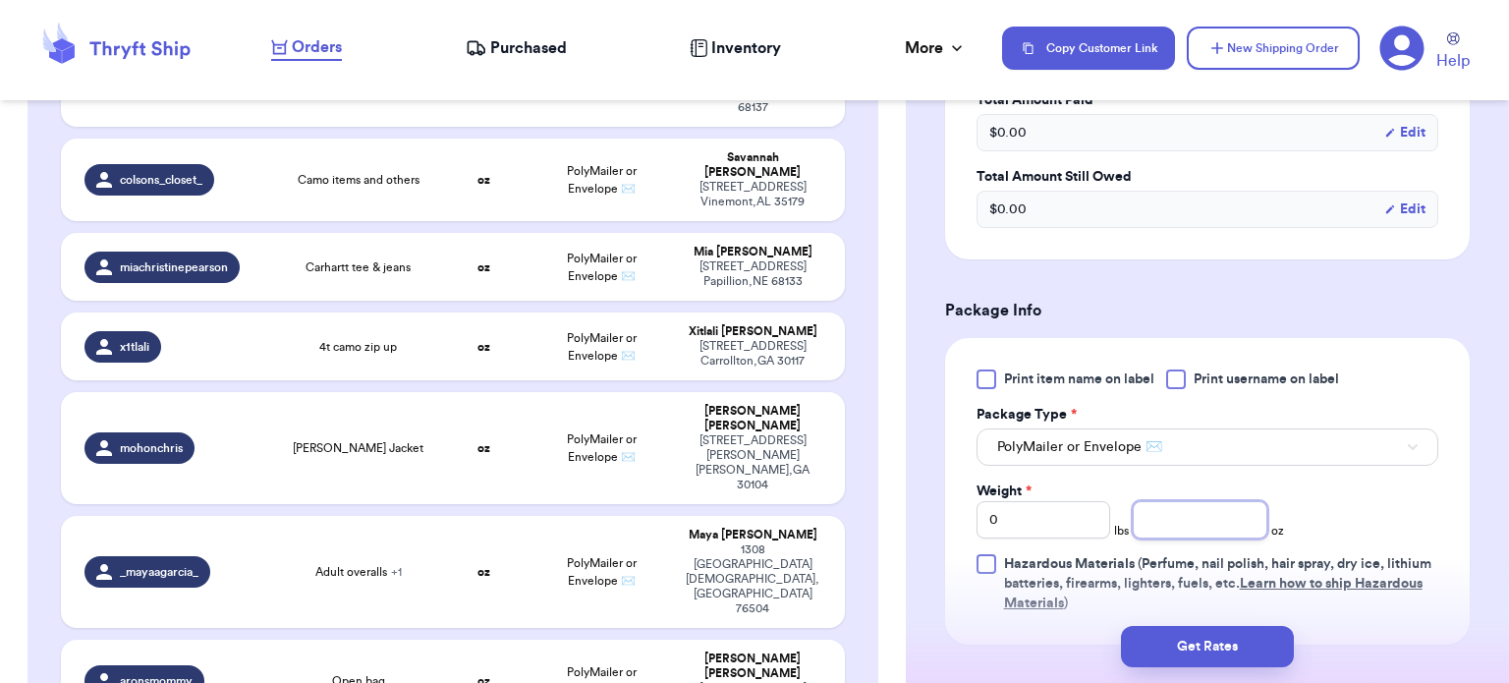
click at [1236, 518] on input "number" at bounding box center [1200, 519] width 135 height 37
type input "20"
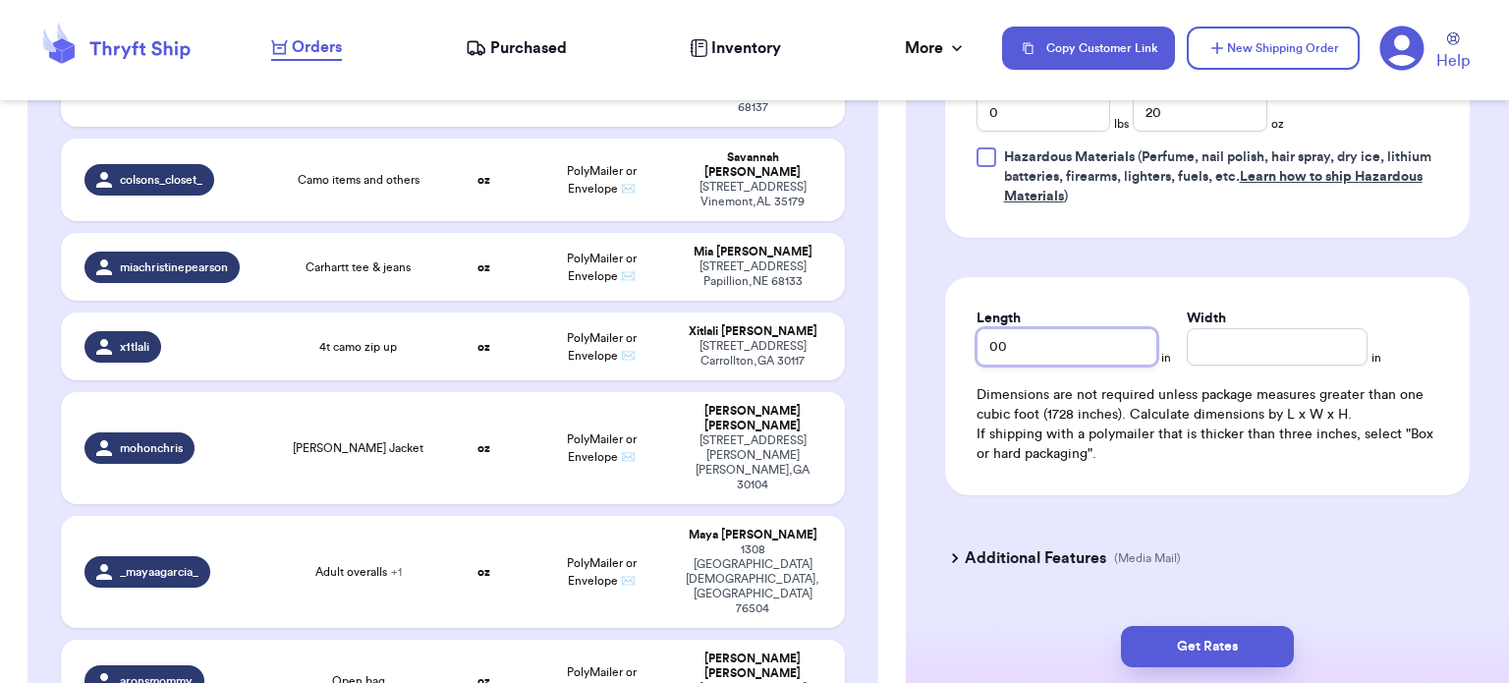
type input "00"
type input "1"
click at [1091, 331] on input "00" at bounding box center [1067, 346] width 181 height 37
type input "0"
type input "10"
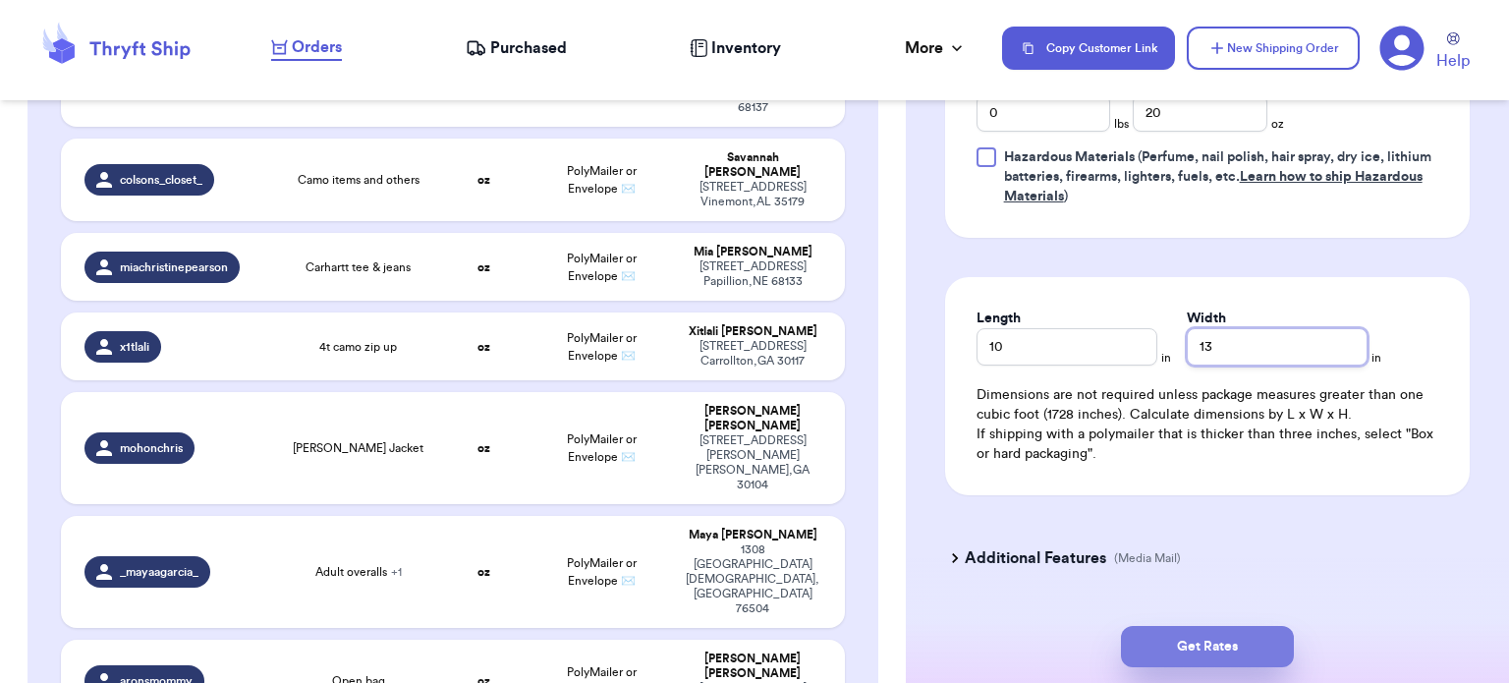
type input "13"
click at [1202, 647] on button "Get Rates" at bounding box center [1207, 646] width 173 height 41
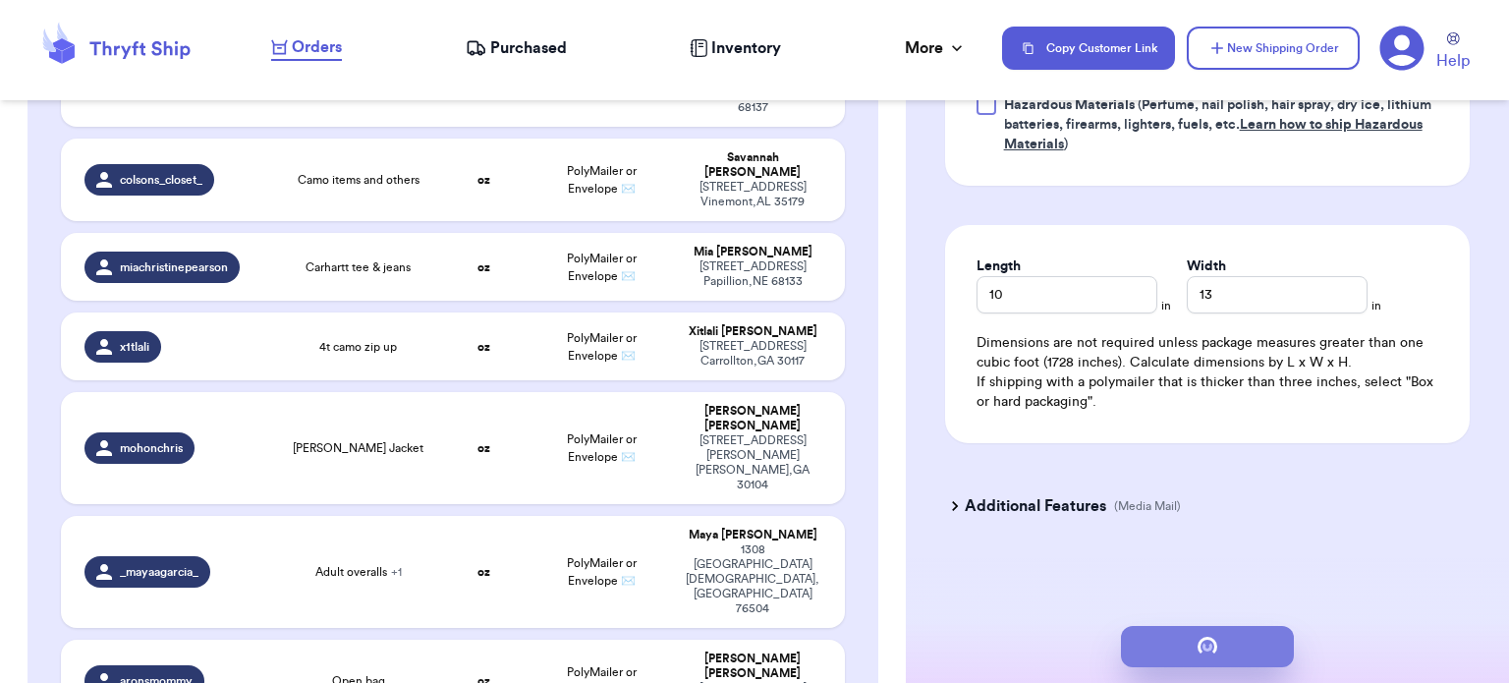
type input "1"
type input "4"
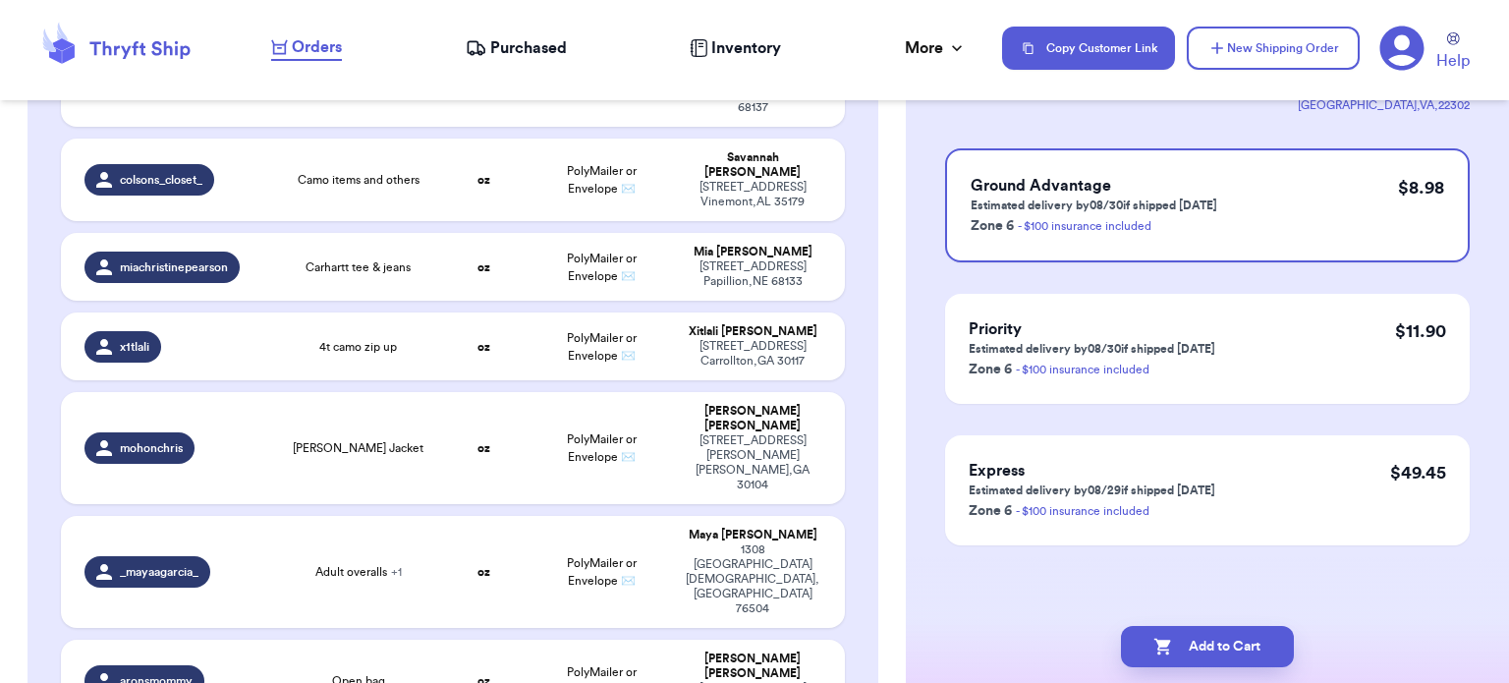
scroll to position [0, 0]
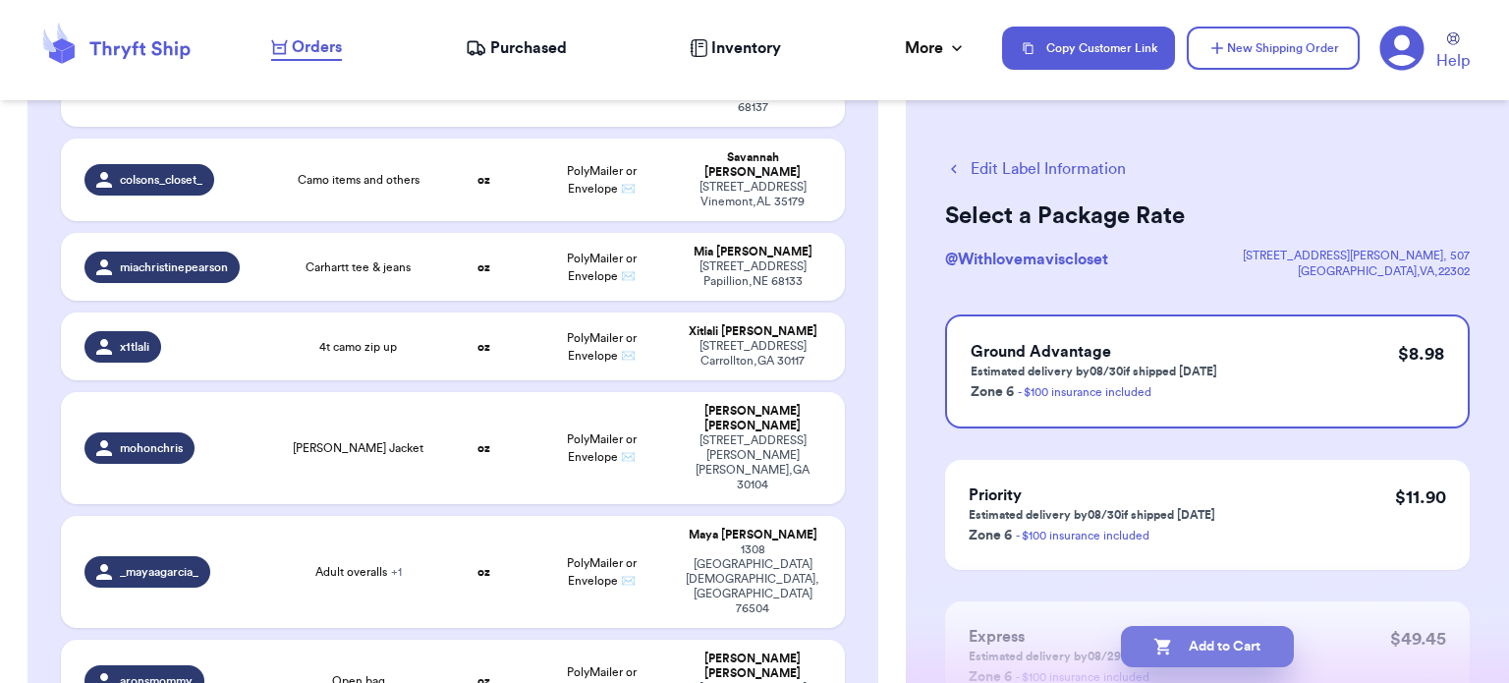
click at [1175, 644] on button "Add to Cart" at bounding box center [1207, 646] width 173 height 41
checkbox input "true"
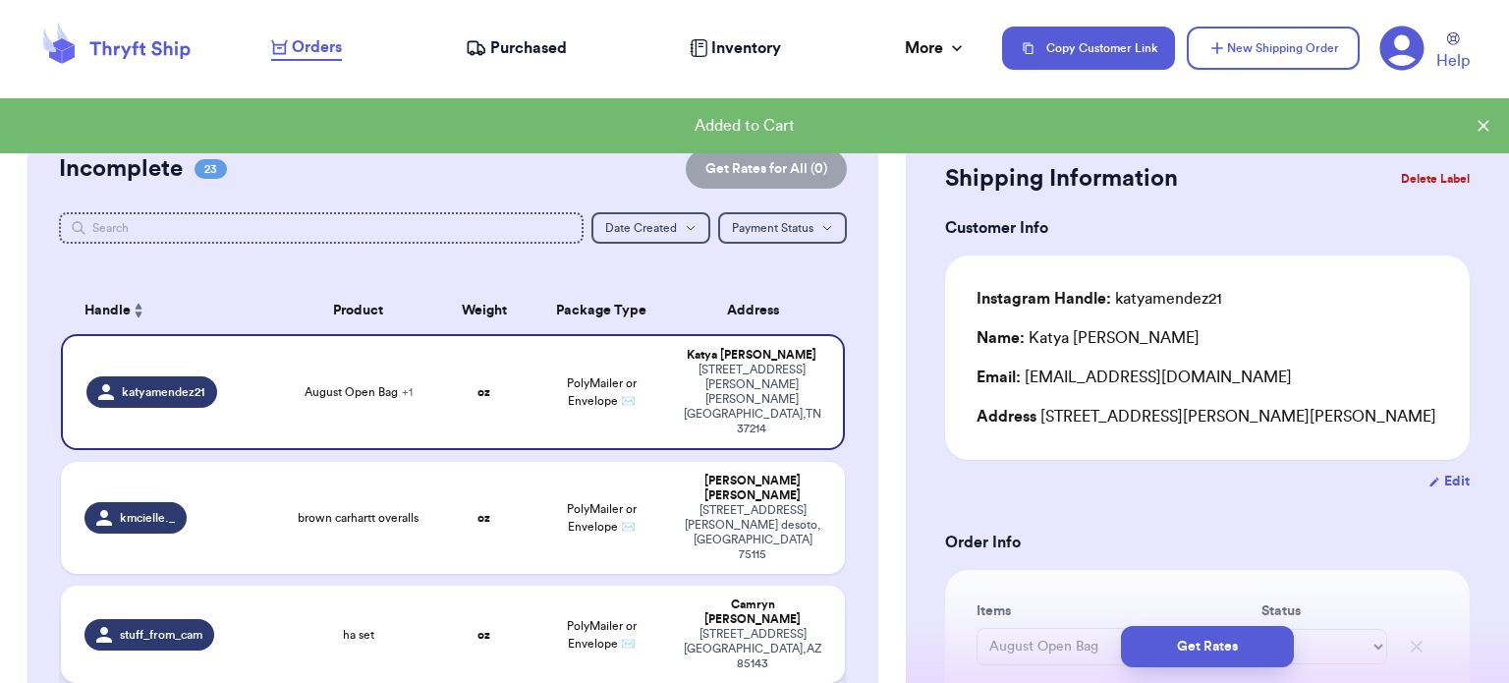
click at [343, 627] on span "ha set" at bounding box center [358, 635] width 31 height 16
type input "ha set"
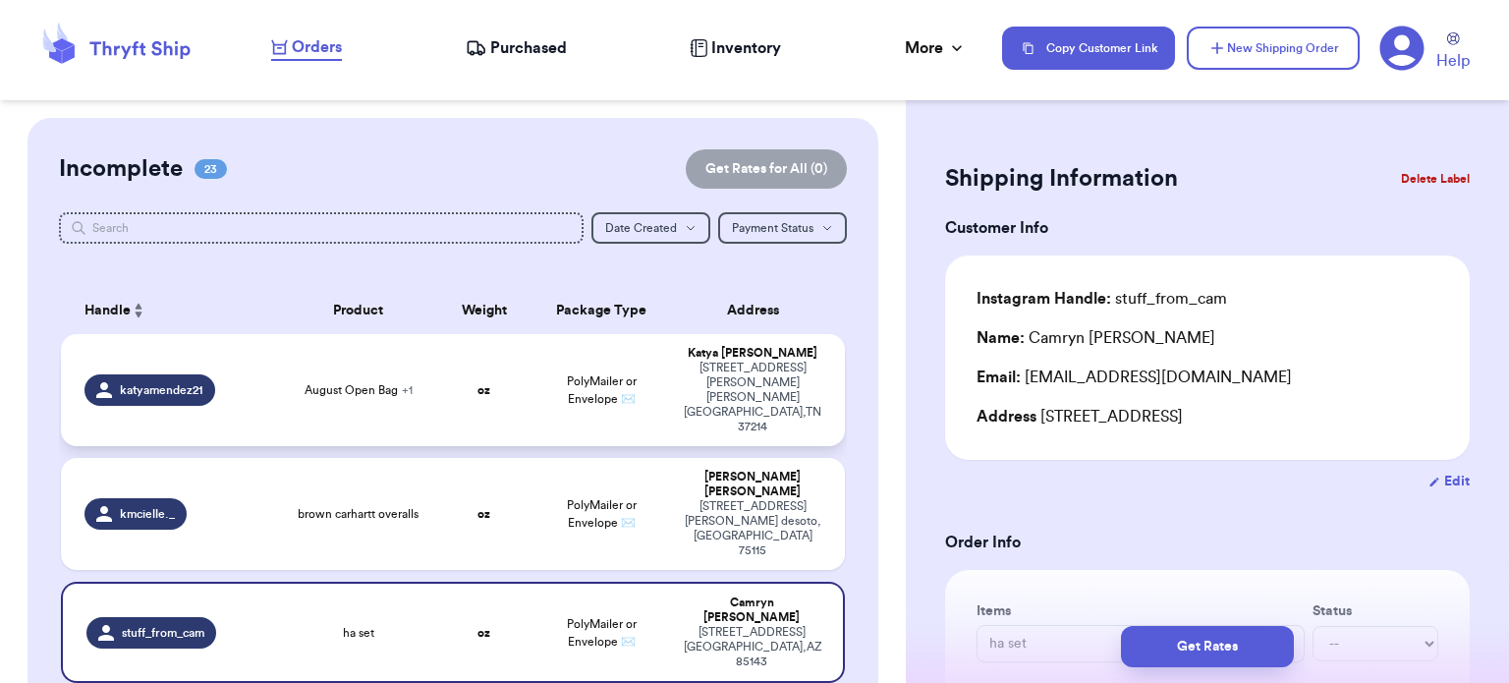
click at [488, 364] on td "oz" at bounding box center [484, 390] width 94 height 112
type input "August Open Bag"
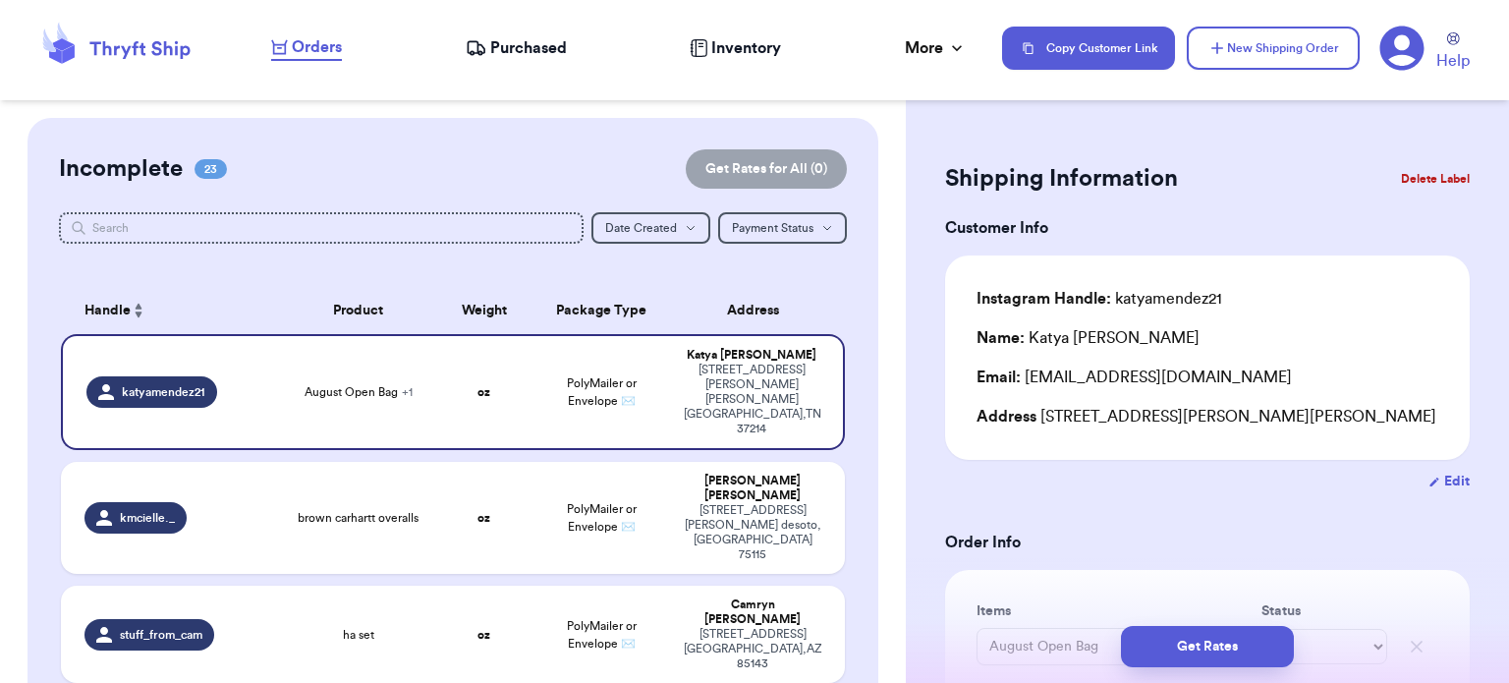
click at [1415, 176] on button "Delete Label" at bounding box center [1435, 178] width 84 height 43
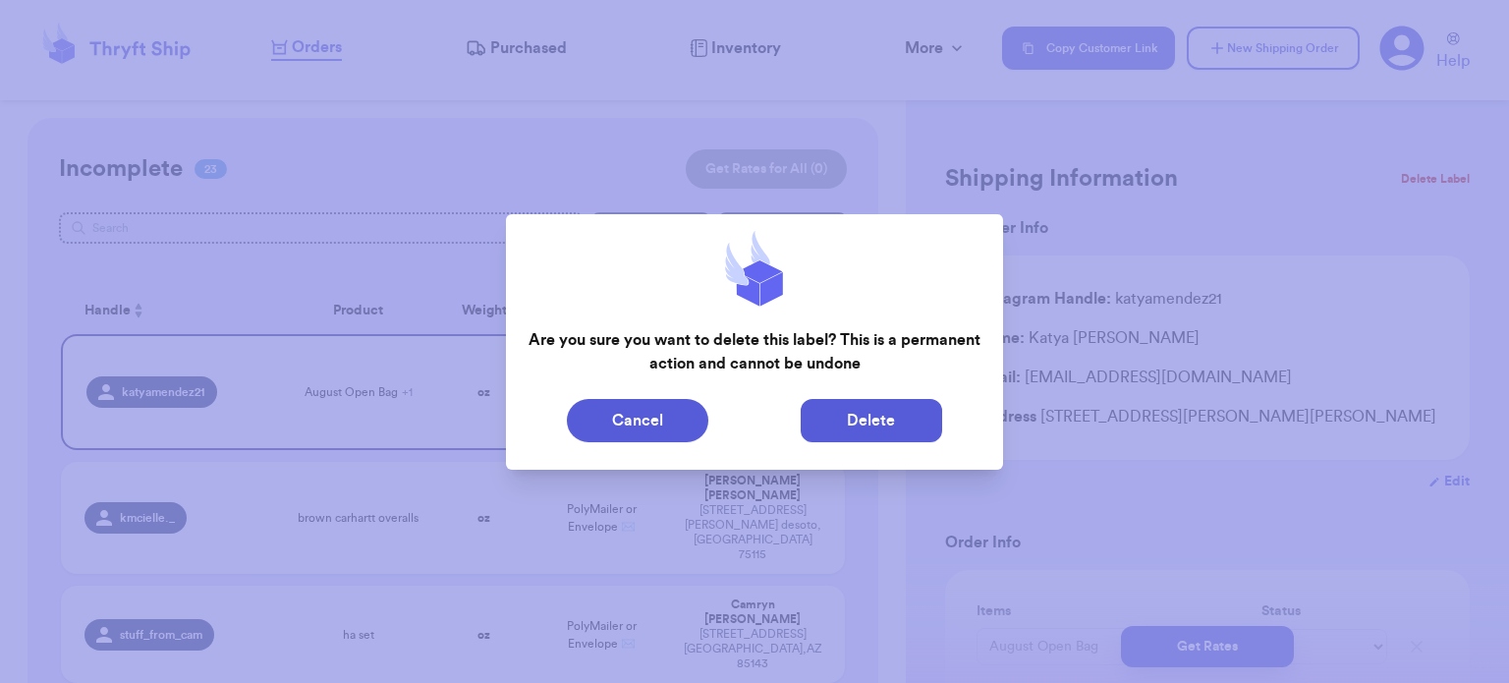
click at [923, 416] on button "Delete" at bounding box center [871, 420] width 141 height 43
type input "brown carhartt overalls"
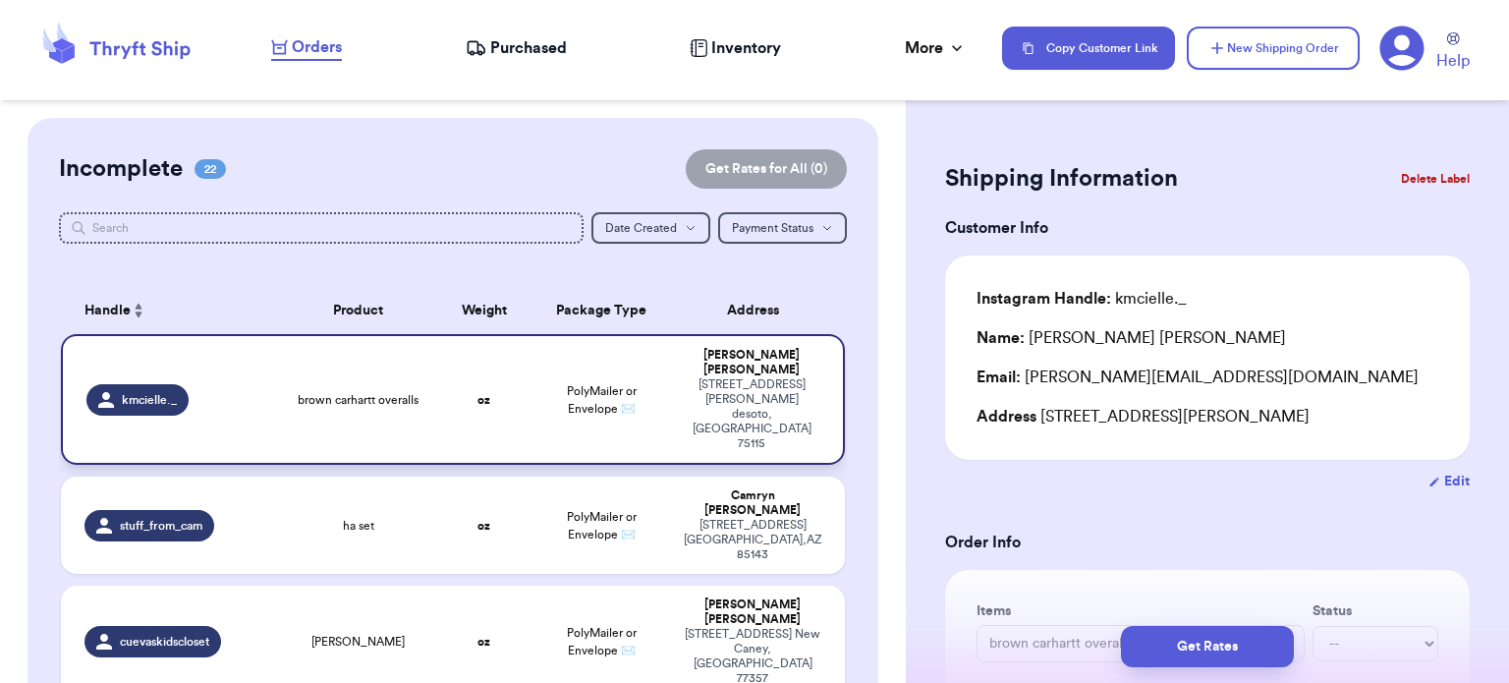
click at [532, 363] on td "PolyMailer or Envelope ✉️" at bounding box center [602, 399] width 141 height 131
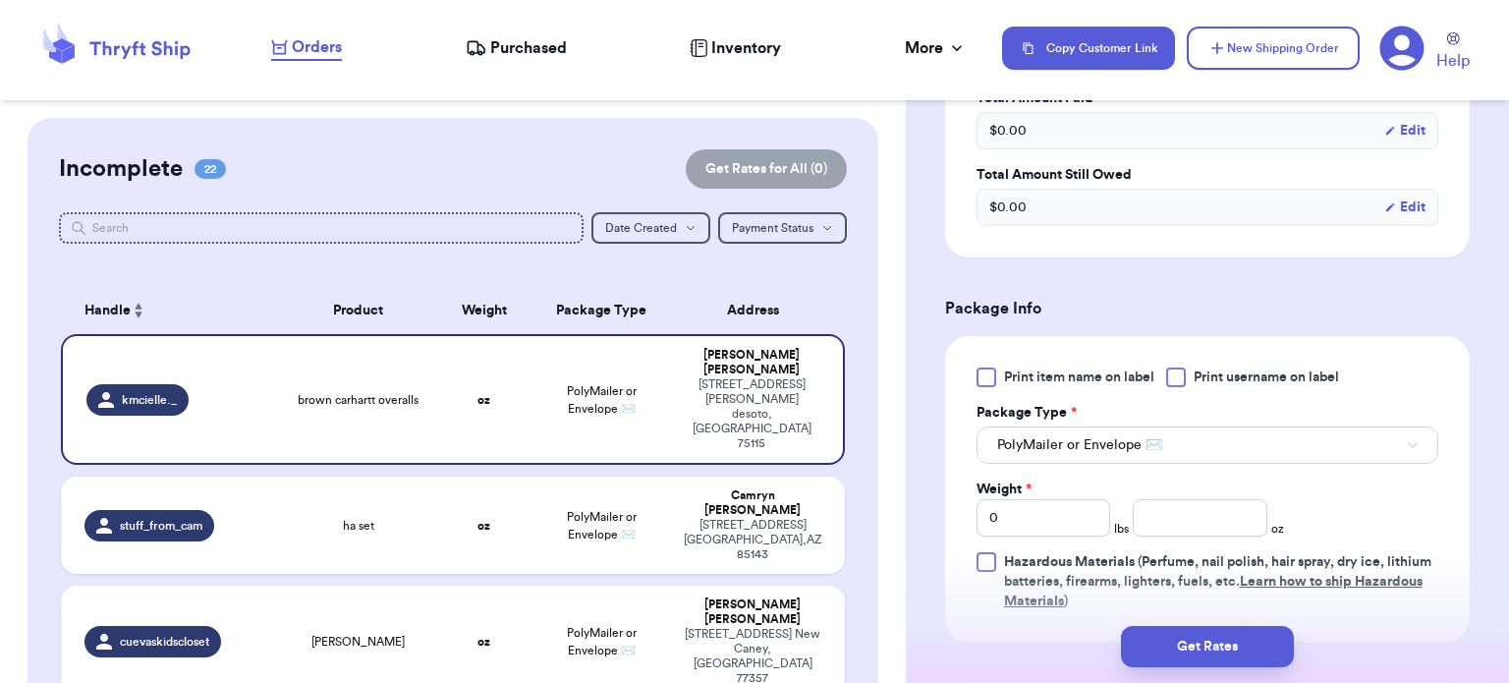
scroll to position [674, 0]
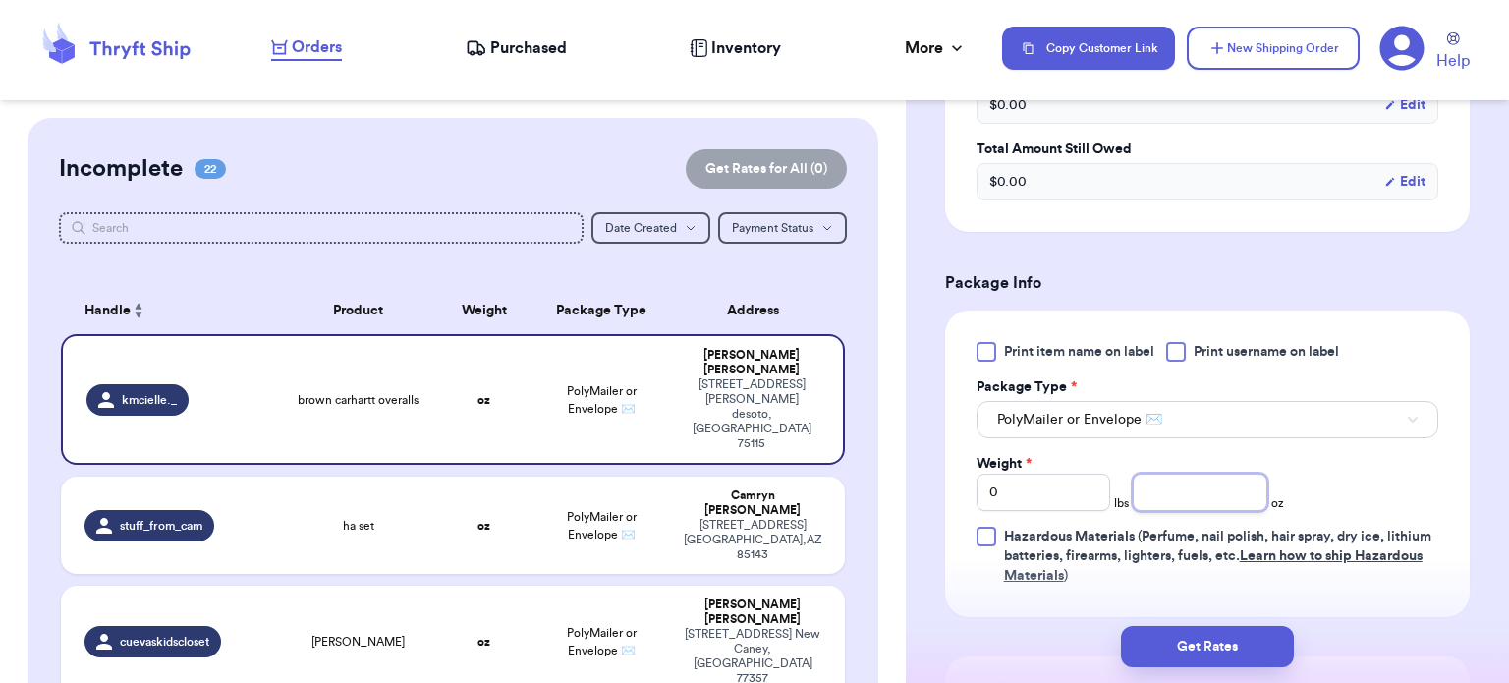
click at [1233, 489] on input "number" at bounding box center [1200, 492] width 135 height 37
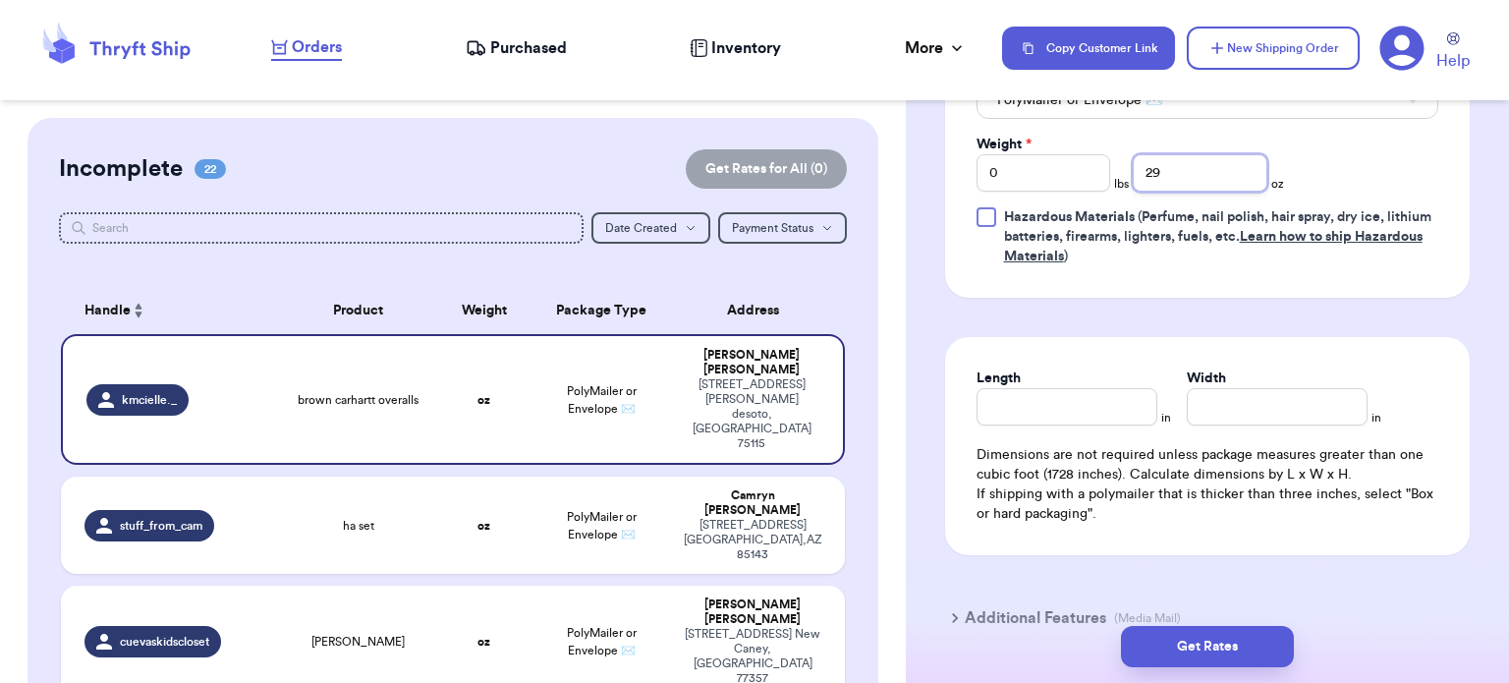
scroll to position [992, 0]
type input "29"
click at [1066, 412] on input "Length" at bounding box center [1067, 407] width 181 height 37
type input "1"
type input "0"
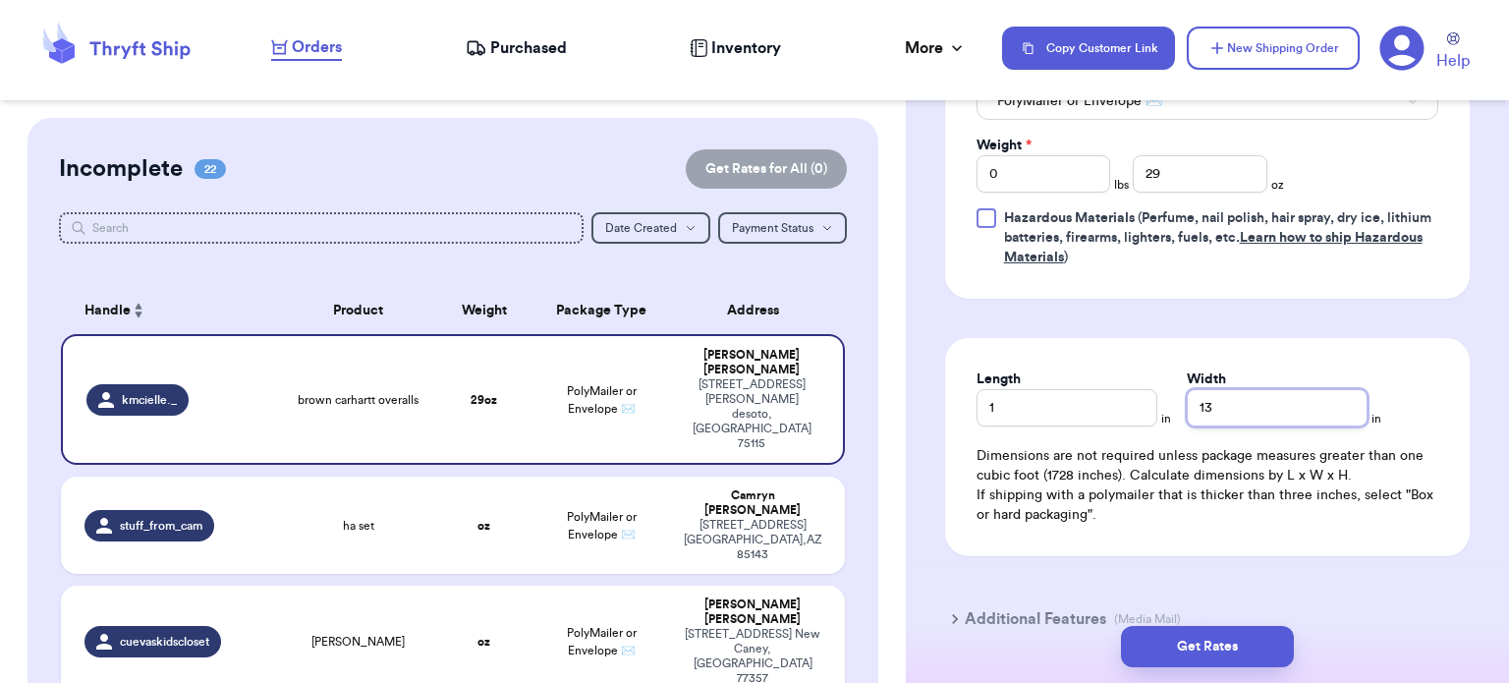
type input "13"
click at [1066, 412] on input "1" at bounding box center [1067, 407] width 181 height 37
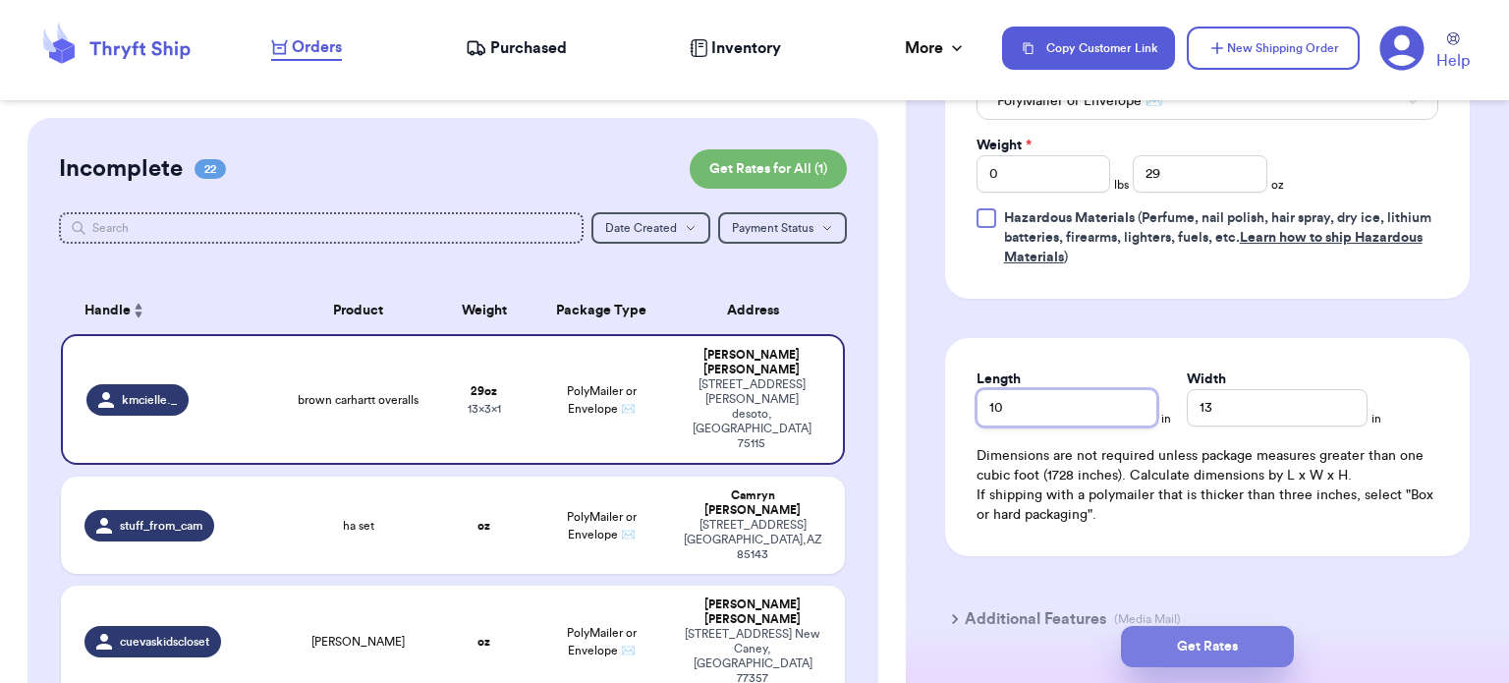
type input "10"
click at [1165, 646] on button "Get Rates" at bounding box center [1207, 646] width 173 height 41
type input "1"
type input "13"
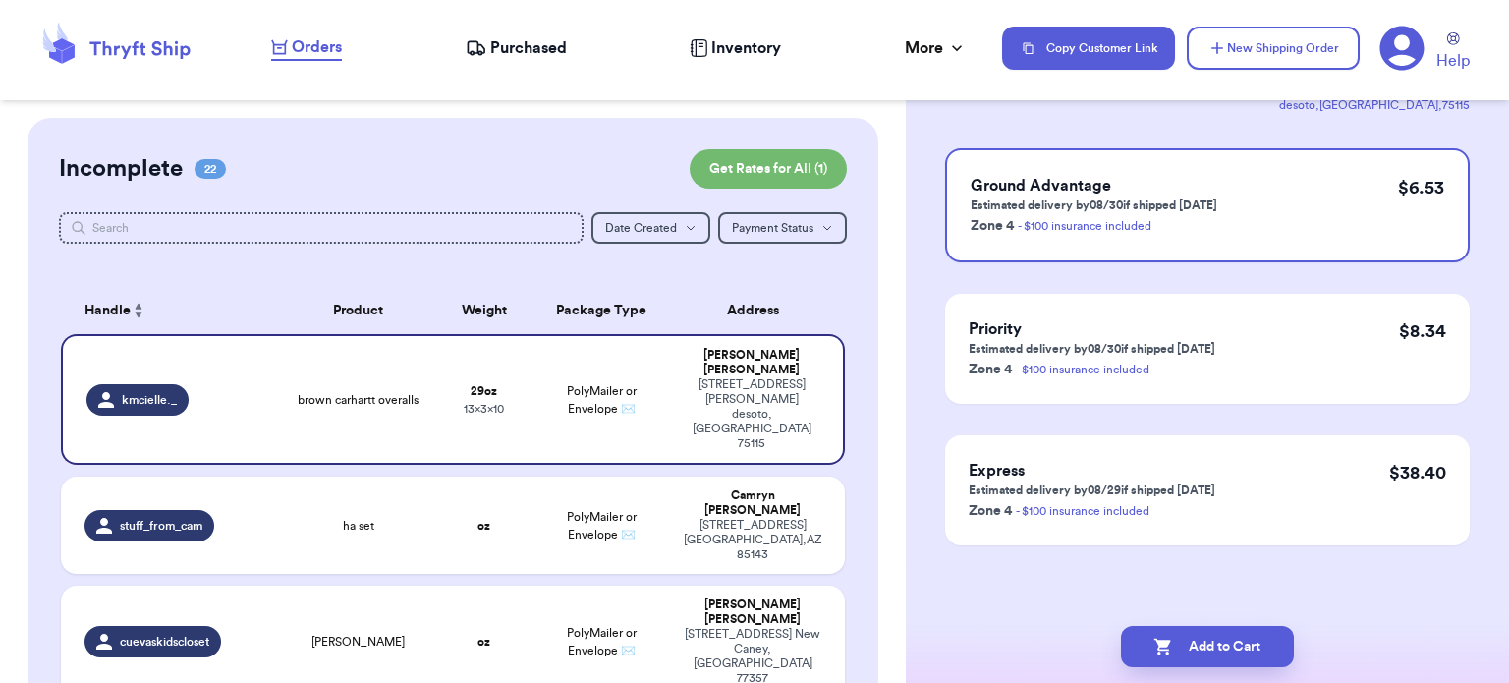
scroll to position [0, 0]
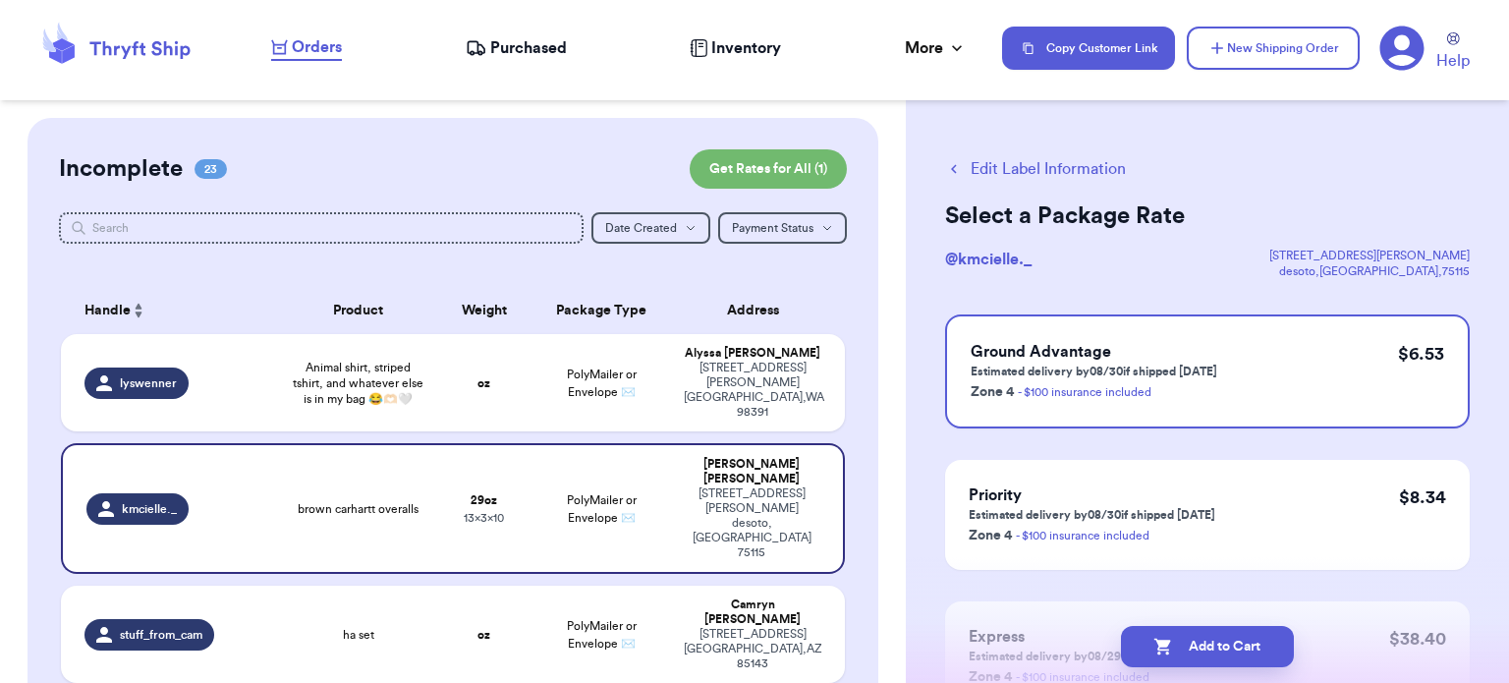
click at [1165, 646] on icon "button" at bounding box center [1162, 647] width 17 height 17
checkbox input "true"
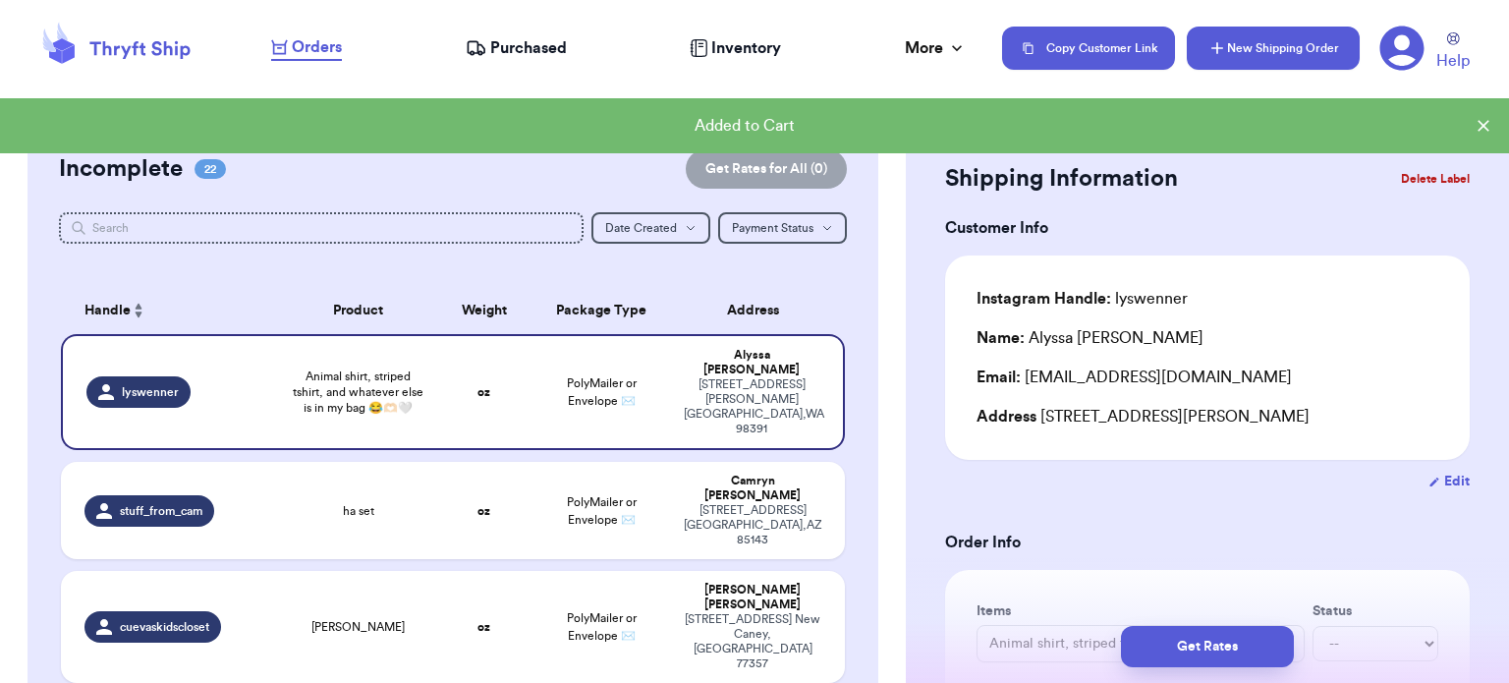
click at [1319, 47] on button "New Shipping Order" at bounding box center [1273, 48] width 173 height 43
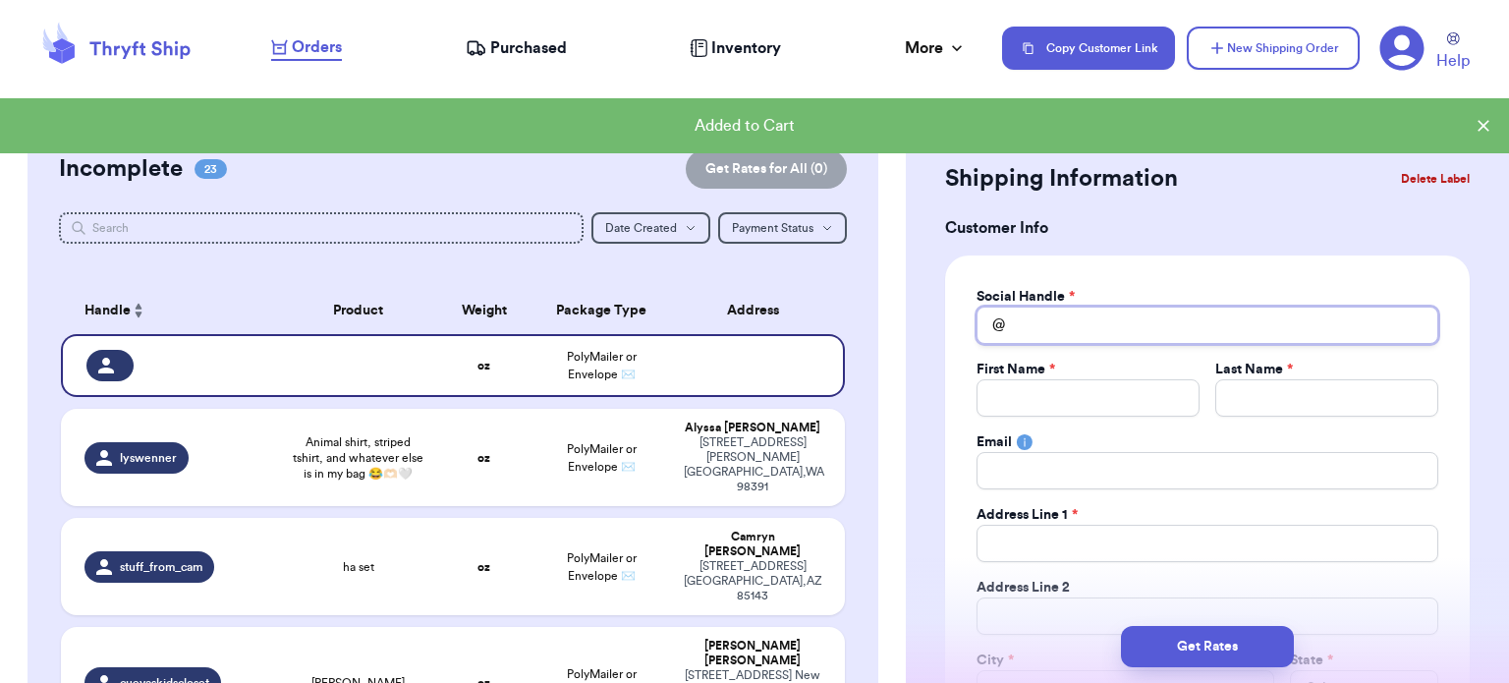
click at [1076, 328] on input "Total Amount Paid" at bounding box center [1208, 325] width 462 height 37
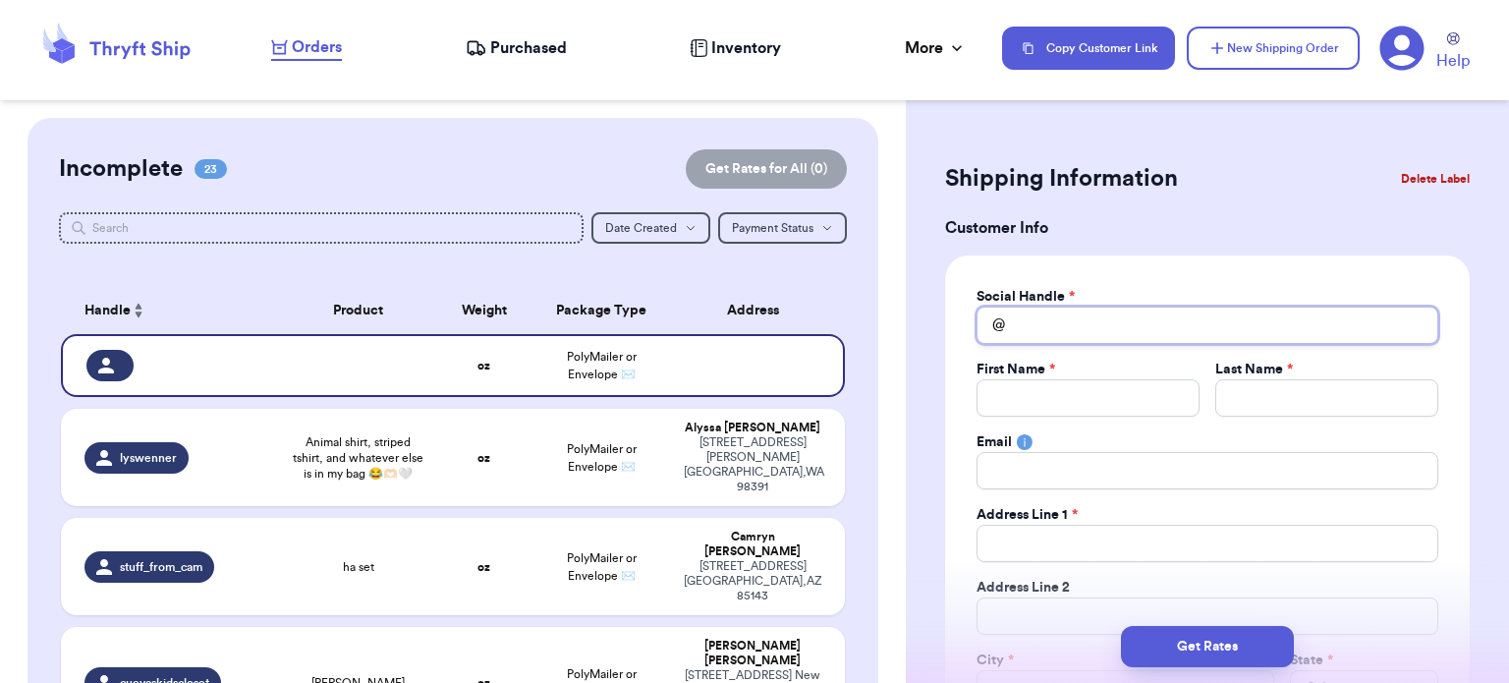
type input "_"
type input "_k"
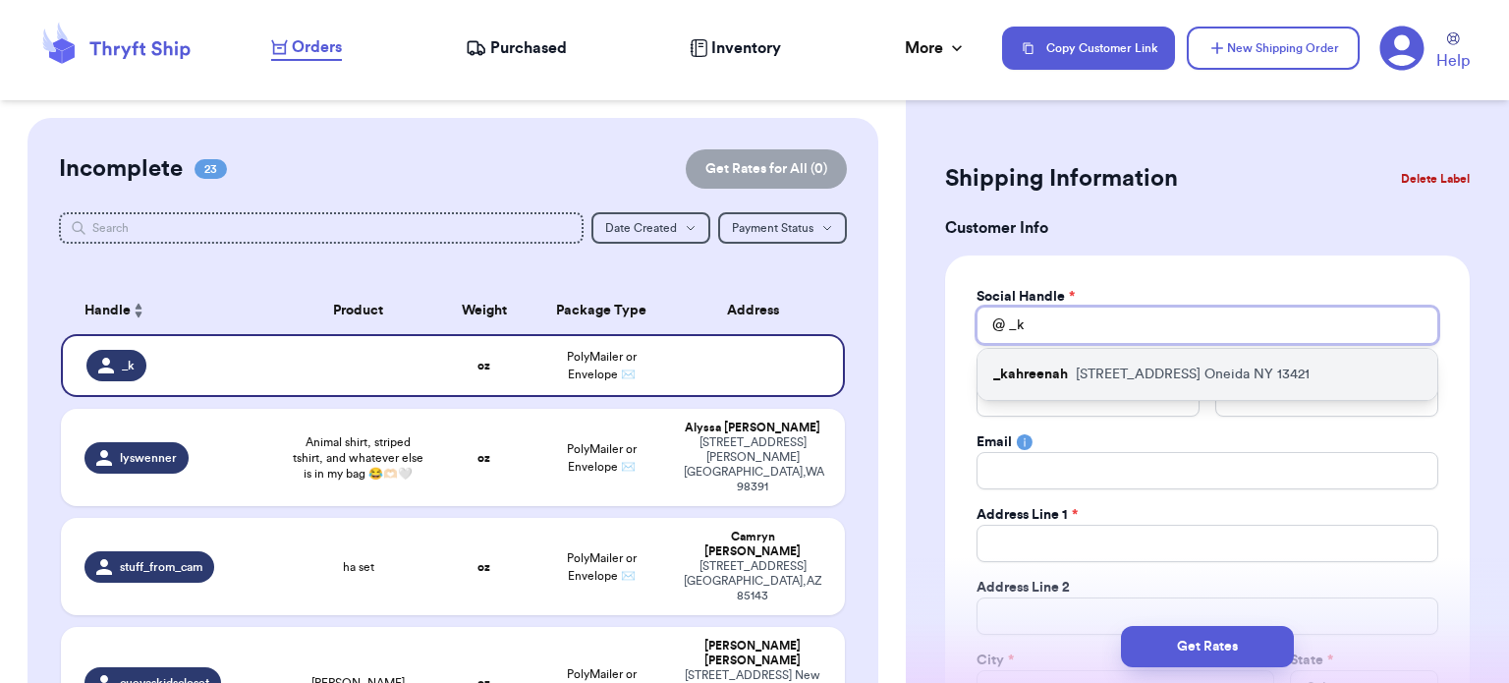
type input "_k"
click at [1085, 369] on p "[STREET_ADDRESS]" at bounding box center [1193, 375] width 234 height 20
type input "_kahreenah"
type input "Carina"
type input "[PERSON_NAME]"
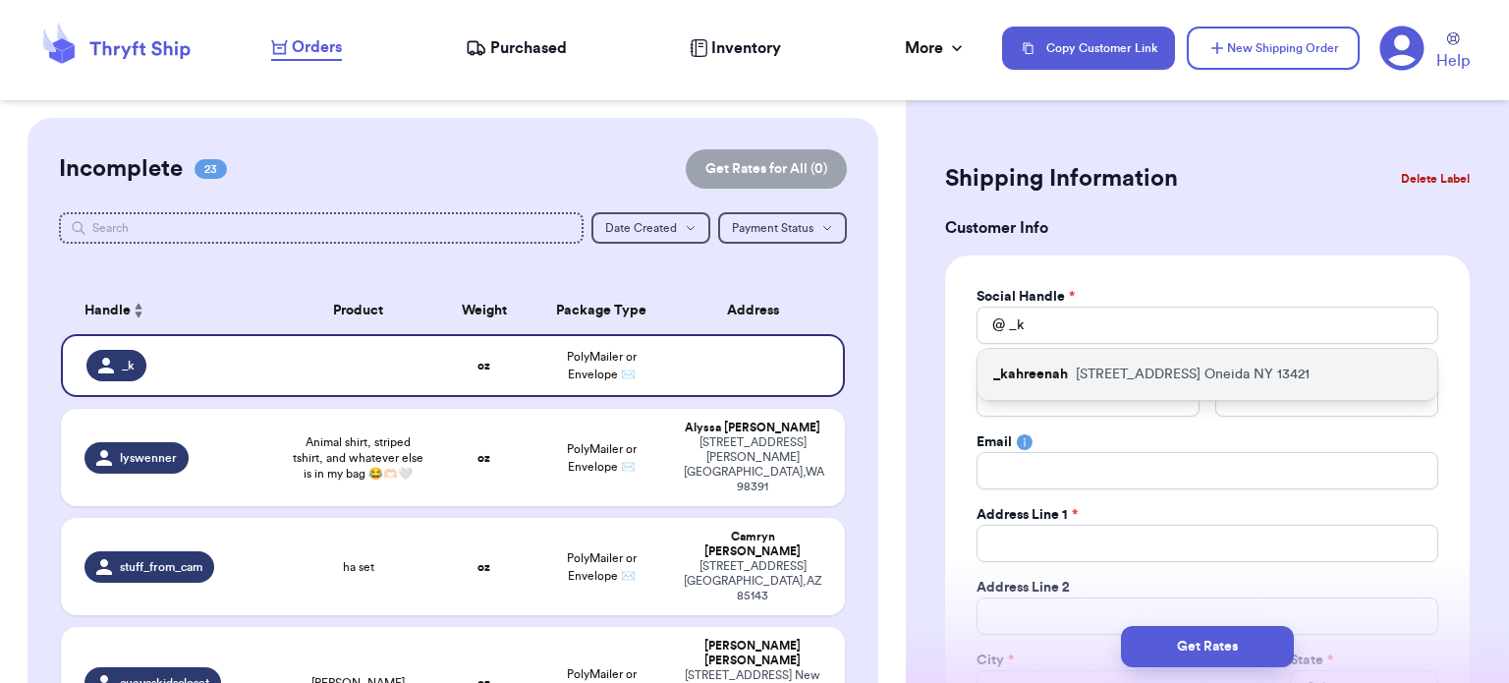
type input "[EMAIL_ADDRESS][DOMAIN_NAME]"
type input "[STREET_ADDRESS]"
type input "Oneida"
select select "NY"
type input "13421"
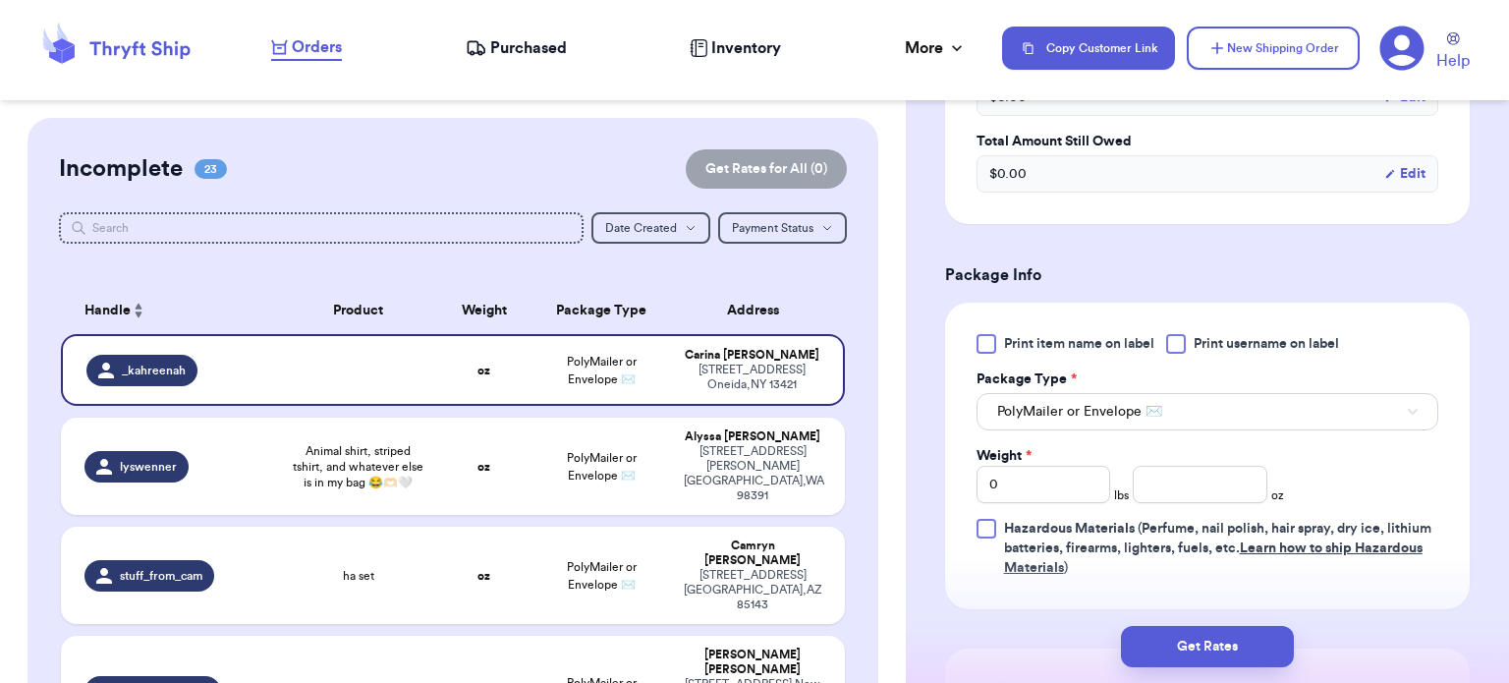
scroll to position [1005, 0]
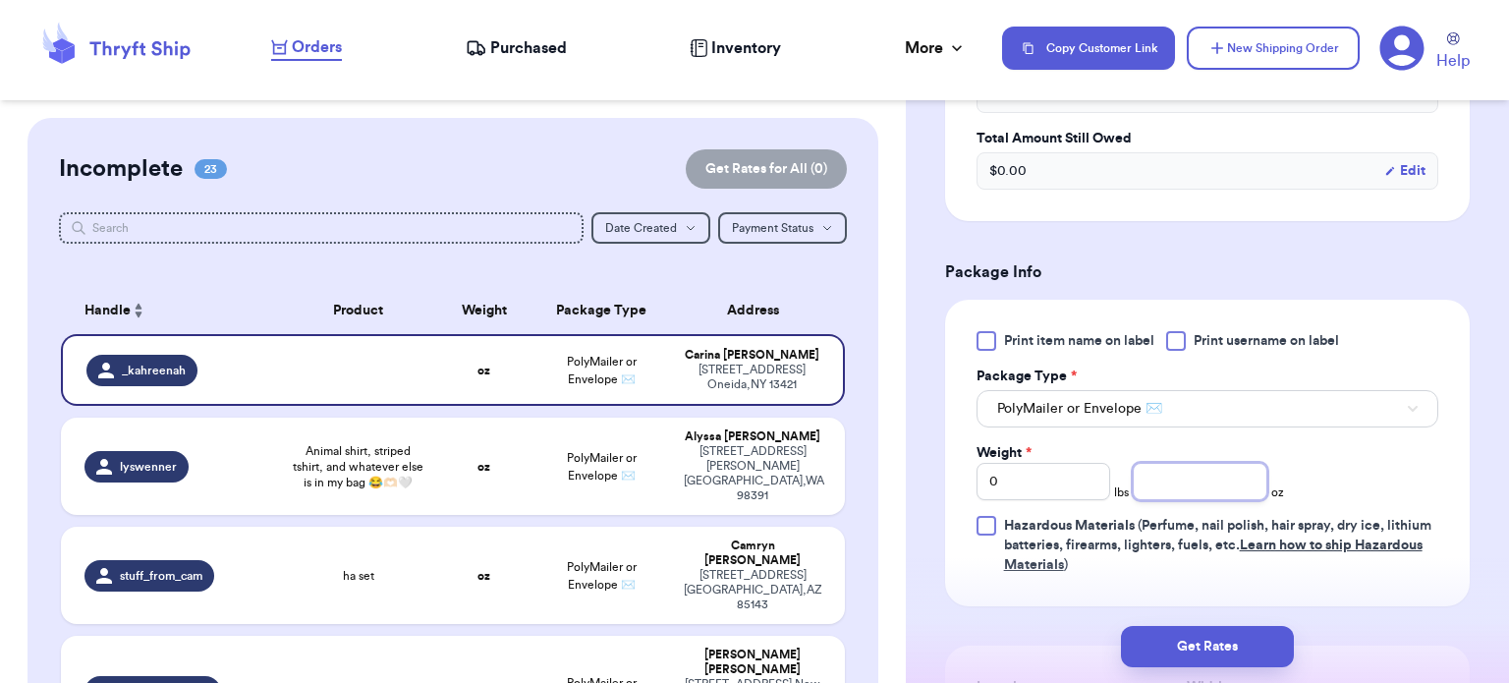
click at [1183, 480] on input "number" at bounding box center [1200, 481] width 135 height 37
type input "10"
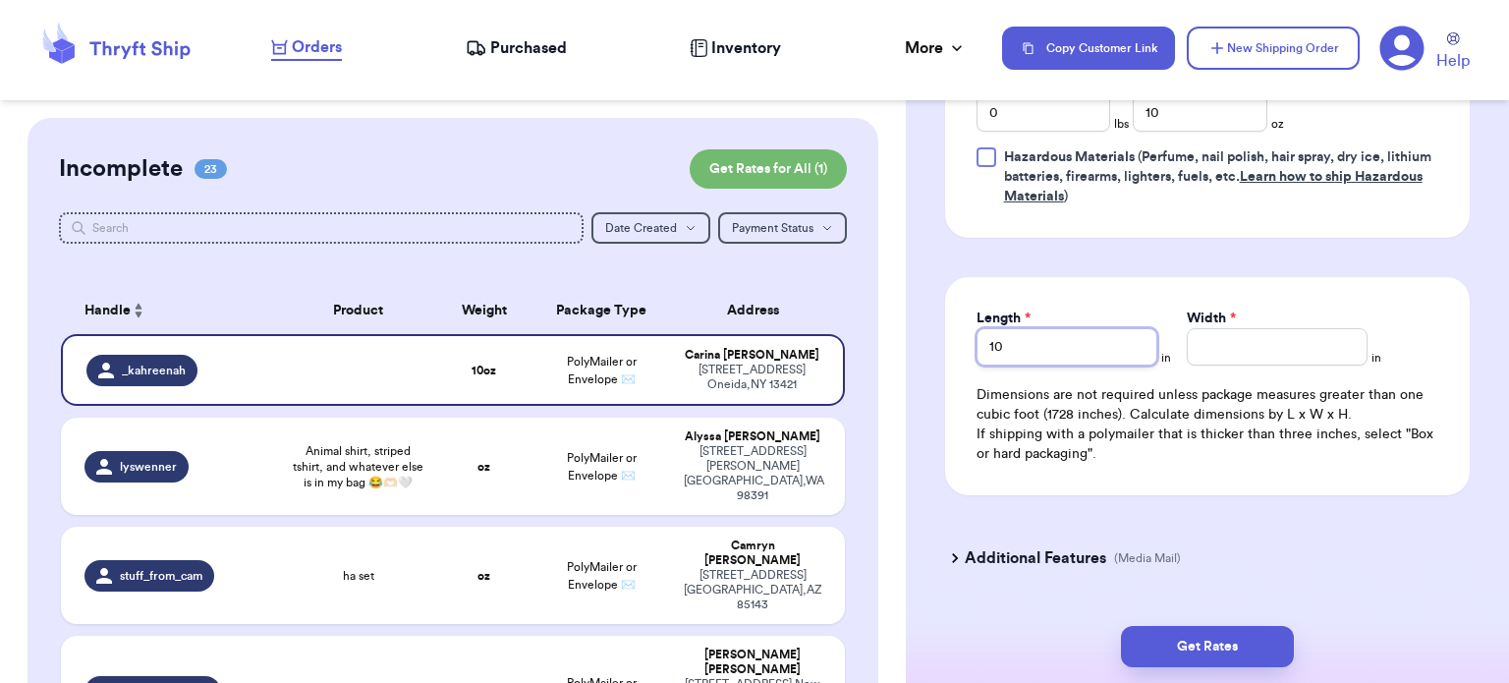
type input "10"
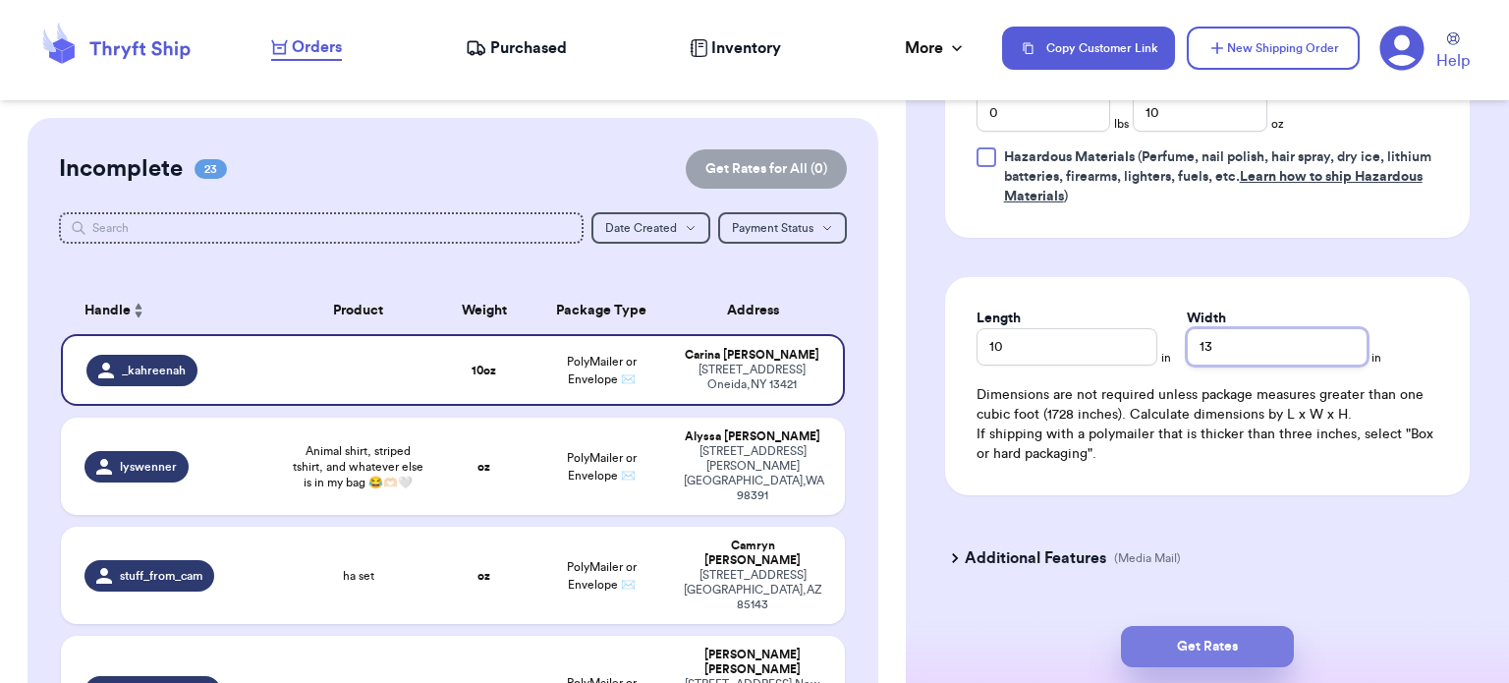
type input "13"
click at [1224, 658] on button "Get Rates" at bounding box center [1207, 646] width 173 height 41
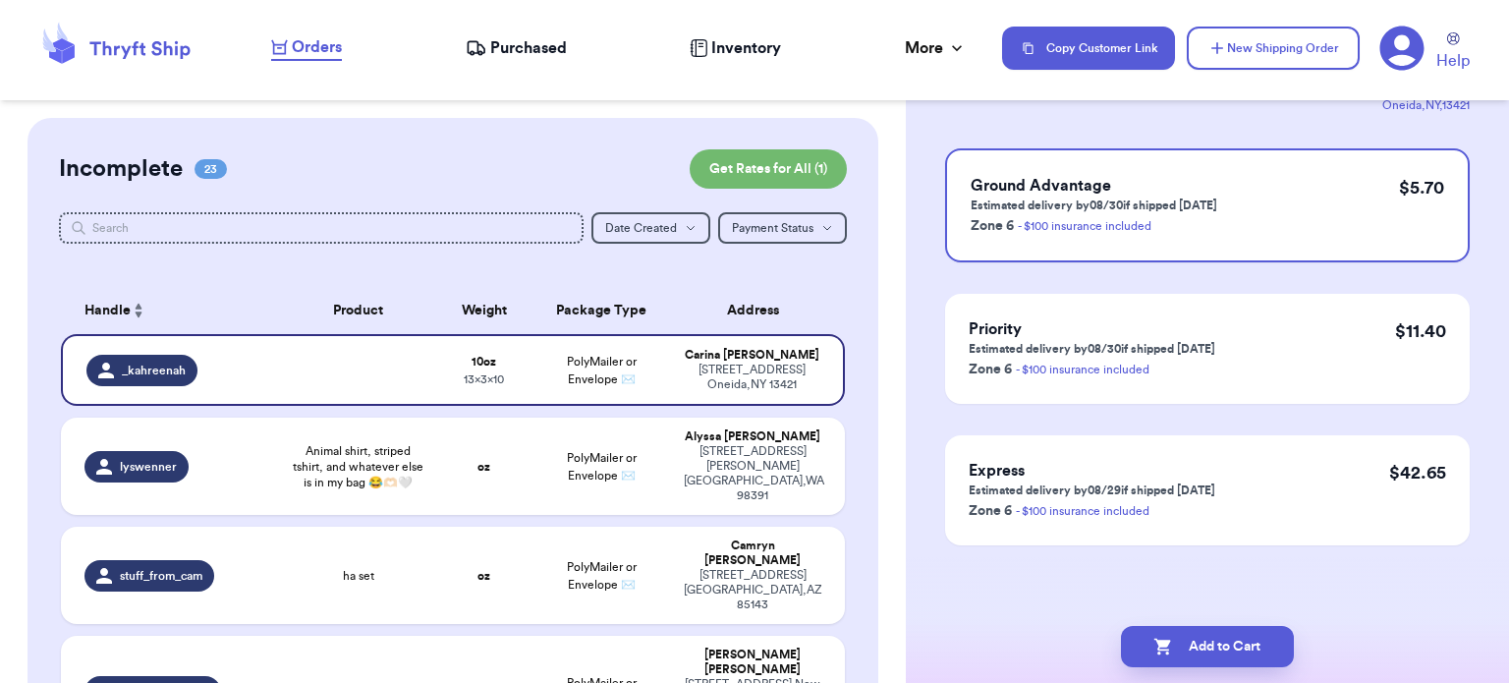
scroll to position [0, 0]
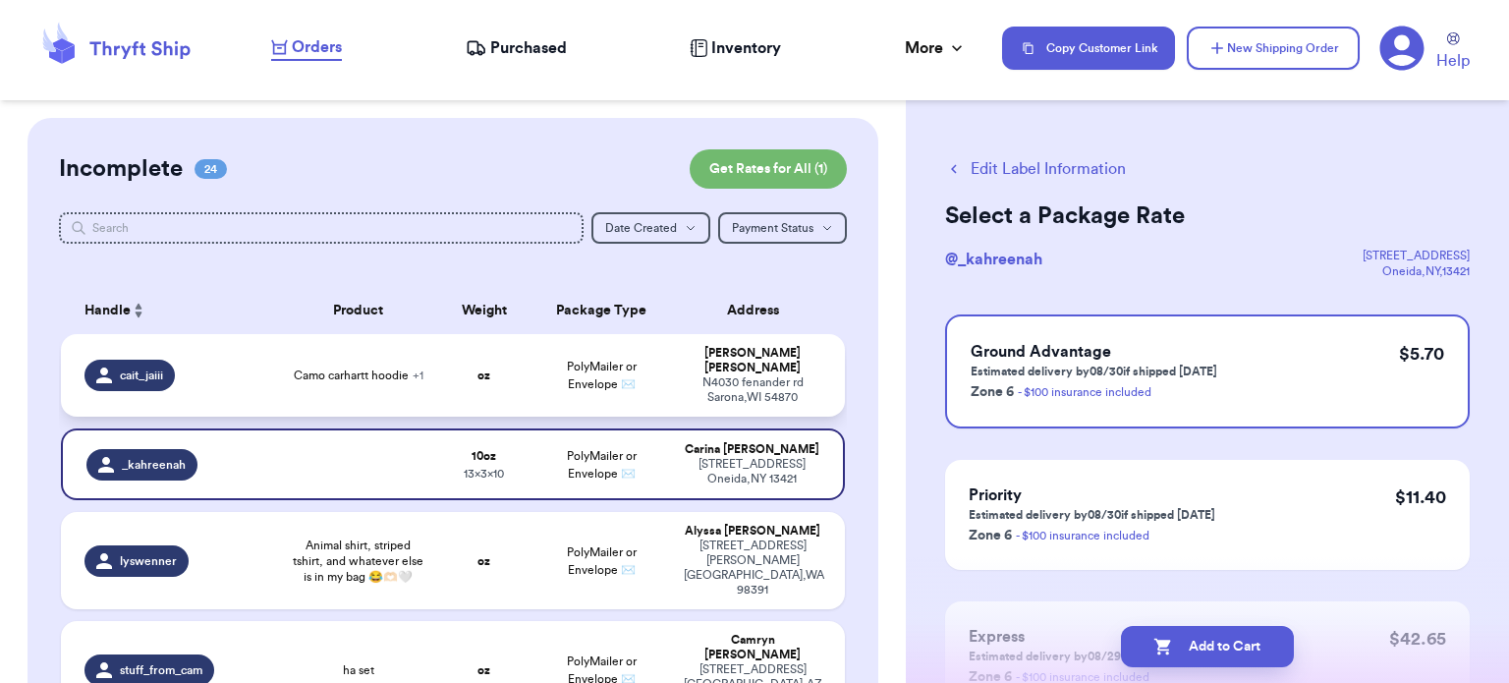
click at [700, 359] on div "[PERSON_NAME]" at bounding box center [753, 360] width 138 height 29
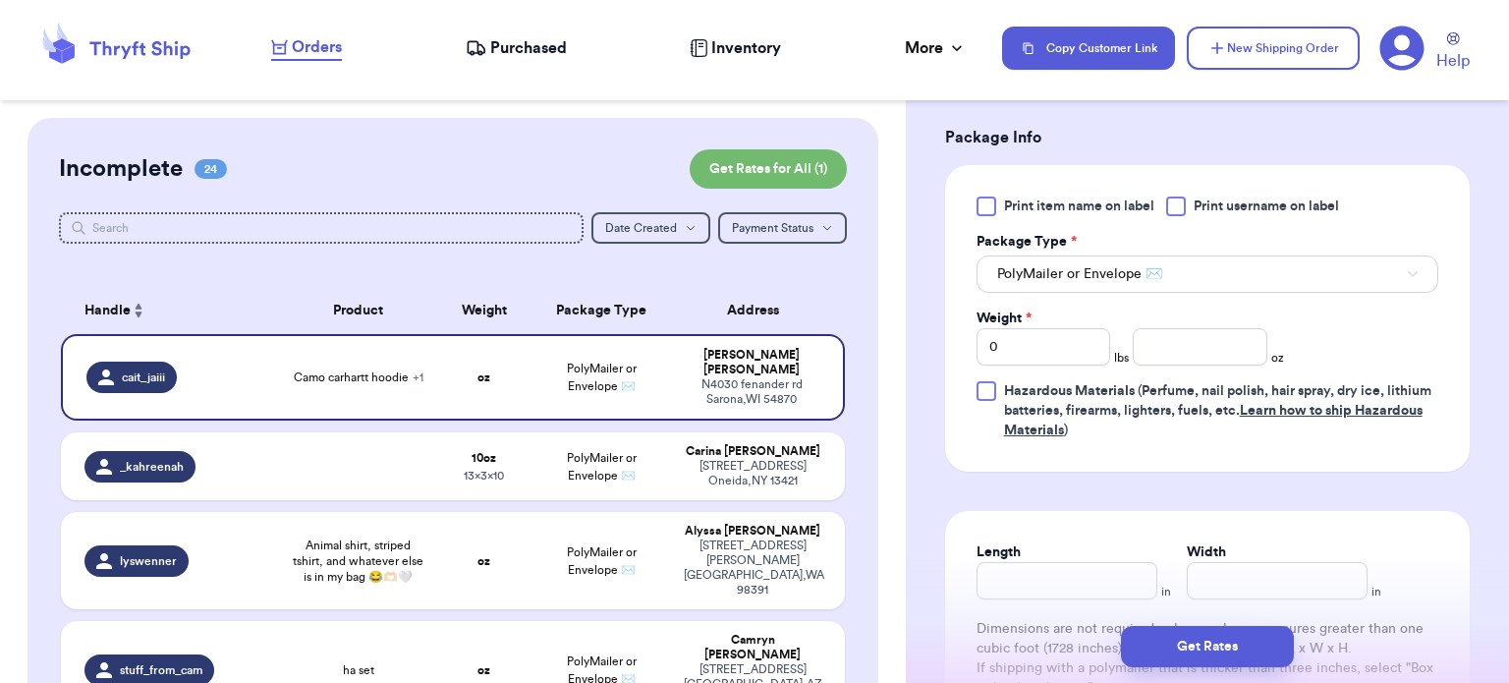
scroll to position [928, 0]
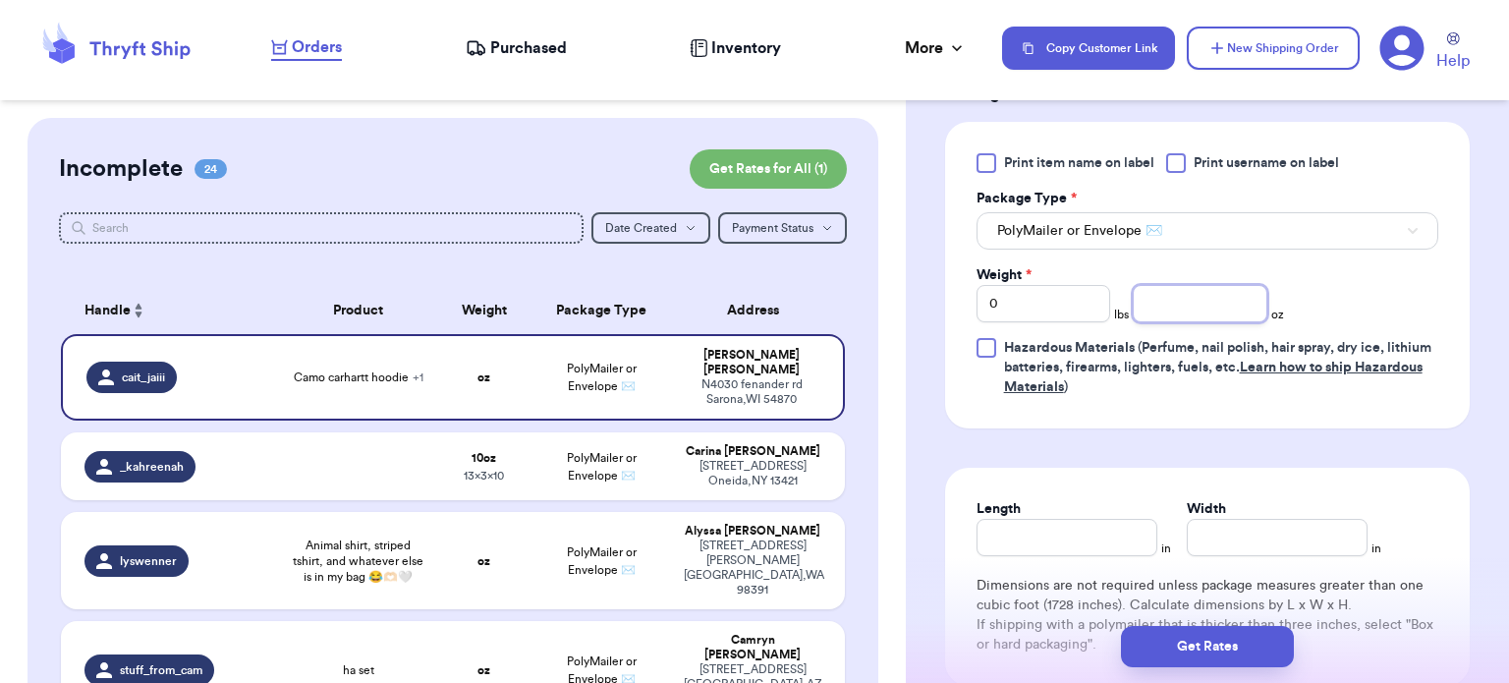
click at [1188, 302] on input "number" at bounding box center [1200, 303] width 135 height 37
type input "12"
type input "10"
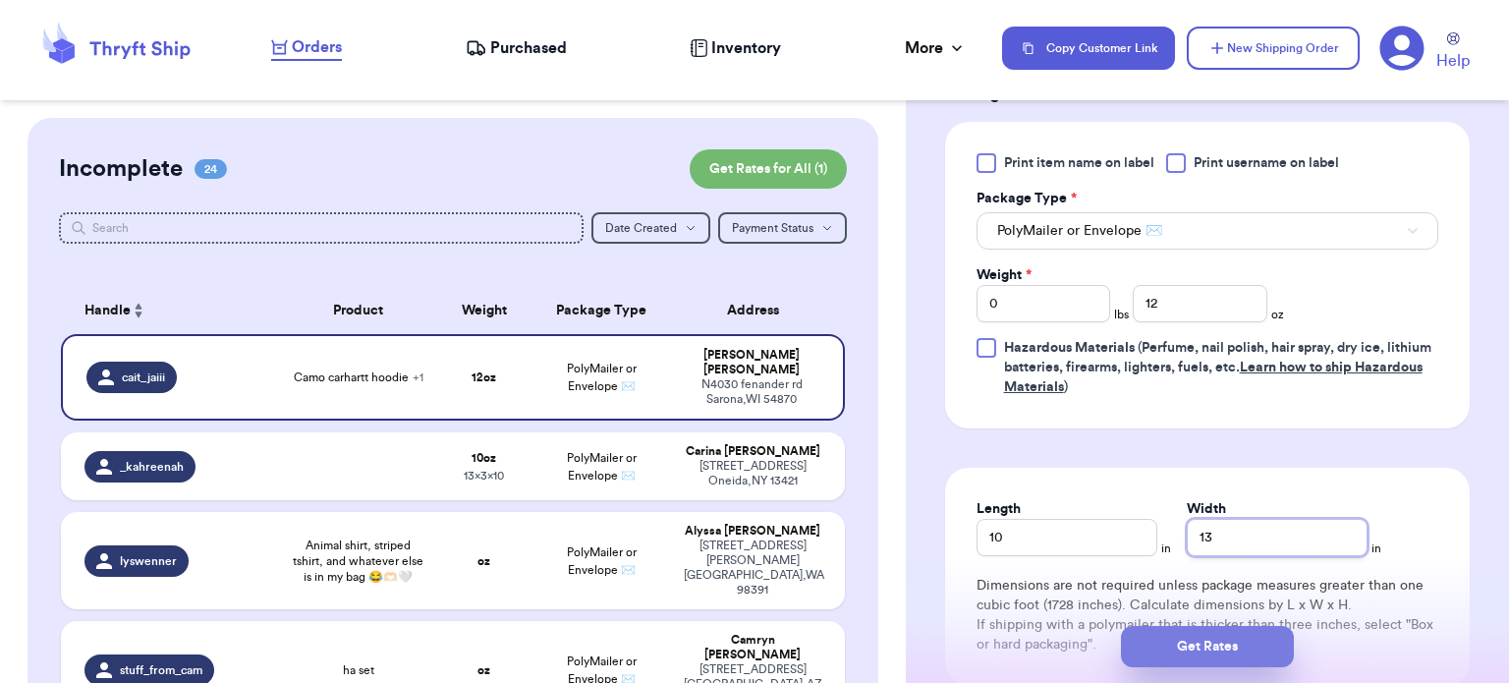
type input "13"
click at [1173, 645] on button "Get Rates" at bounding box center [1207, 646] width 173 height 41
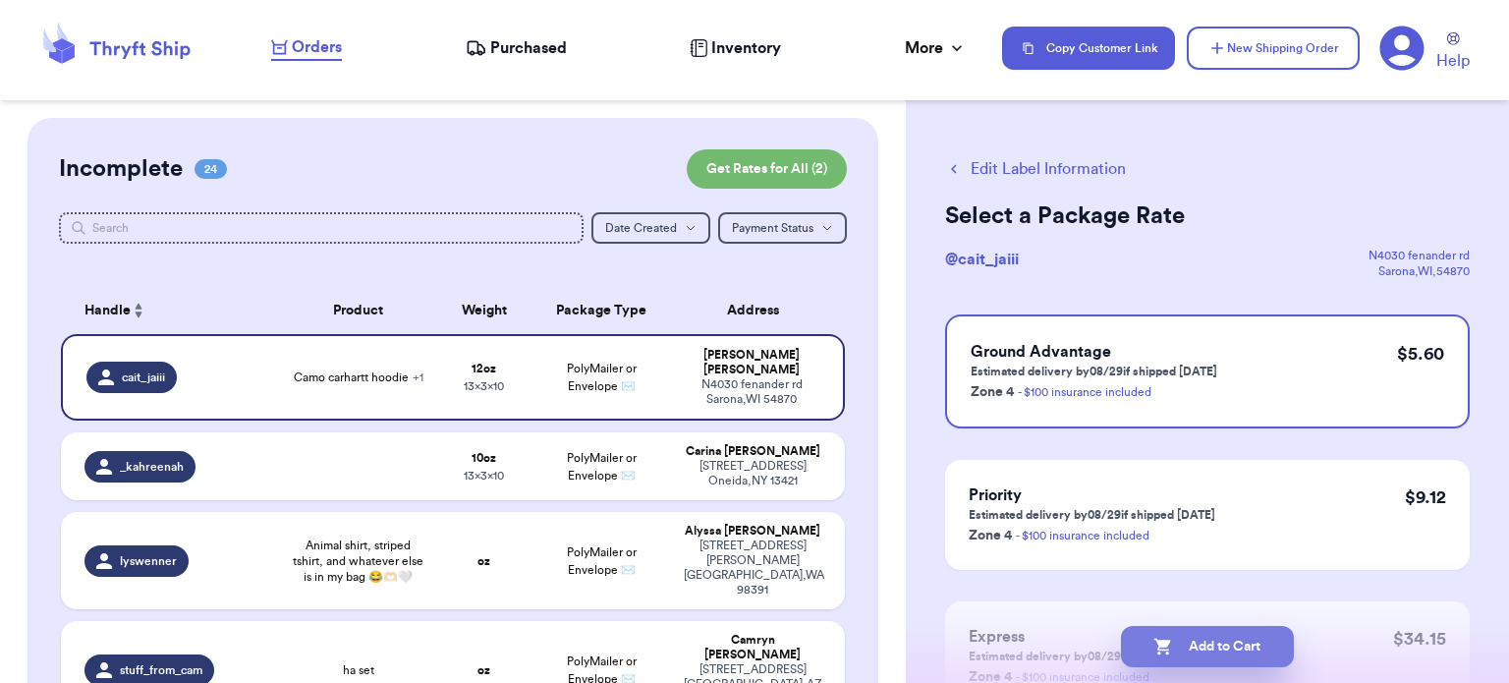
click at [1213, 654] on button "Add to Cart" at bounding box center [1207, 646] width 173 height 41
checkbox input "true"
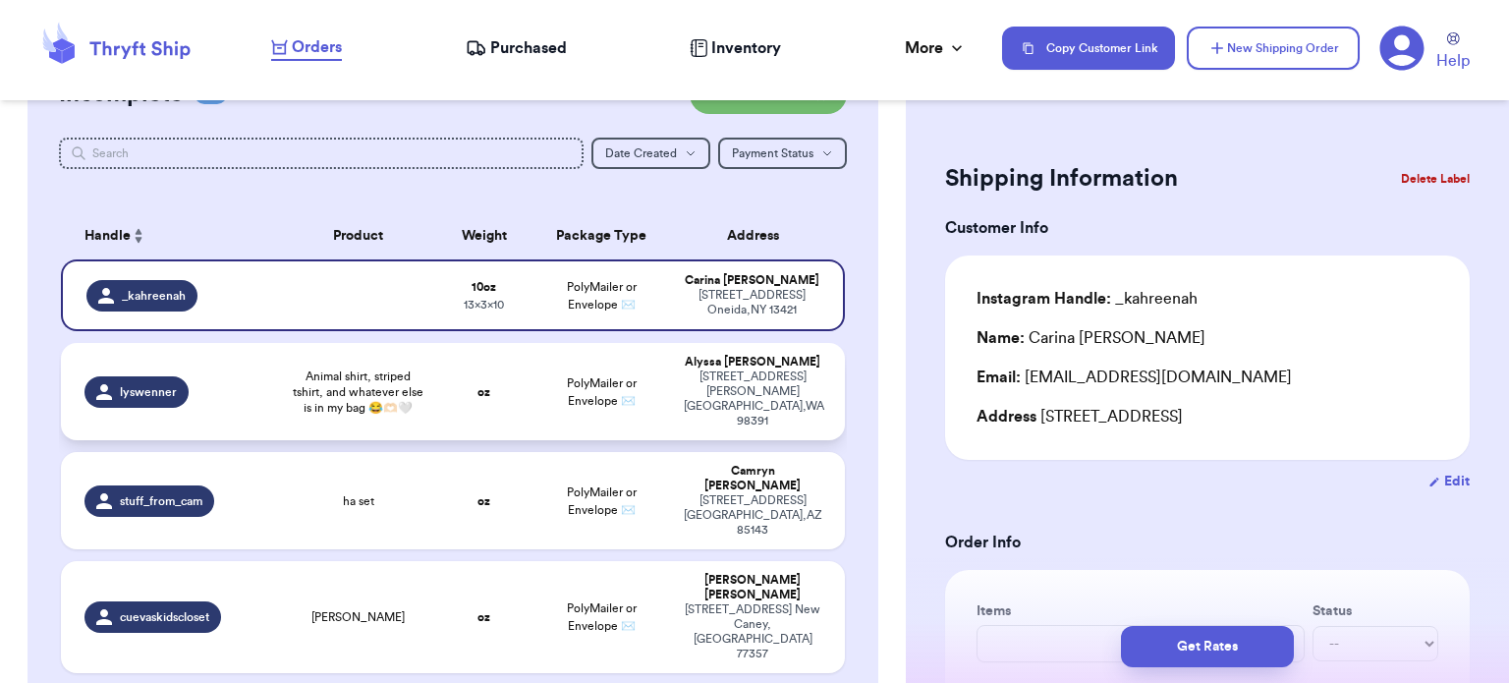
scroll to position [96, 0]
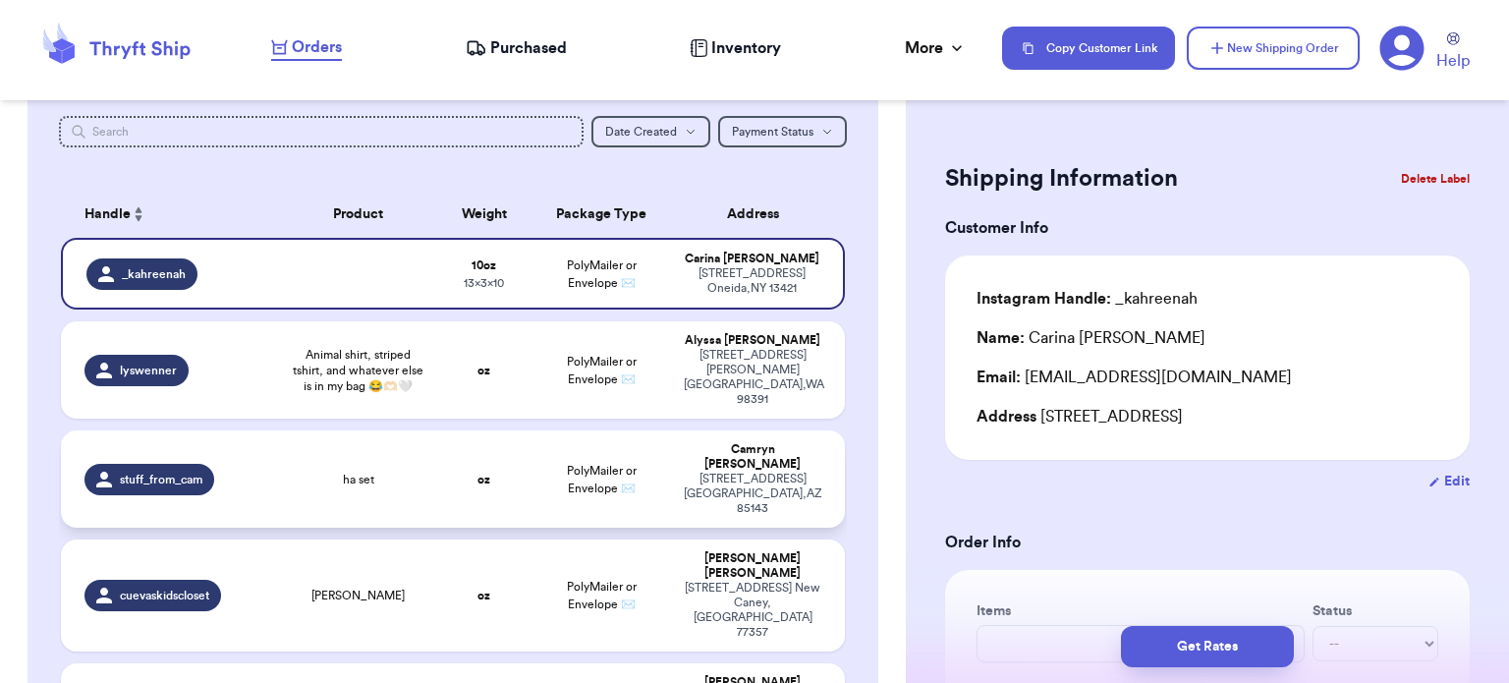
click at [388, 472] on div "ha set" at bounding box center [359, 480] width 134 height 16
type input "ha set"
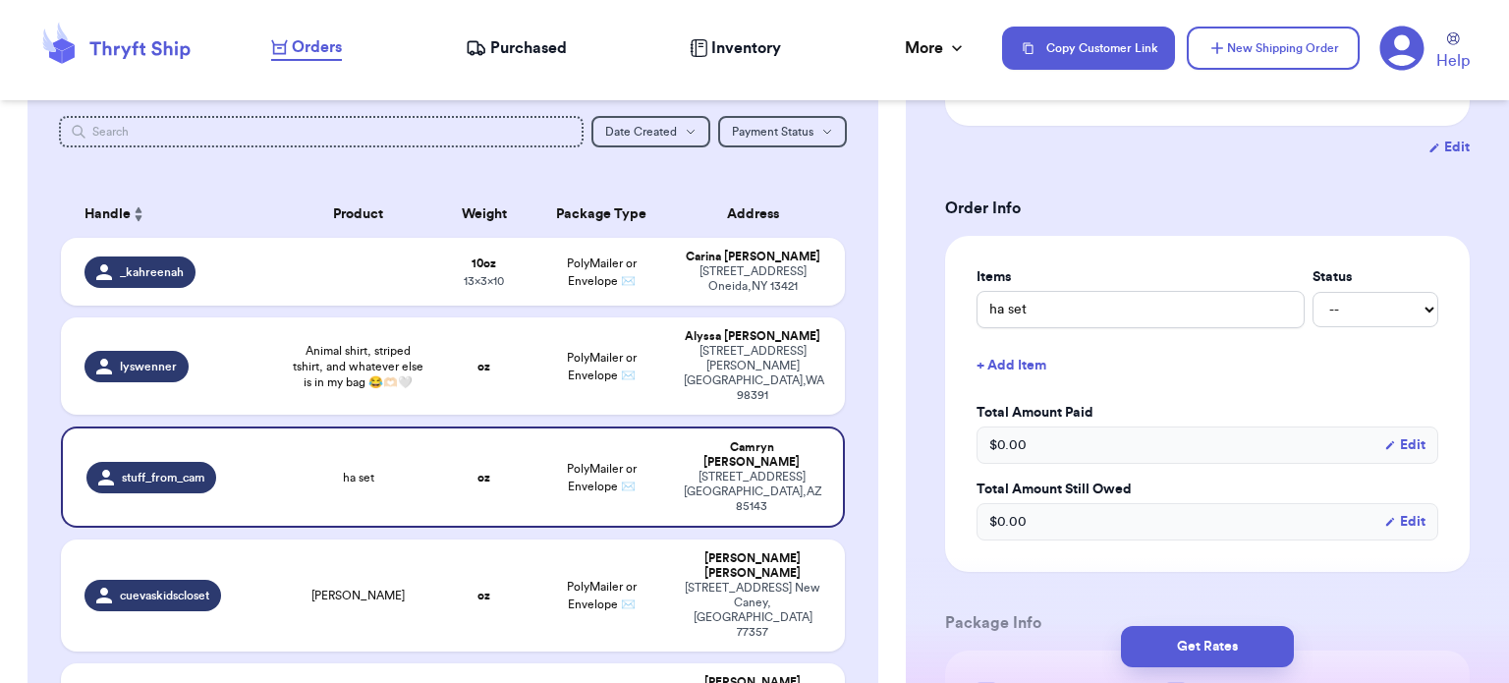
scroll to position [647, 0]
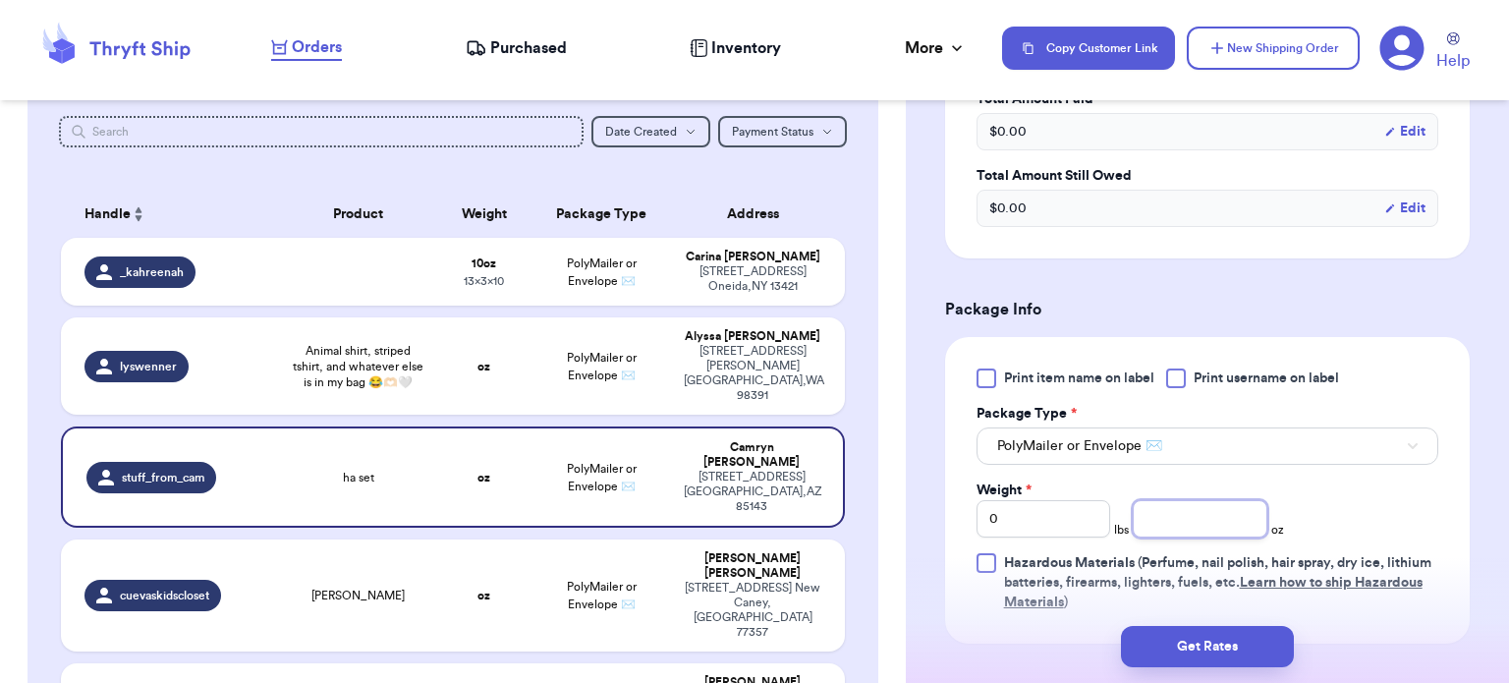
click at [1222, 517] on input "number" at bounding box center [1200, 518] width 135 height 37
type input "15"
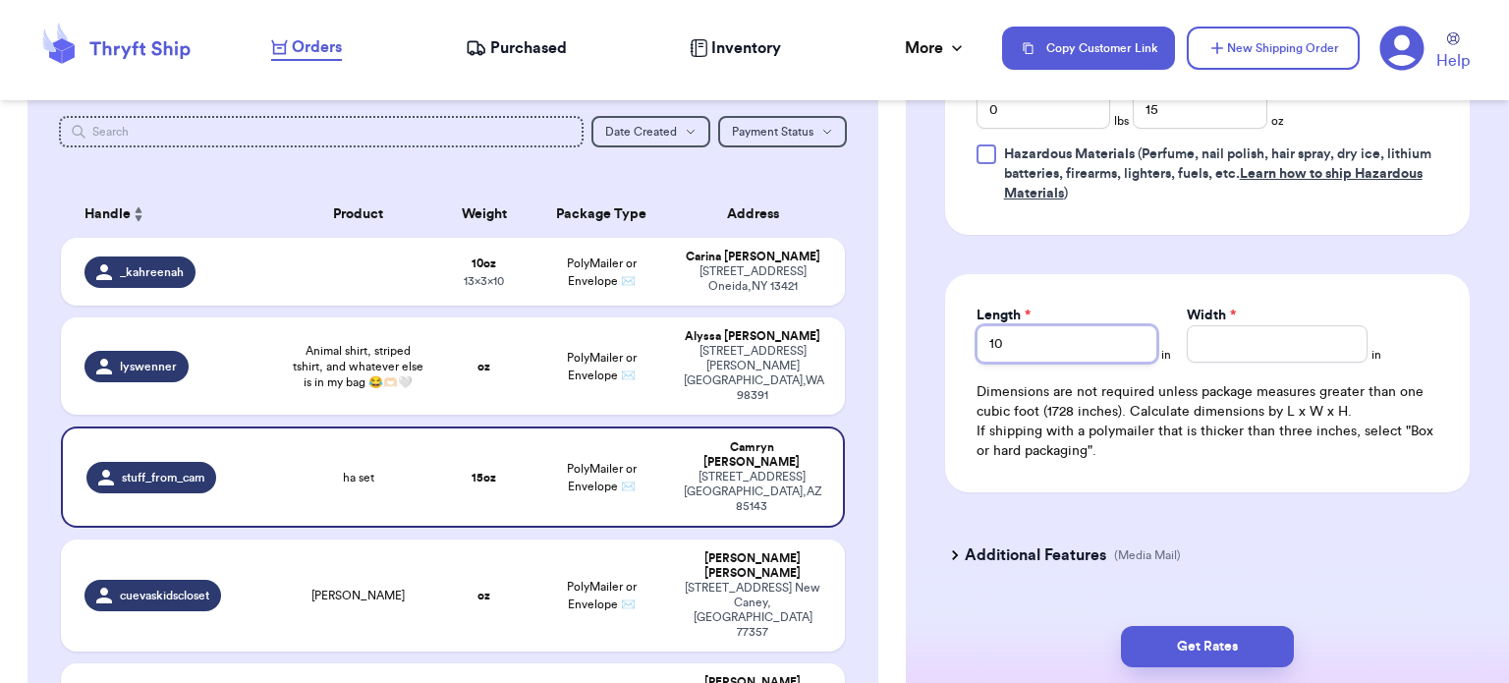
type input "10"
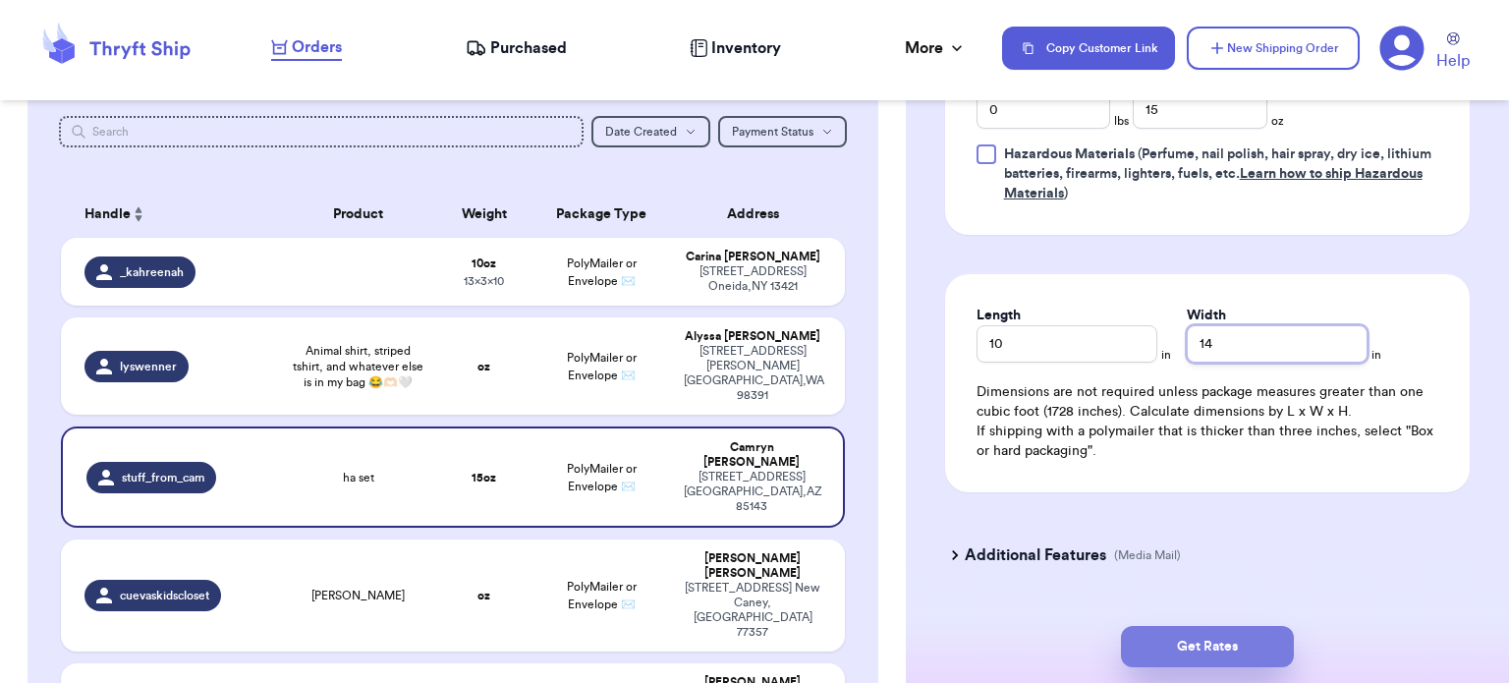
type input "14"
click at [1226, 641] on button "Get Rates" at bounding box center [1207, 646] width 173 height 41
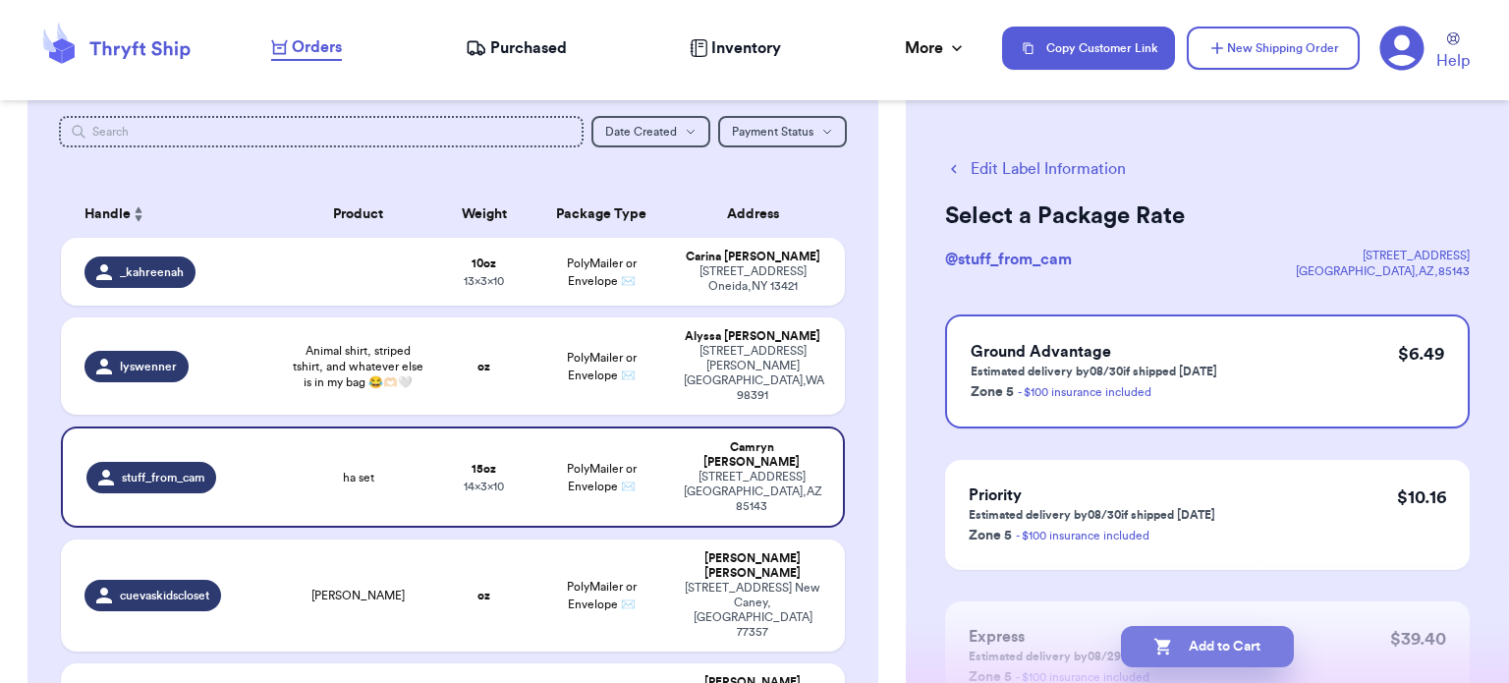
click at [1192, 643] on button "Add to Cart" at bounding box center [1207, 646] width 173 height 41
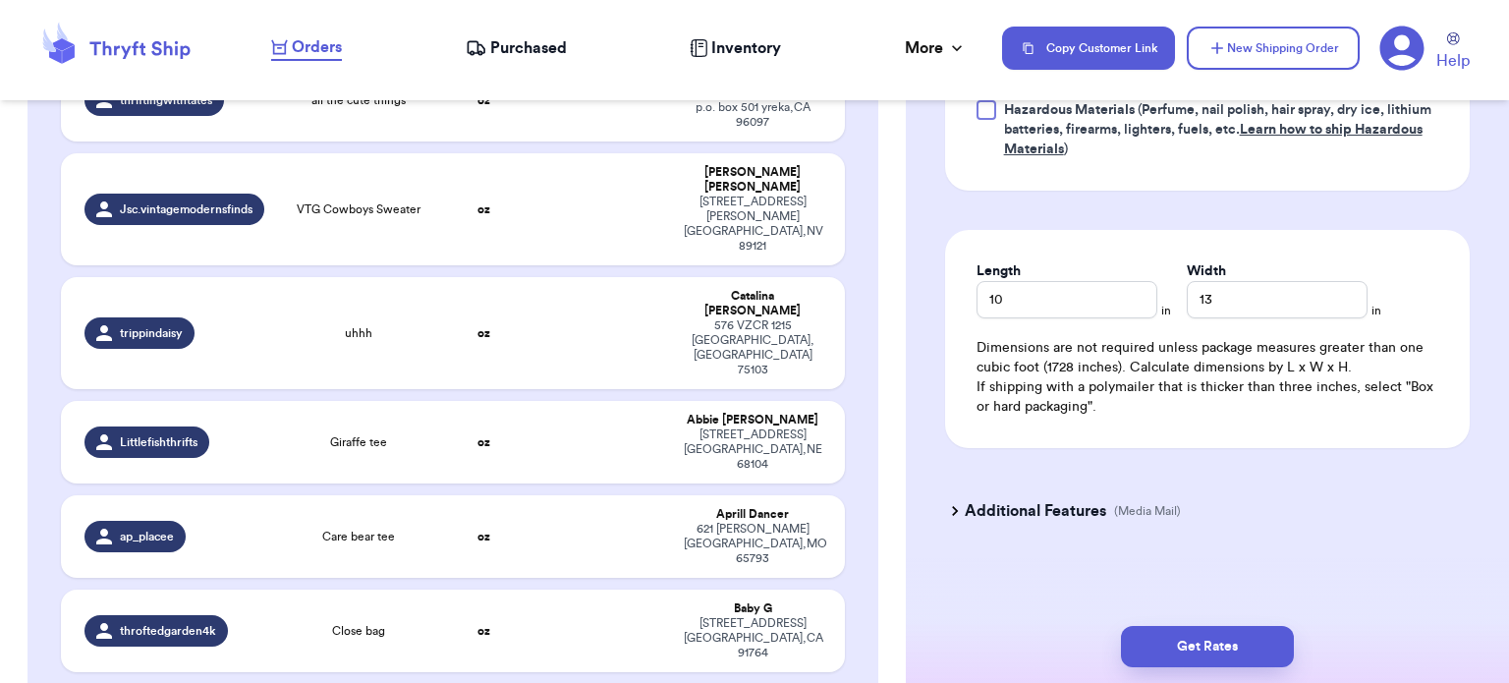
scroll to position [1934, 0]
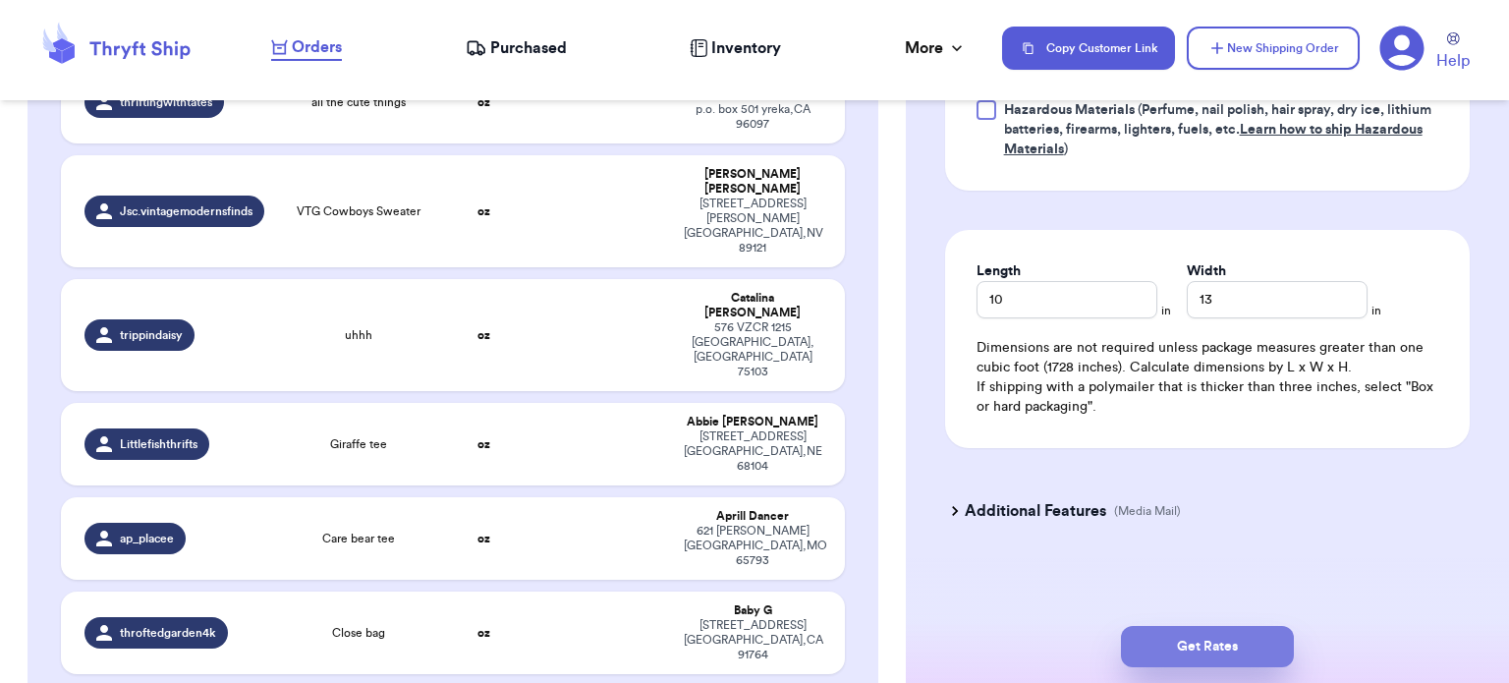
click at [1186, 642] on button "Get Rates" at bounding box center [1207, 646] width 173 height 41
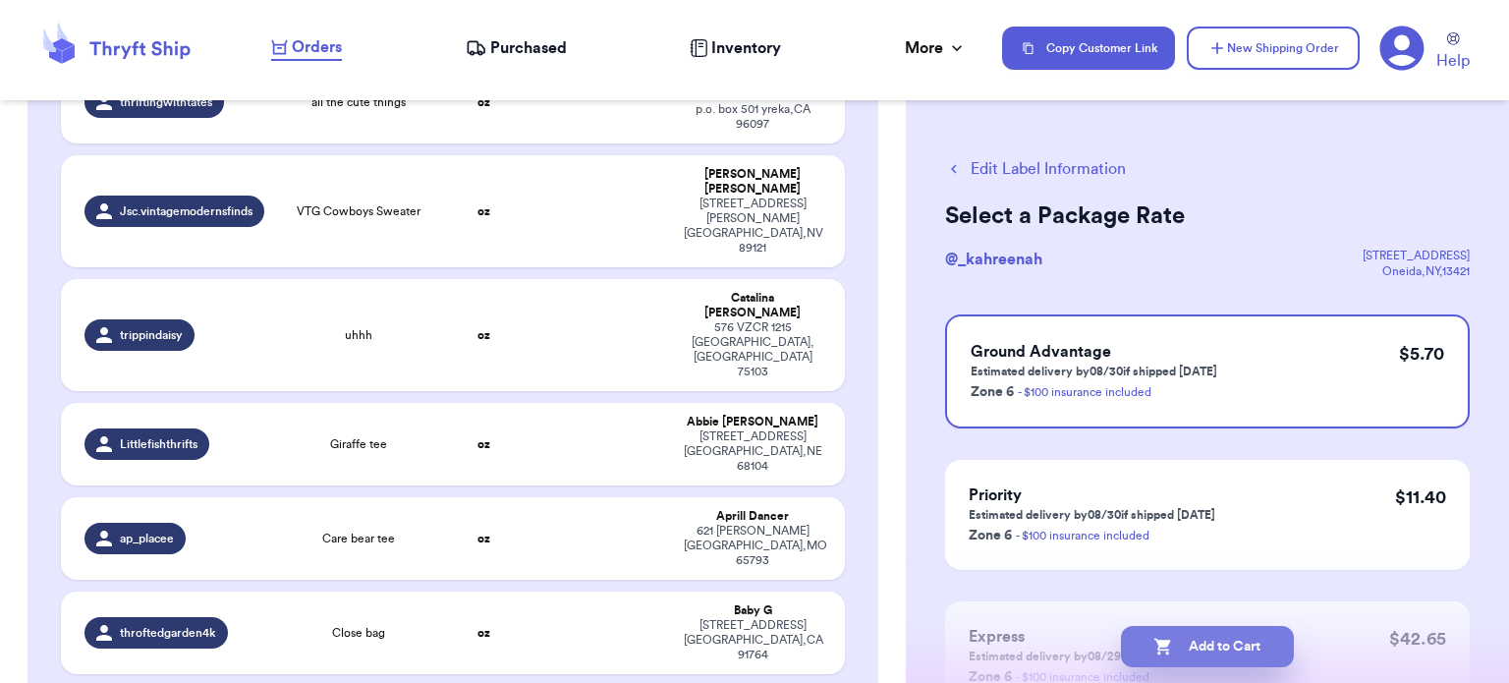
click at [1185, 647] on button "Add to Cart" at bounding box center [1207, 646] width 173 height 41
checkbox input "true"
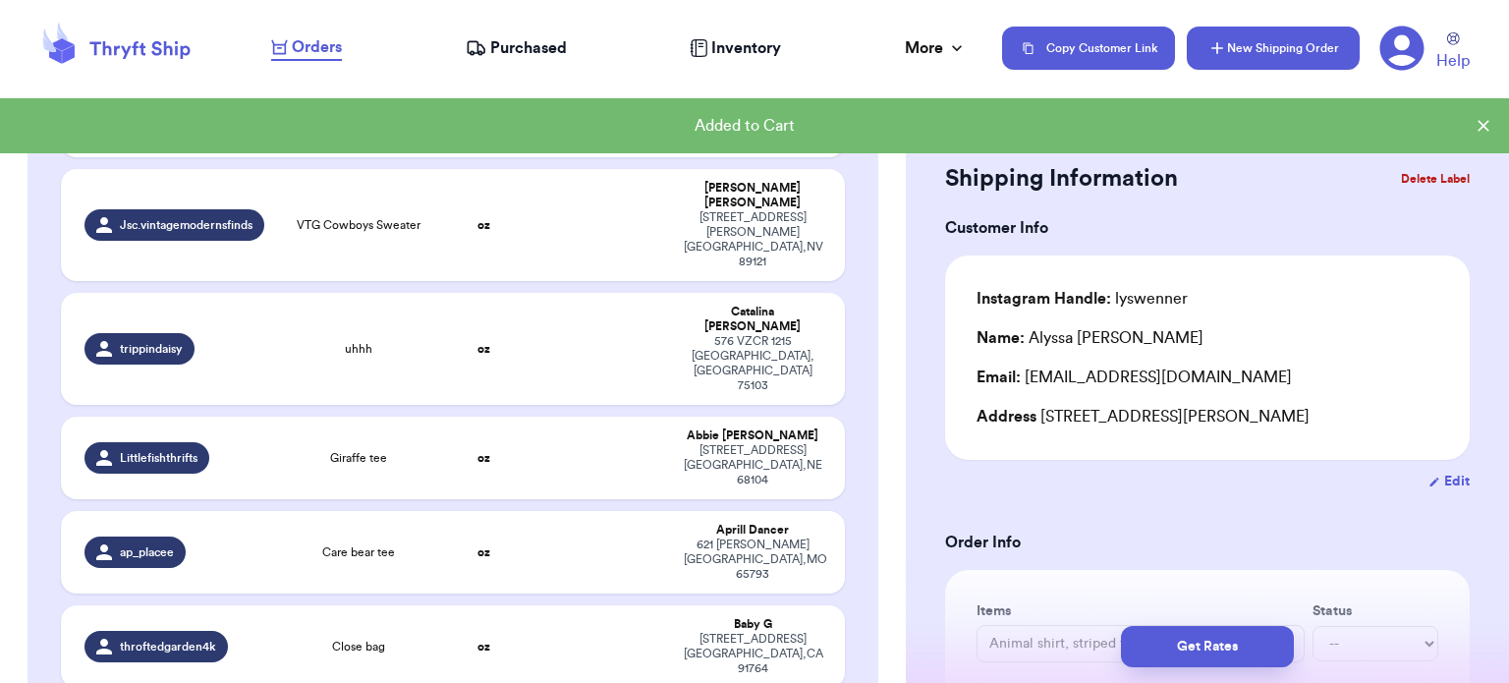
click at [1280, 45] on button "New Shipping Order" at bounding box center [1273, 48] width 173 height 43
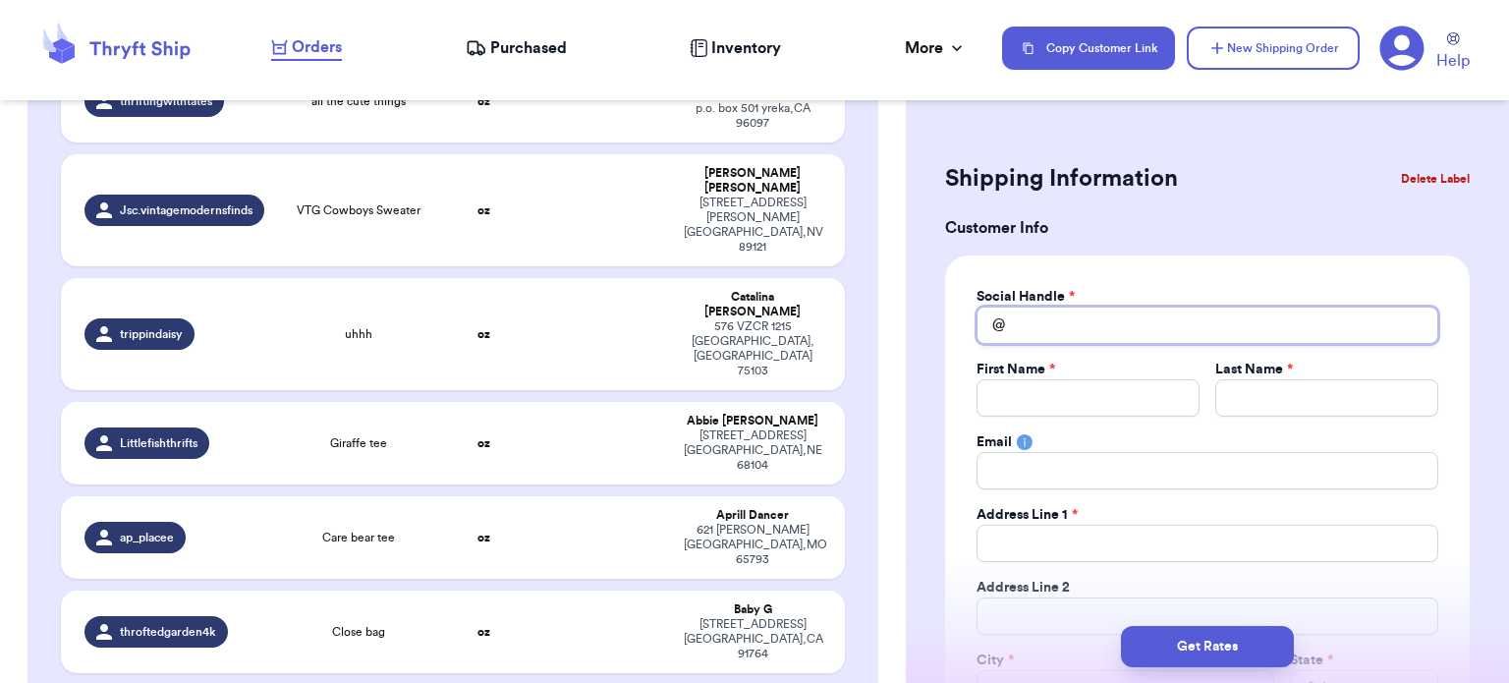
click at [1050, 338] on input "Total Amount Paid" at bounding box center [1208, 325] width 462 height 37
type input "2"
type input "2n"
type input "2ne"
type input "2nef"
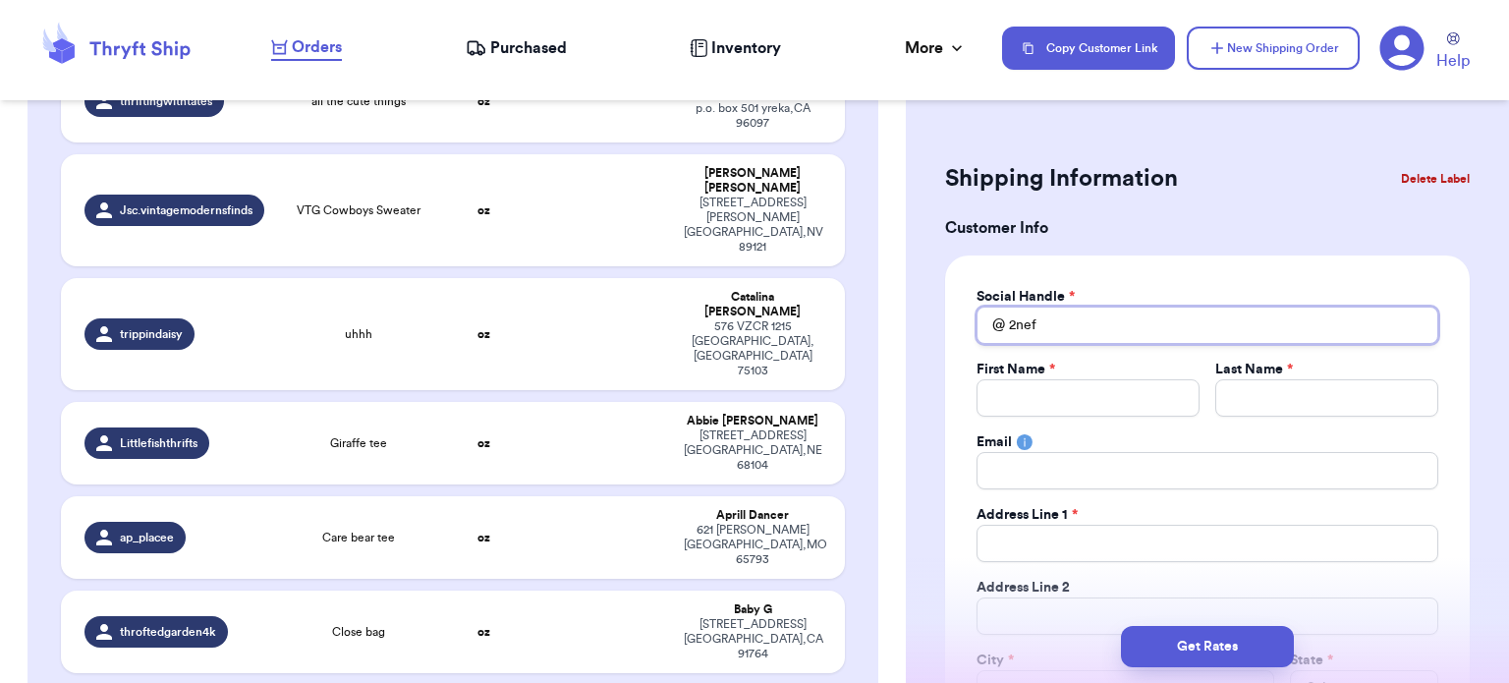
type input "2neff"
type input "2nef"
type input "2ne"
type input "2n"
type input "2"
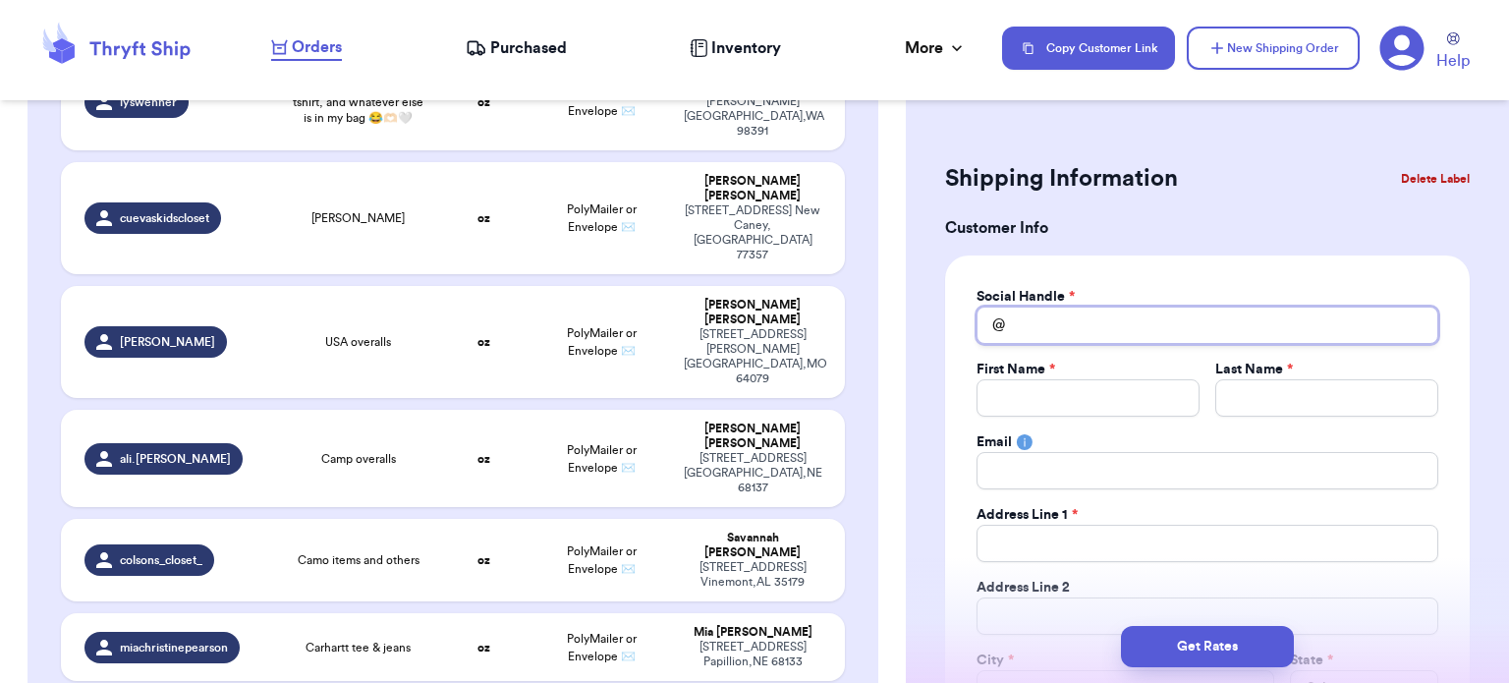
scroll to position [355, 0]
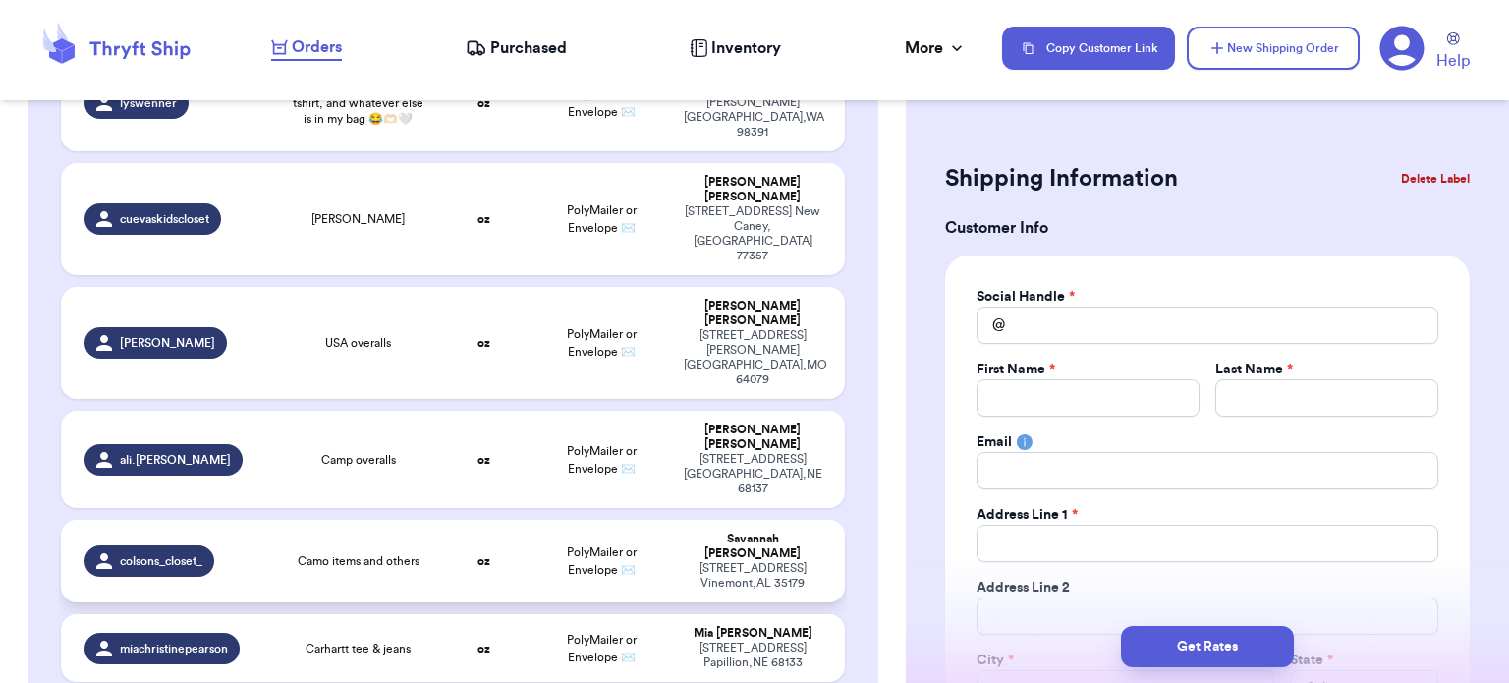
click at [478, 555] on strong "oz" at bounding box center [484, 561] width 13 height 12
type input "Camo items and others"
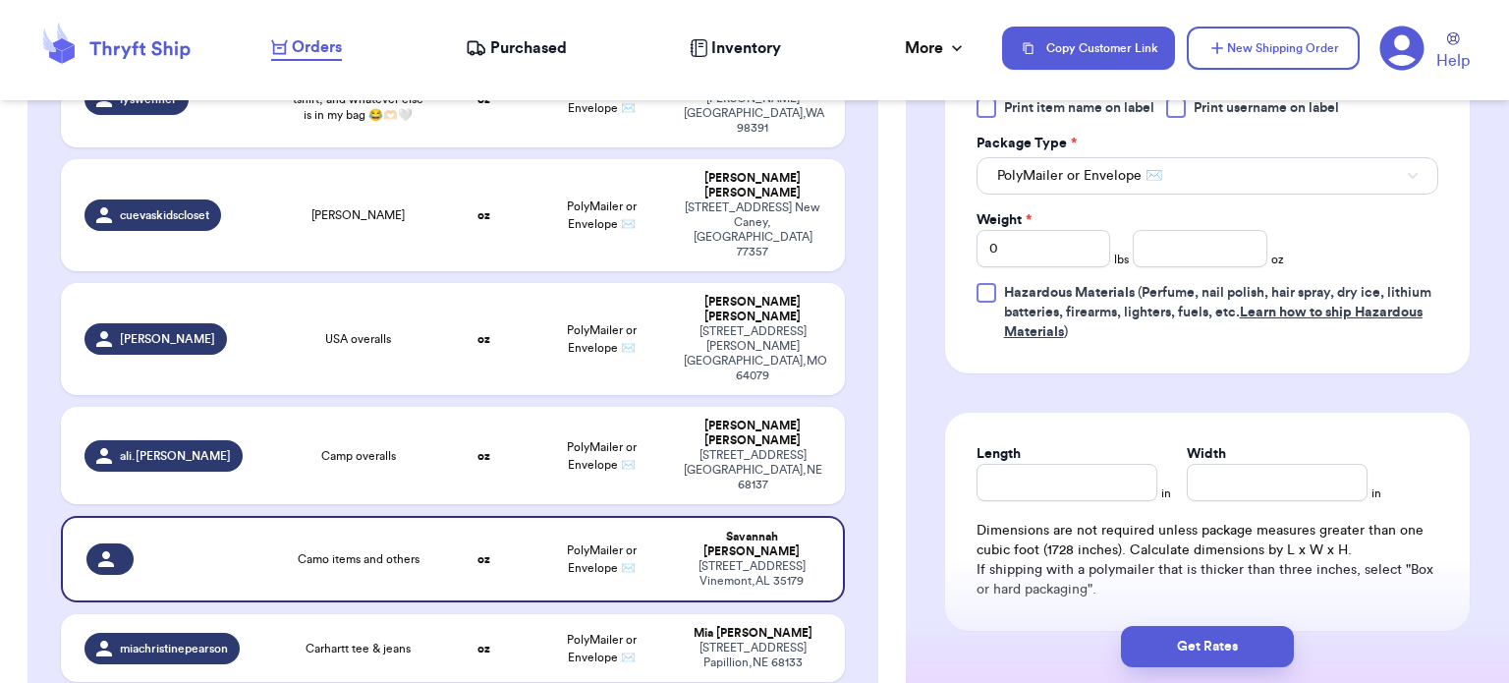
scroll to position [916, 0]
click at [1230, 466] on input "Width" at bounding box center [1277, 484] width 181 height 37
type input "2"
type input "26"
type input "2"
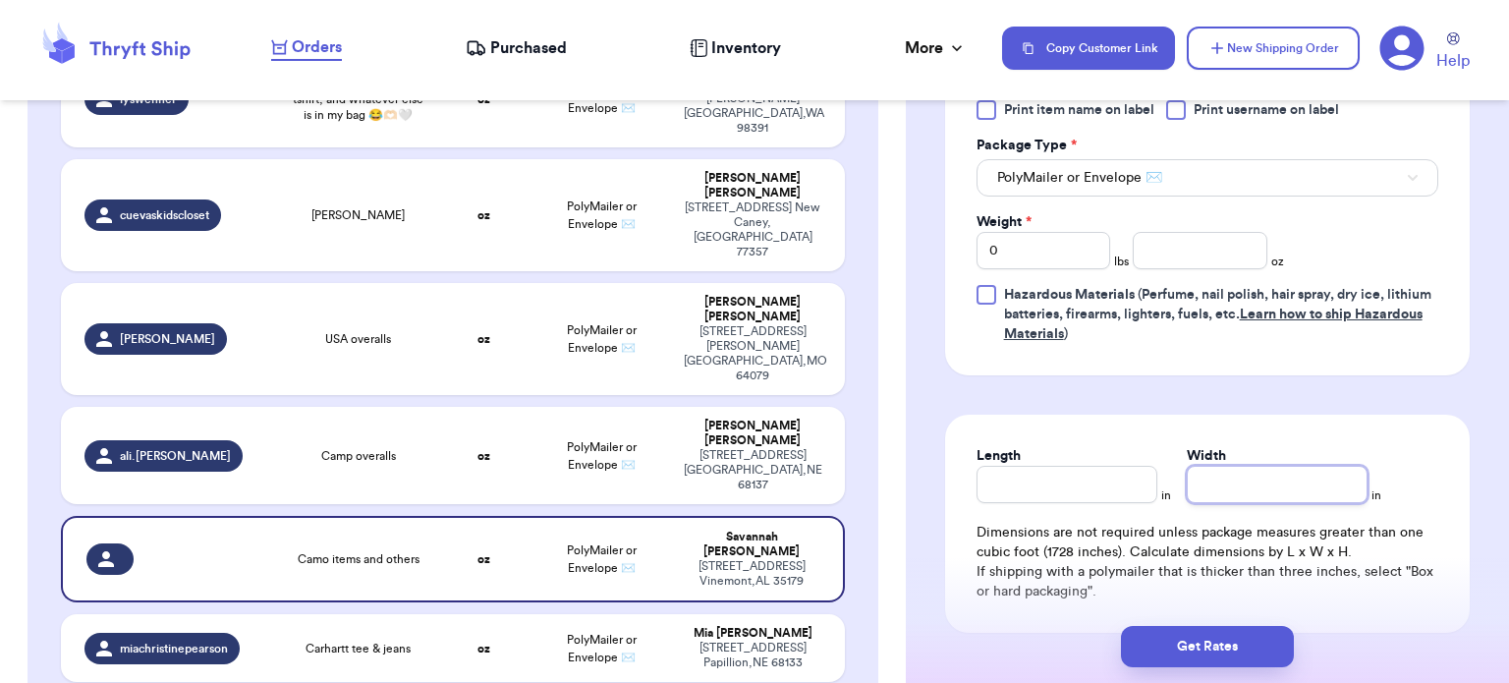
type input "3"
type input "36"
click at [1200, 251] on input "number" at bounding box center [1200, 250] width 135 height 37
type input "2"
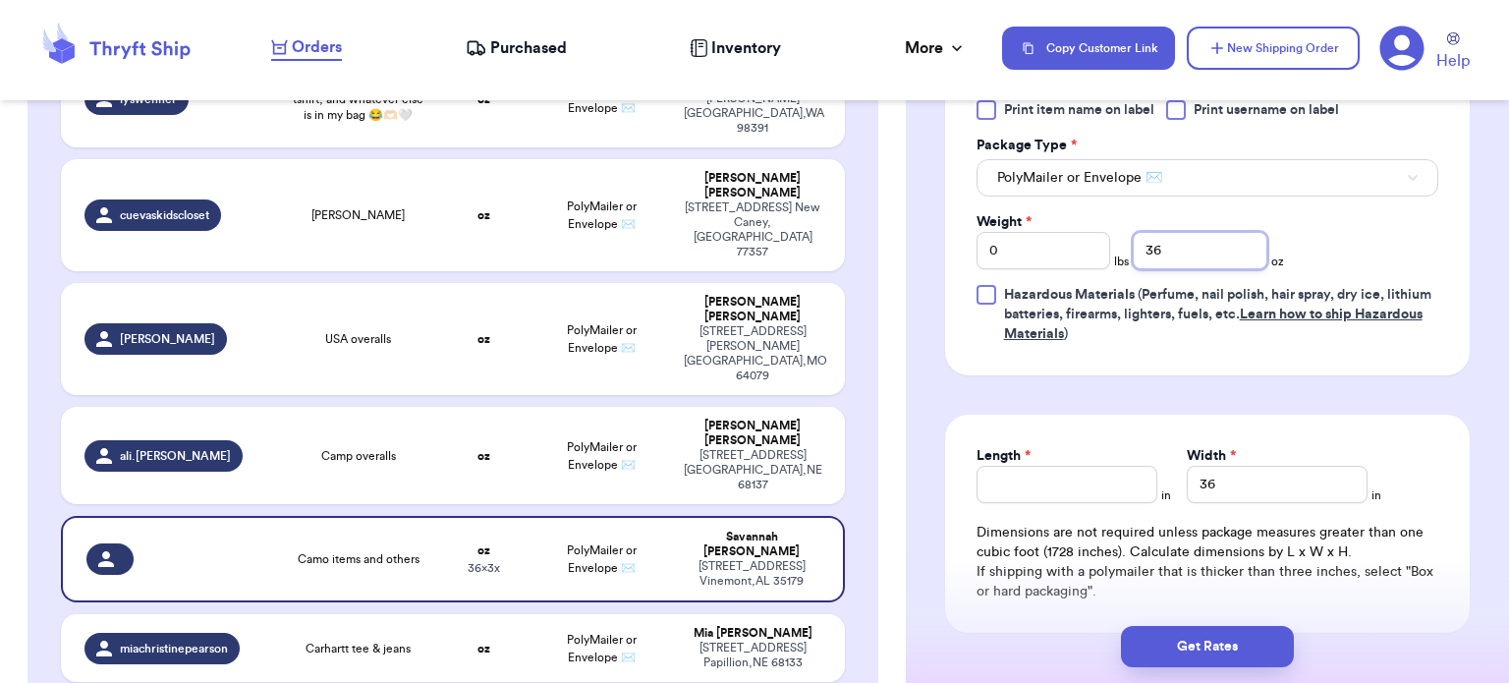
type input "36"
type input "11"
click at [1095, 486] on input "Length *" at bounding box center [1067, 484] width 181 height 37
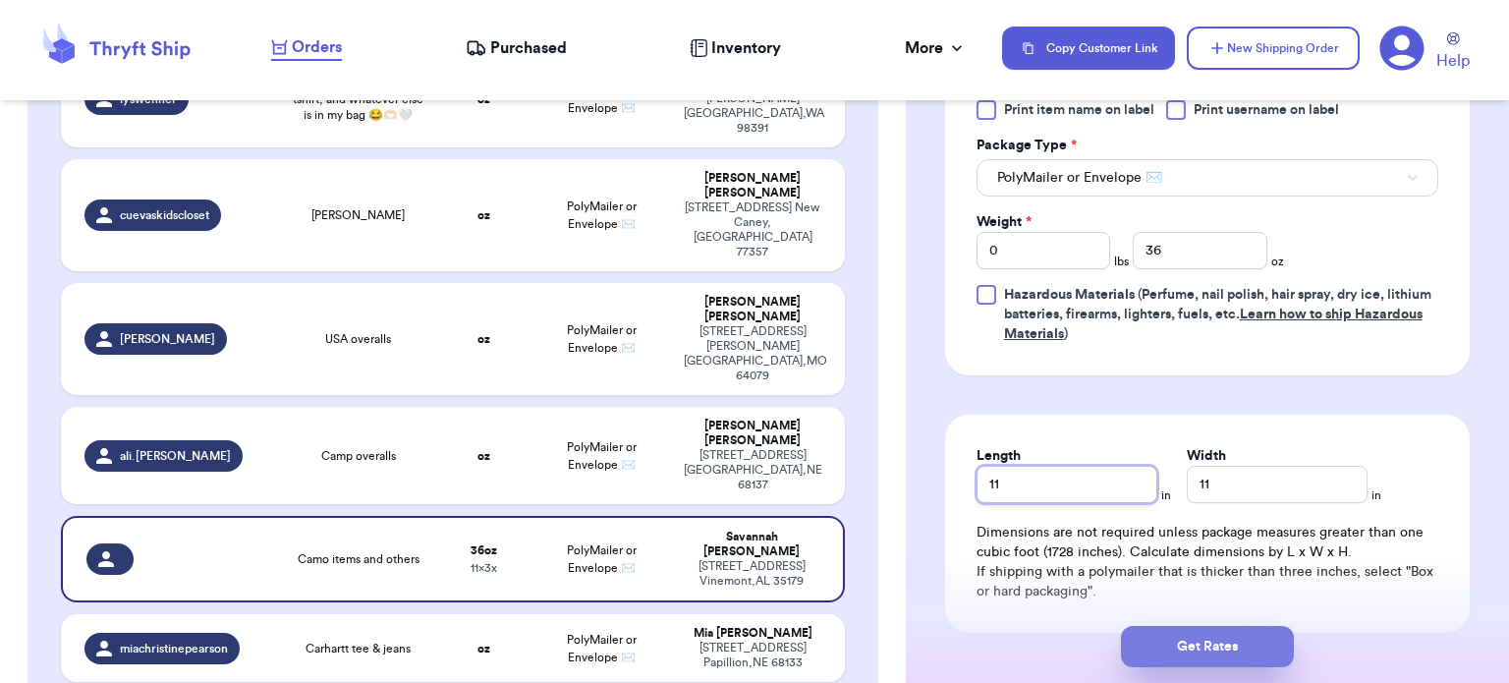
type input "11"
click at [1182, 629] on button "Get Rates" at bounding box center [1207, 646] width 173 height 41
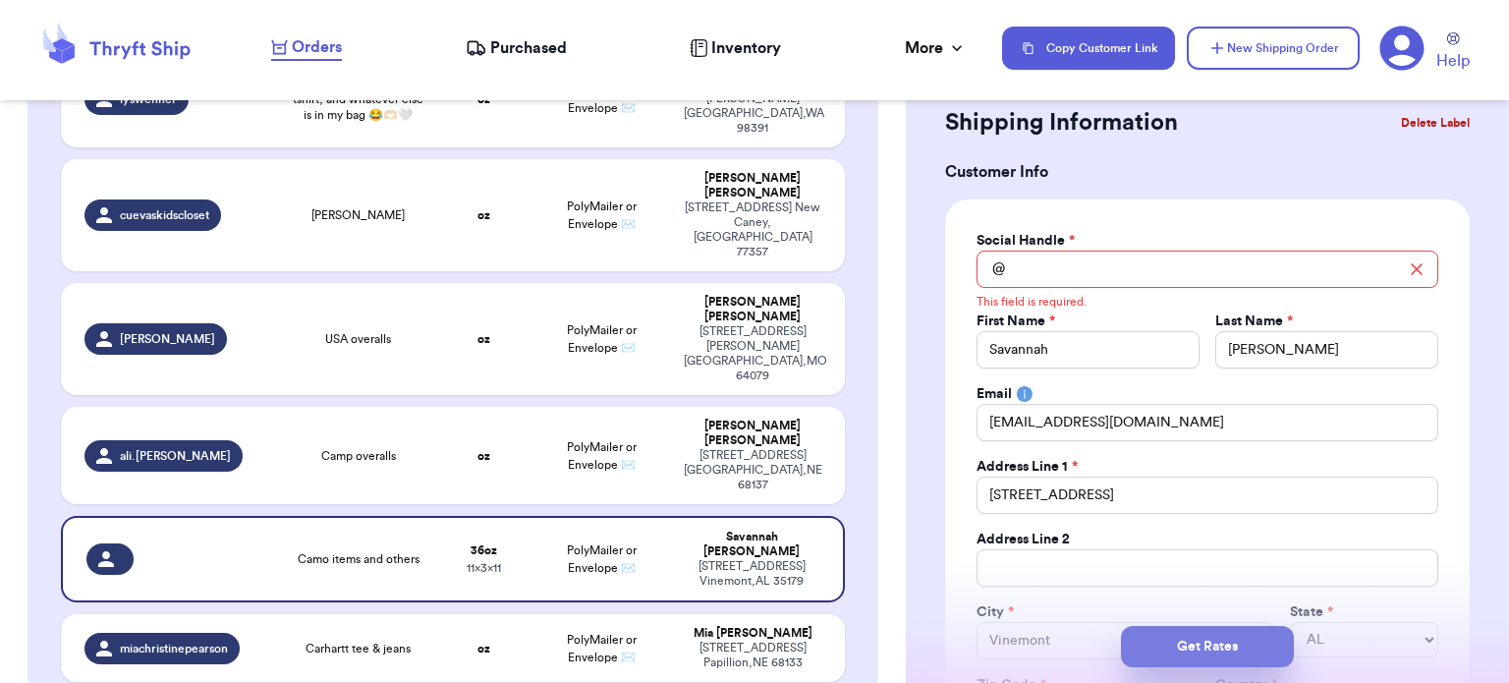
scroll to position [0, 0]
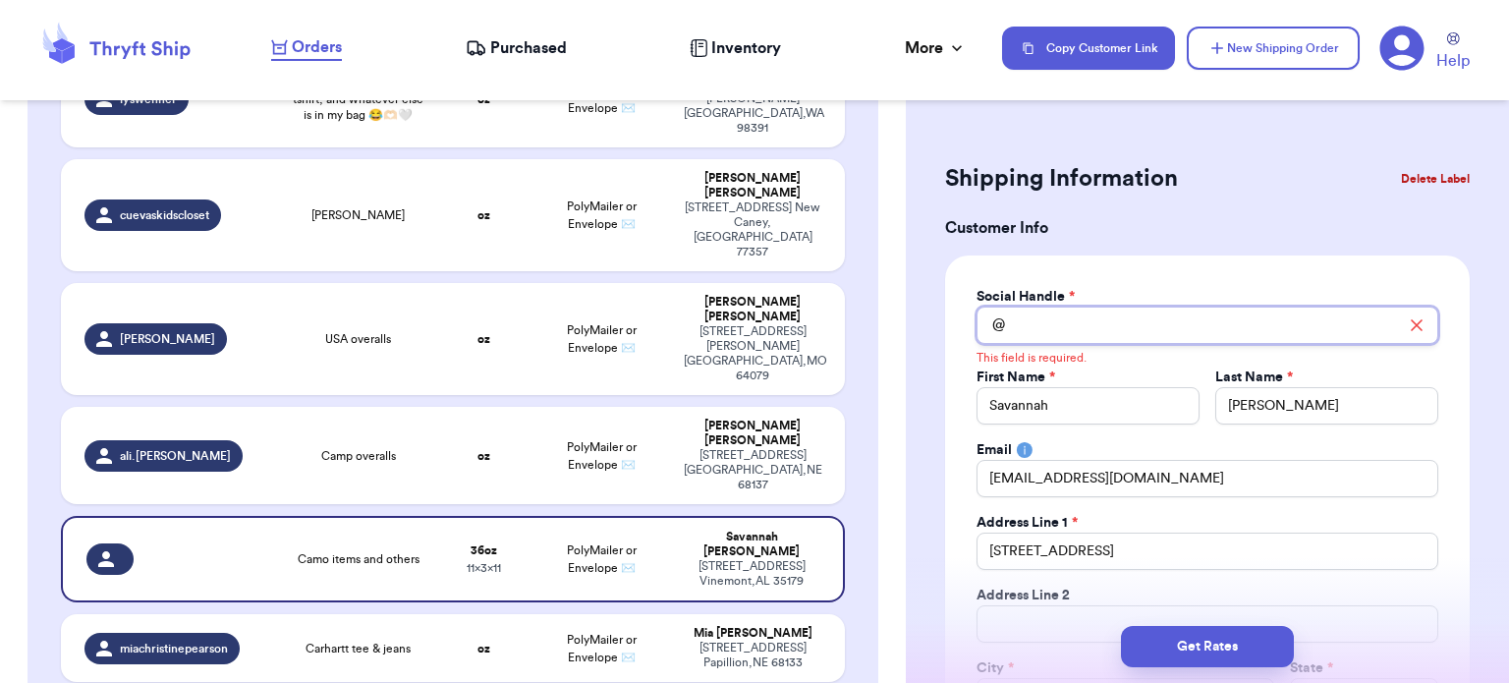
click at [1038, 316] on input "Total Amount Paid" at bounding box center [1208, 325] width 462 height 37
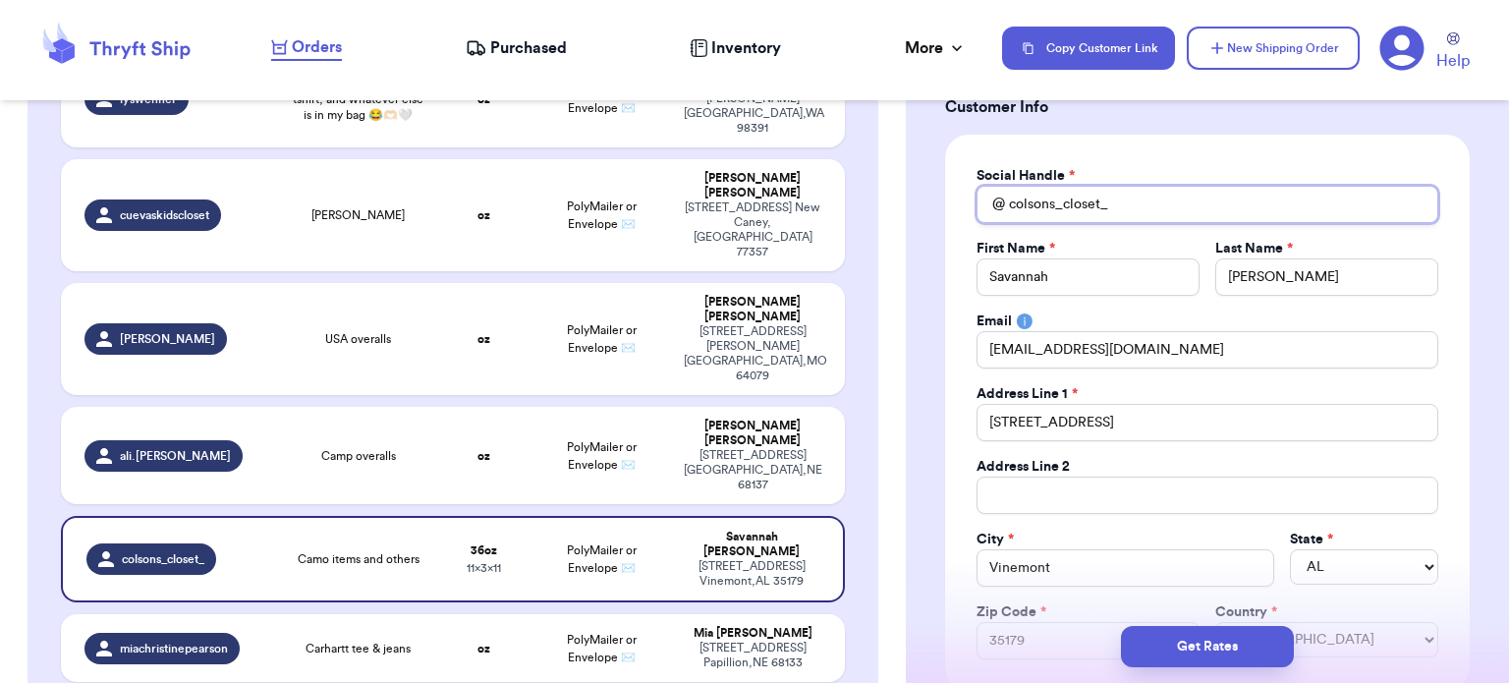
scroll to position [122, 0]
type input "colsons_closet_"
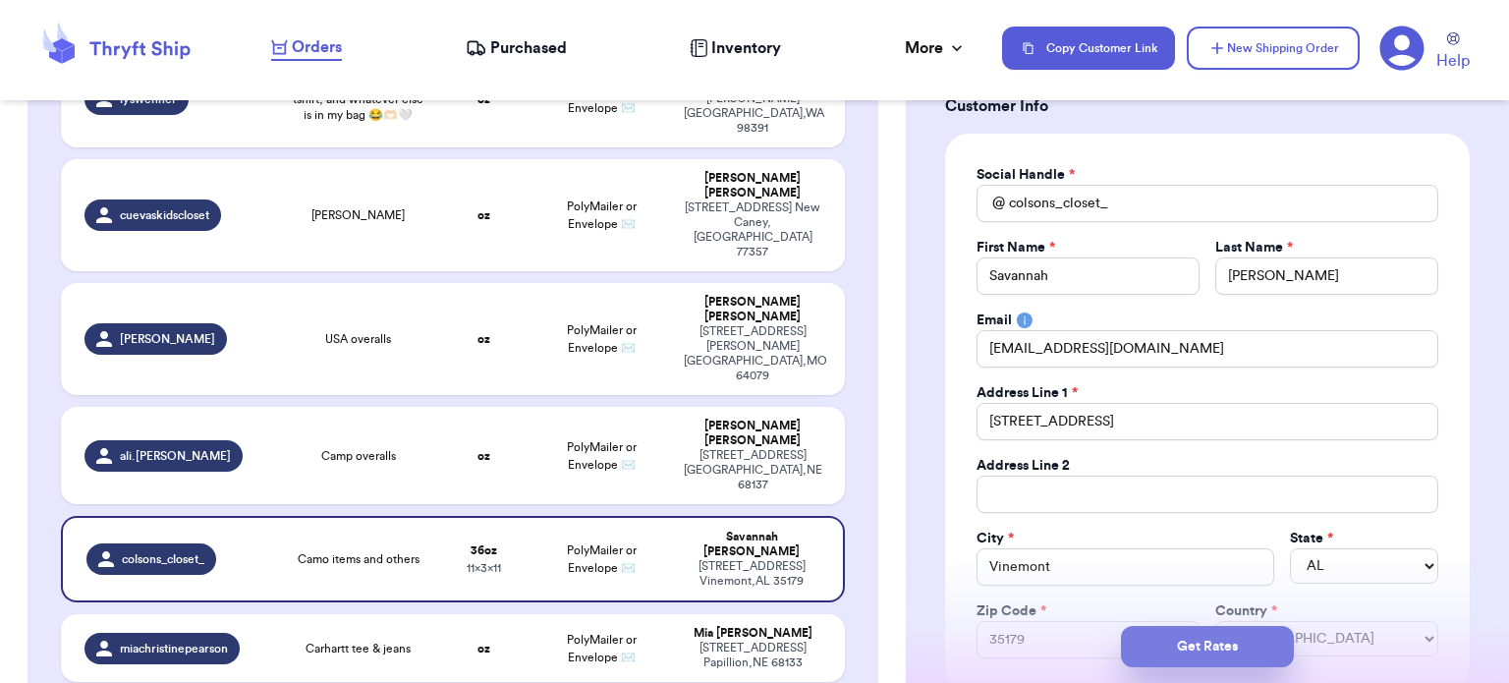
click at [1222, 647] on button "Get Rates" at bounding box center [1207, 646] width 173 height 41
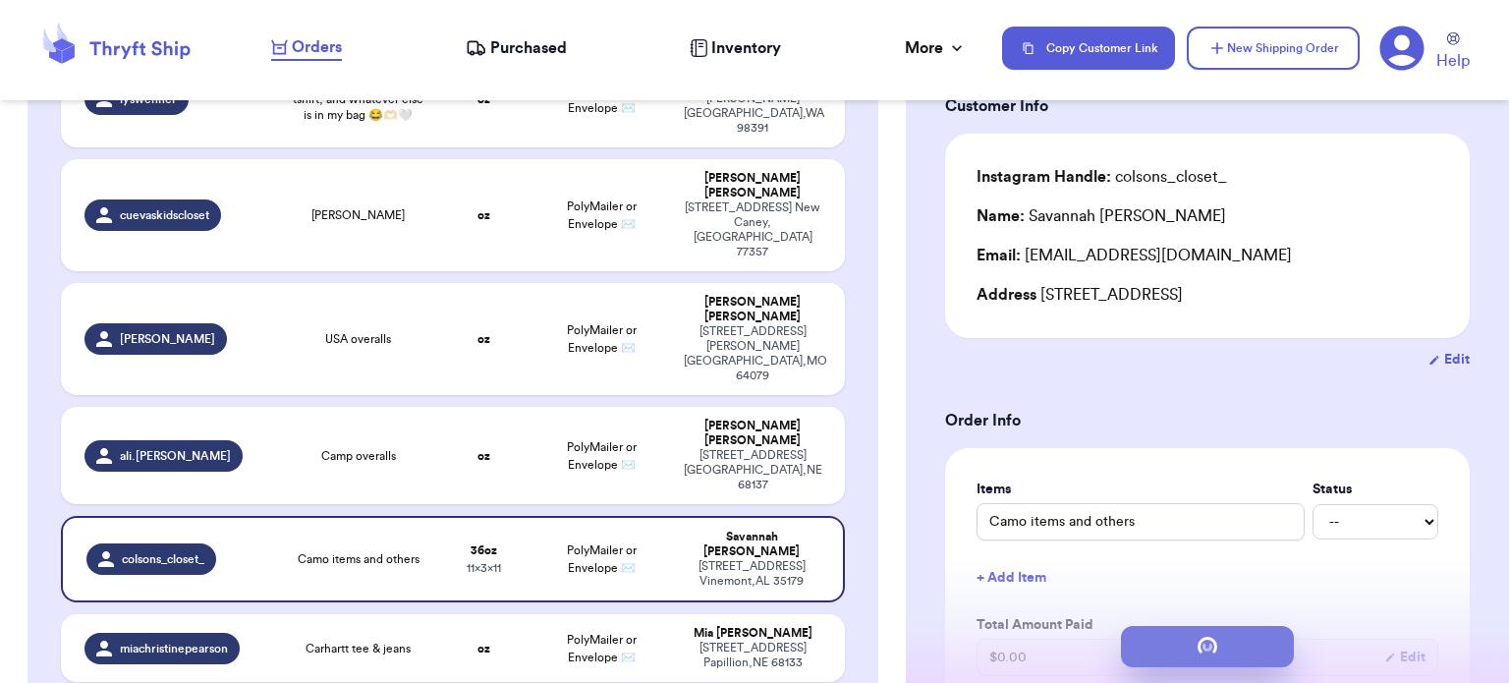
type input "2"
type input "4"
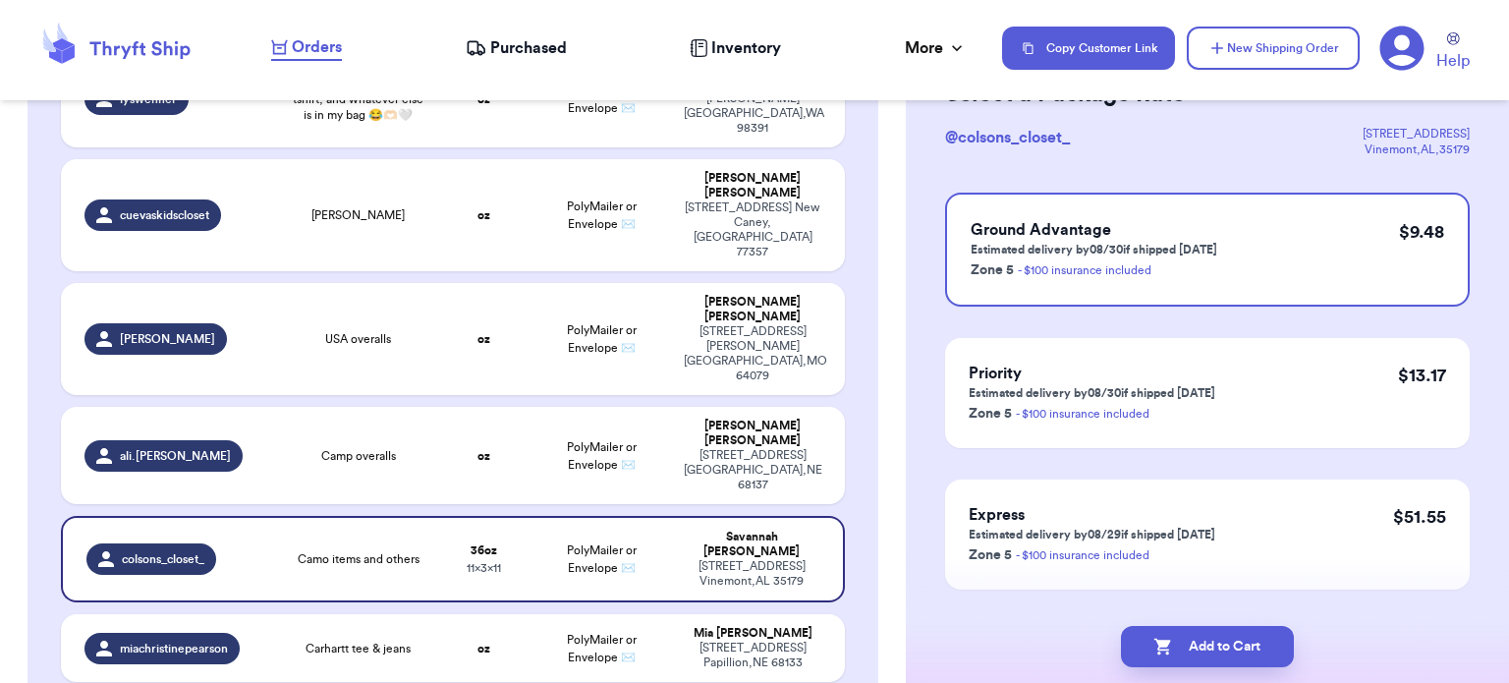
scroll to position [0, 0]
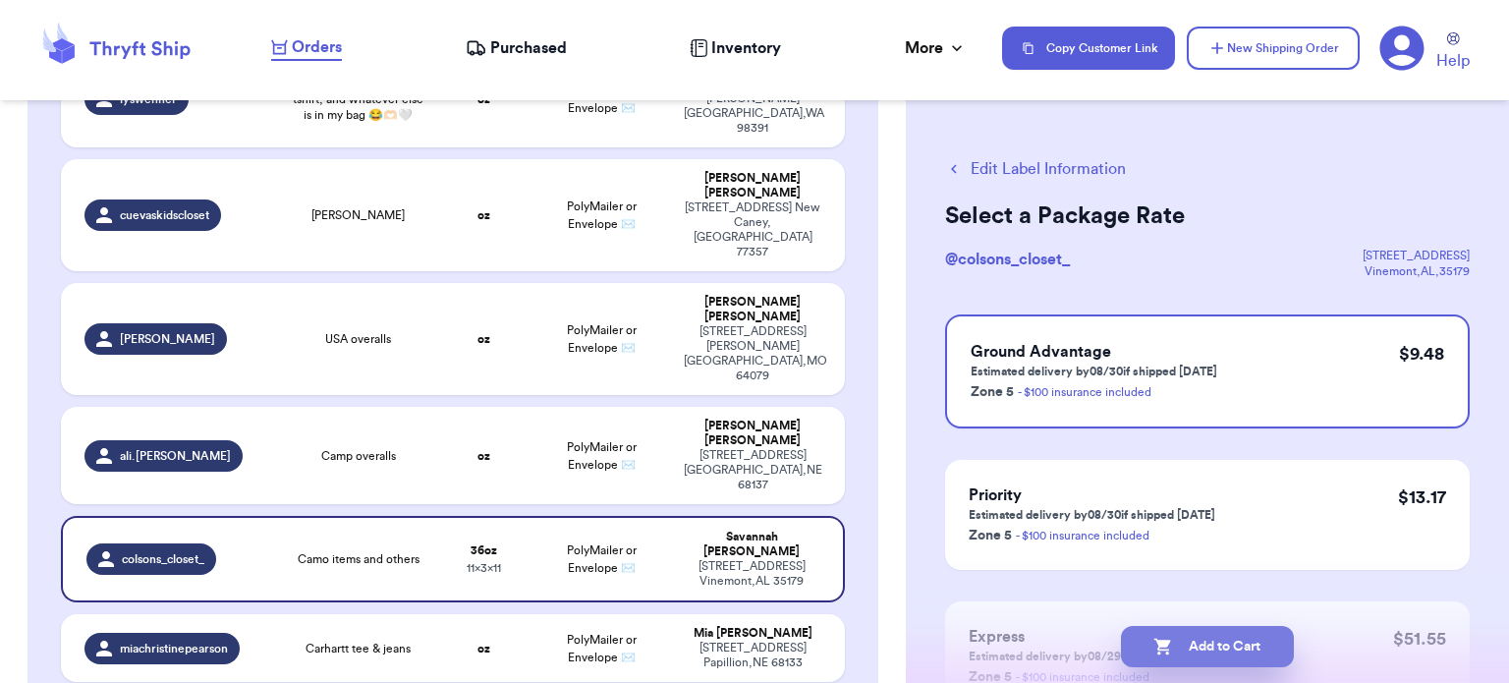
click at [1240, 644] on button "Add to Cart" at bounding box center [1207, 646] width 173 height 41
checkbox input "true"
